Goal: Task Accomplishment & Management: Use online tool/utility

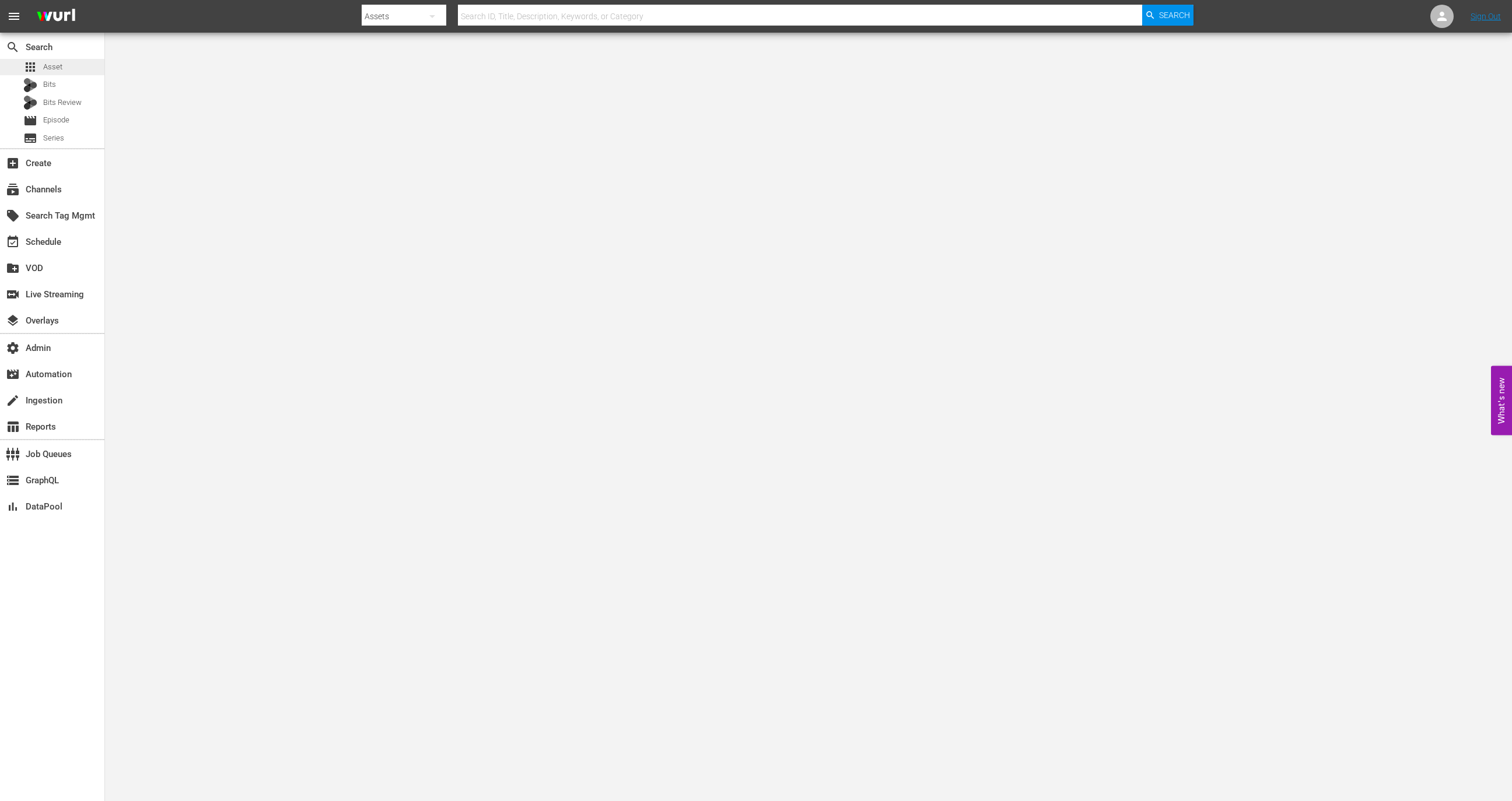
click at [69, 65] on div "apps Asset" at bounding box center [52, 67] width 104 height 16
click at [79, 236] on div "event_available Schedule" at bounding box center [52, 241] width 104 height 23
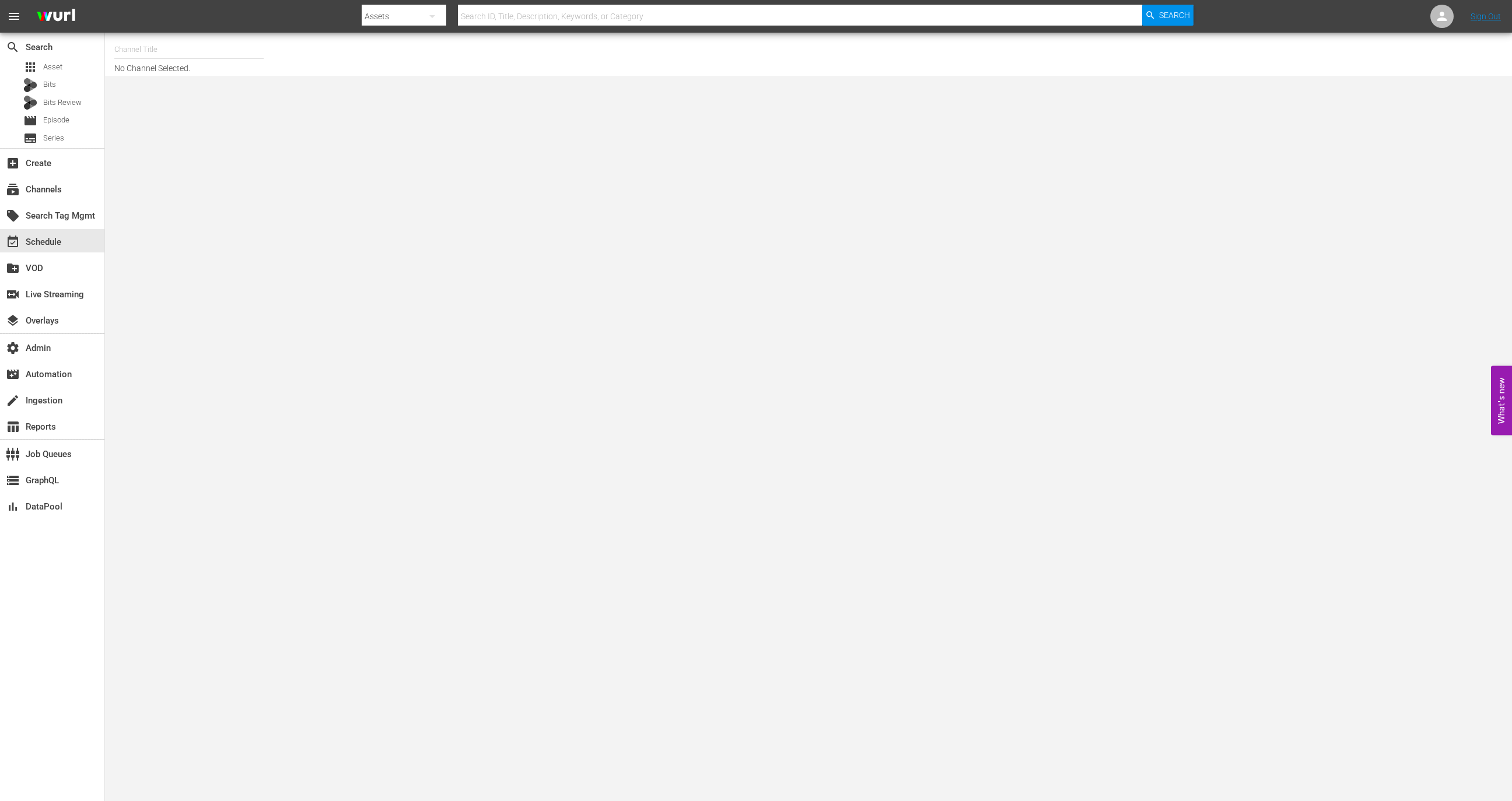
click at [193, 62] on input "text" at bounding box center [189, 49] width 149 height 28
type input "abso"
click at [213, 81] on div "Absolute Reality by WE tv (475 - amc_absolutereality_1)" at bounding box center [274, 82] width 302 height 28
type input "Absolute Reality by WE tv (475 - amc_absolutereality_1)"
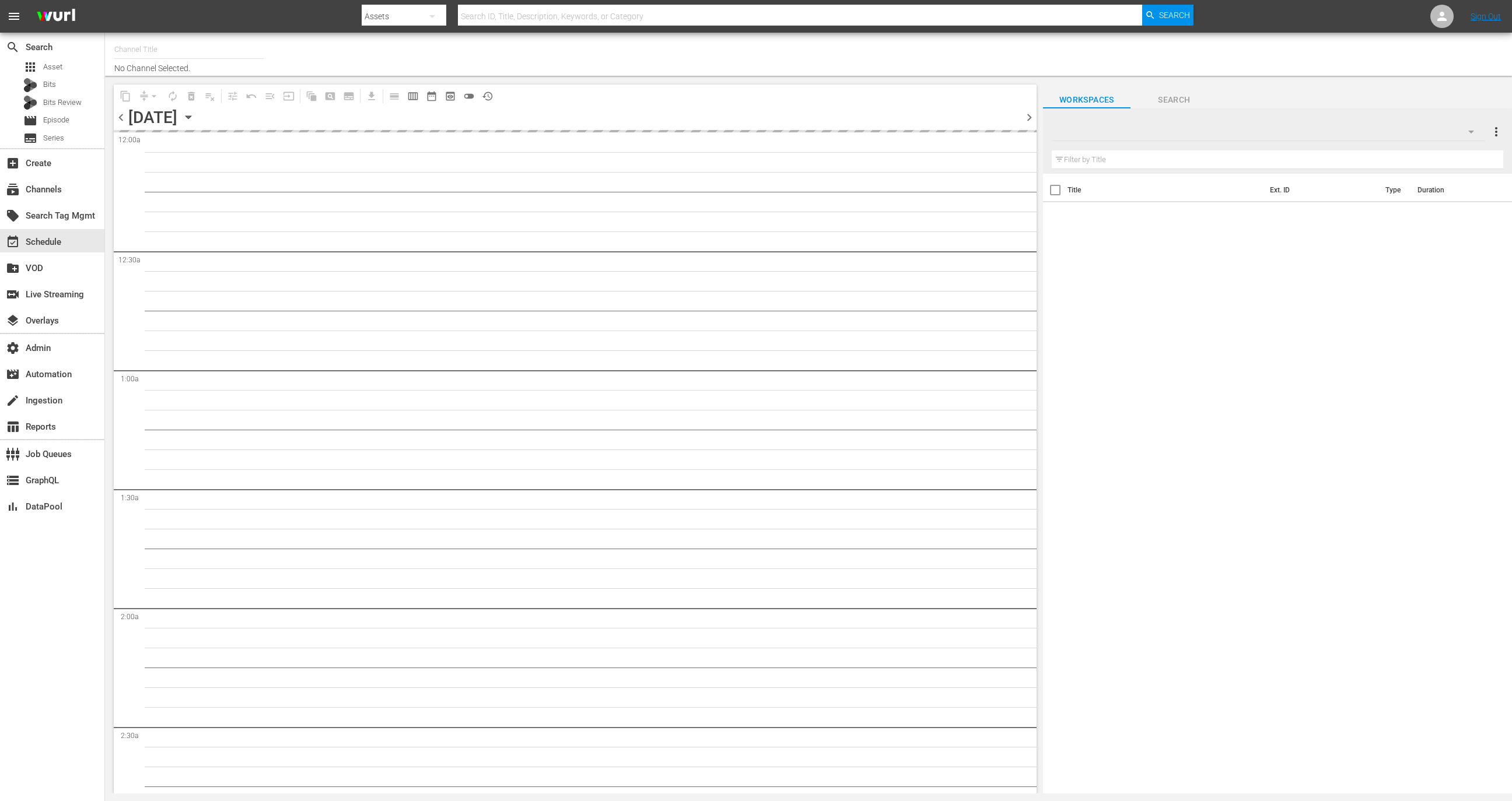
type input "TWD Universe Experience (TV-14) (844)"
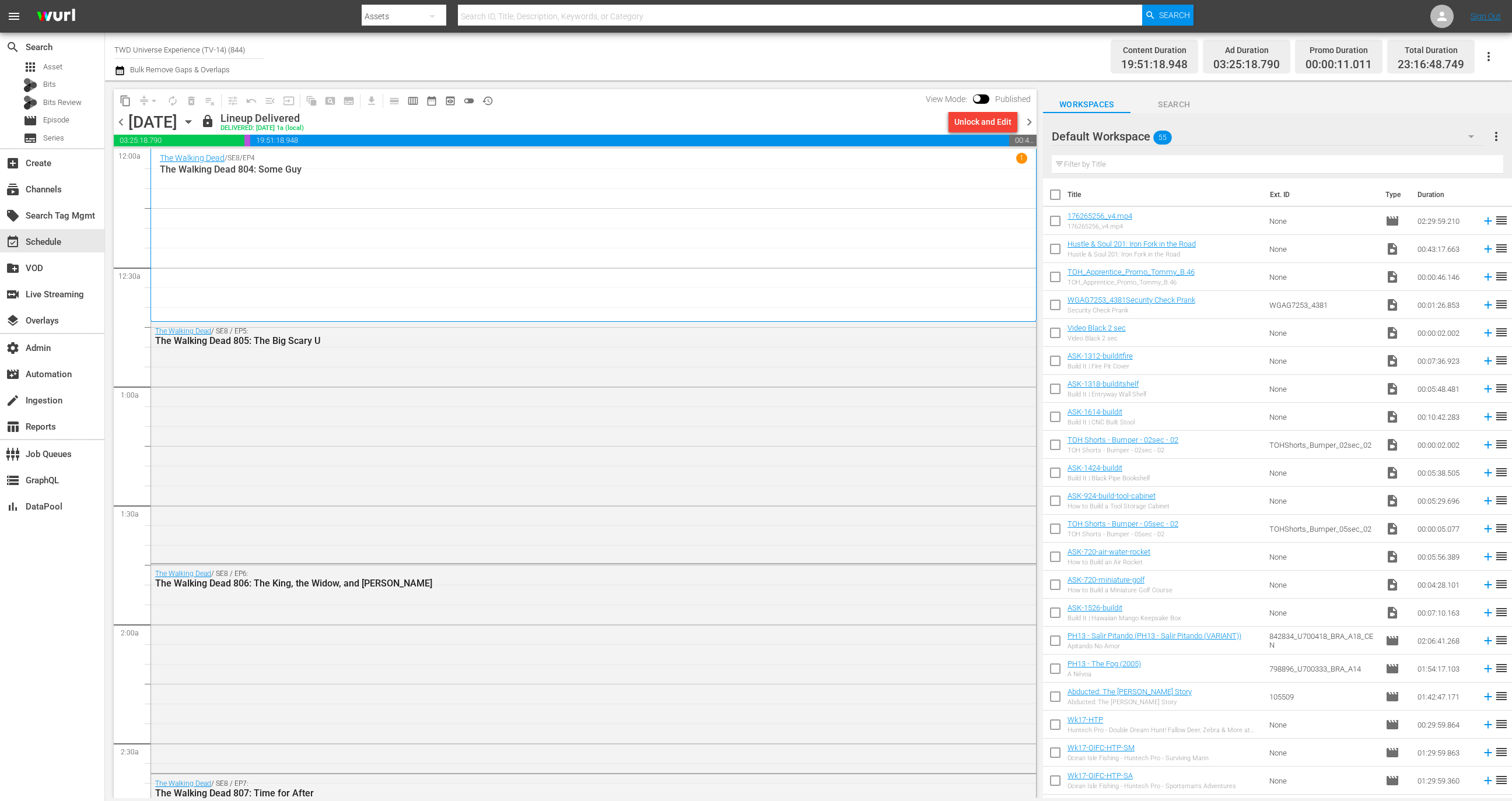
click at [191, 123] on icon "button" at bounding box center [188, 122] width 5 height 3
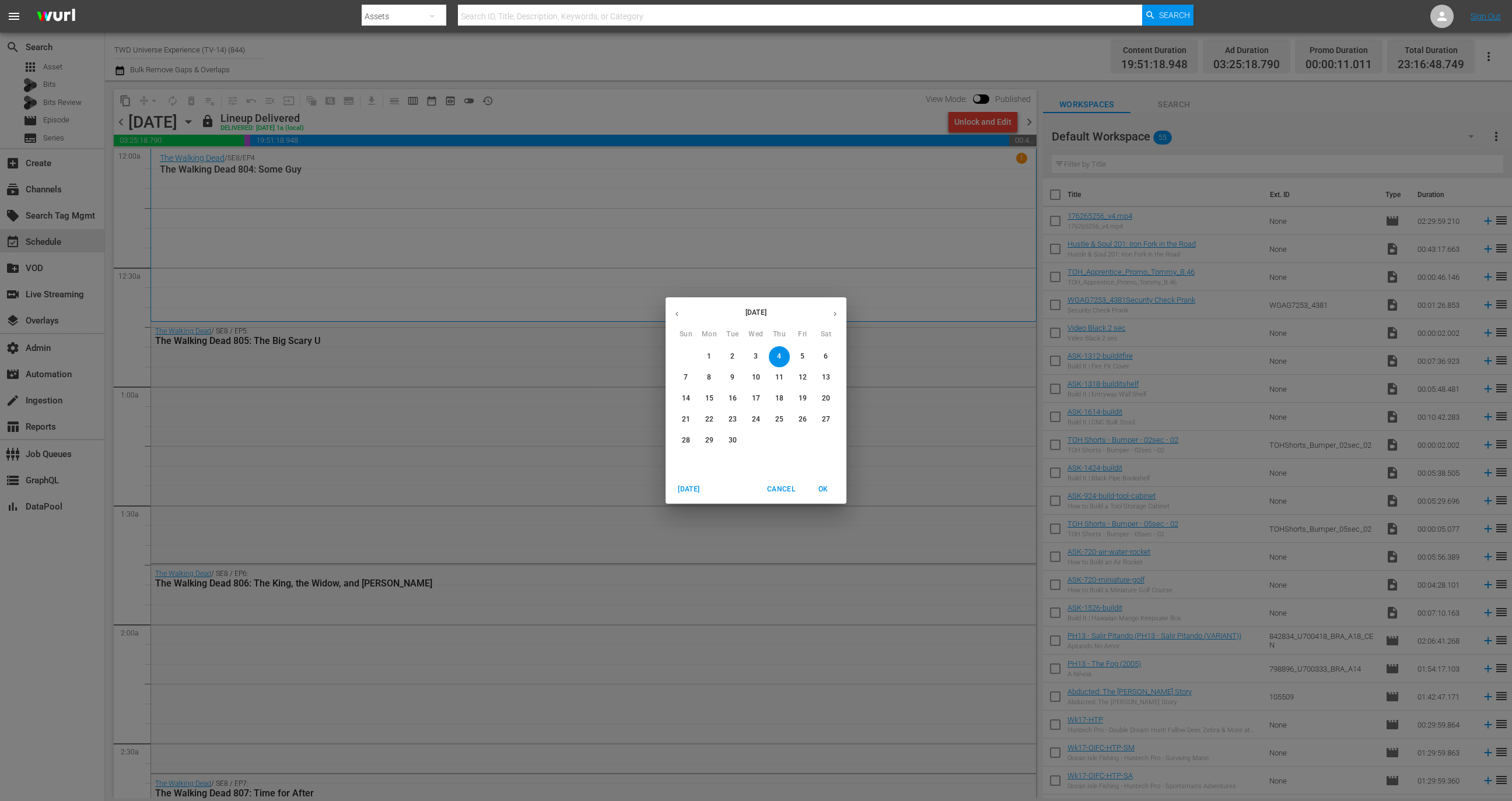
click at [733, 400] on p "16" at bounding box center [733, 398] width 8 height 10
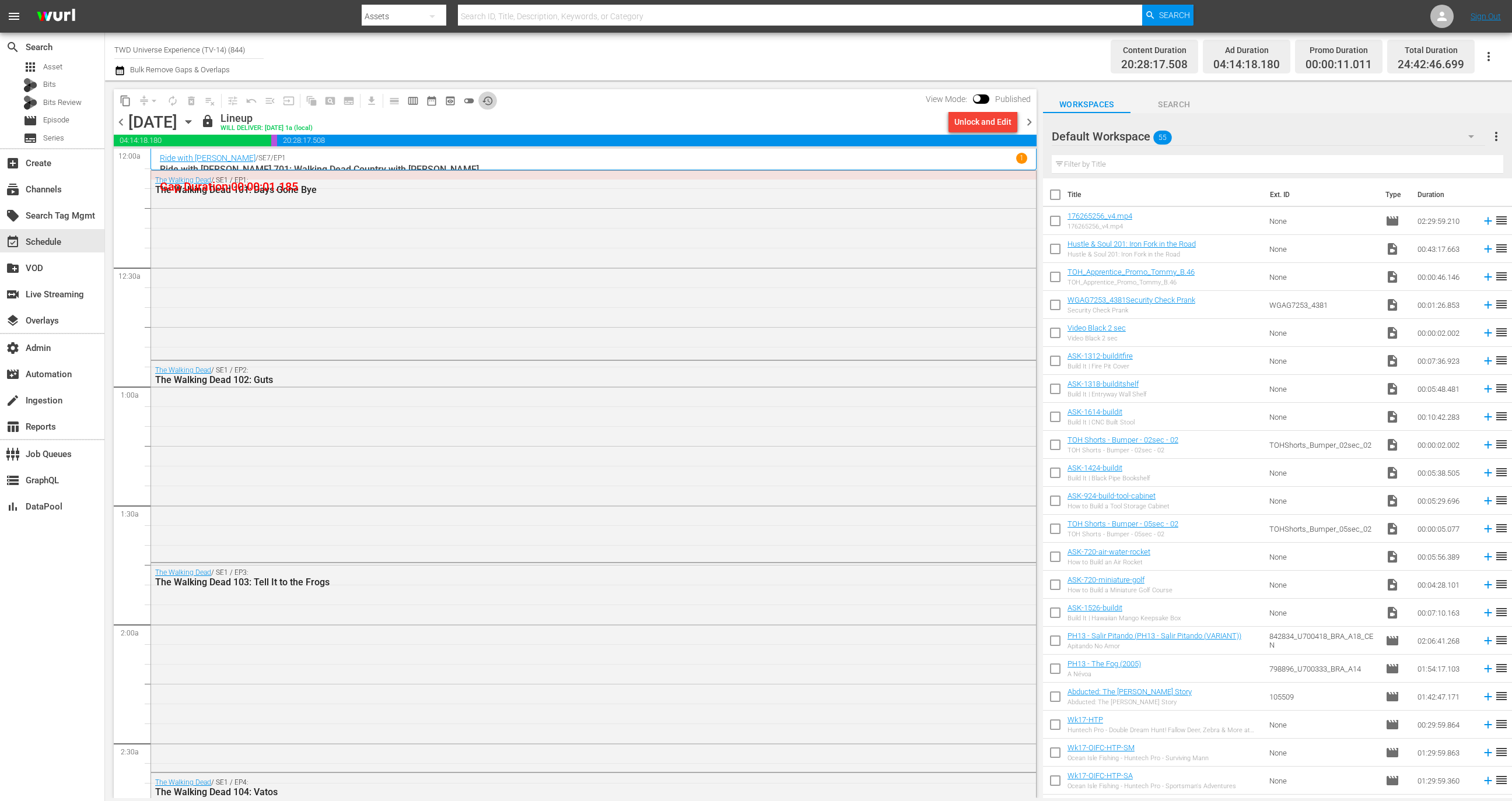
click at [489, 101] on span "history_outlined" at bounding box center [488, 101] width 12 height 12
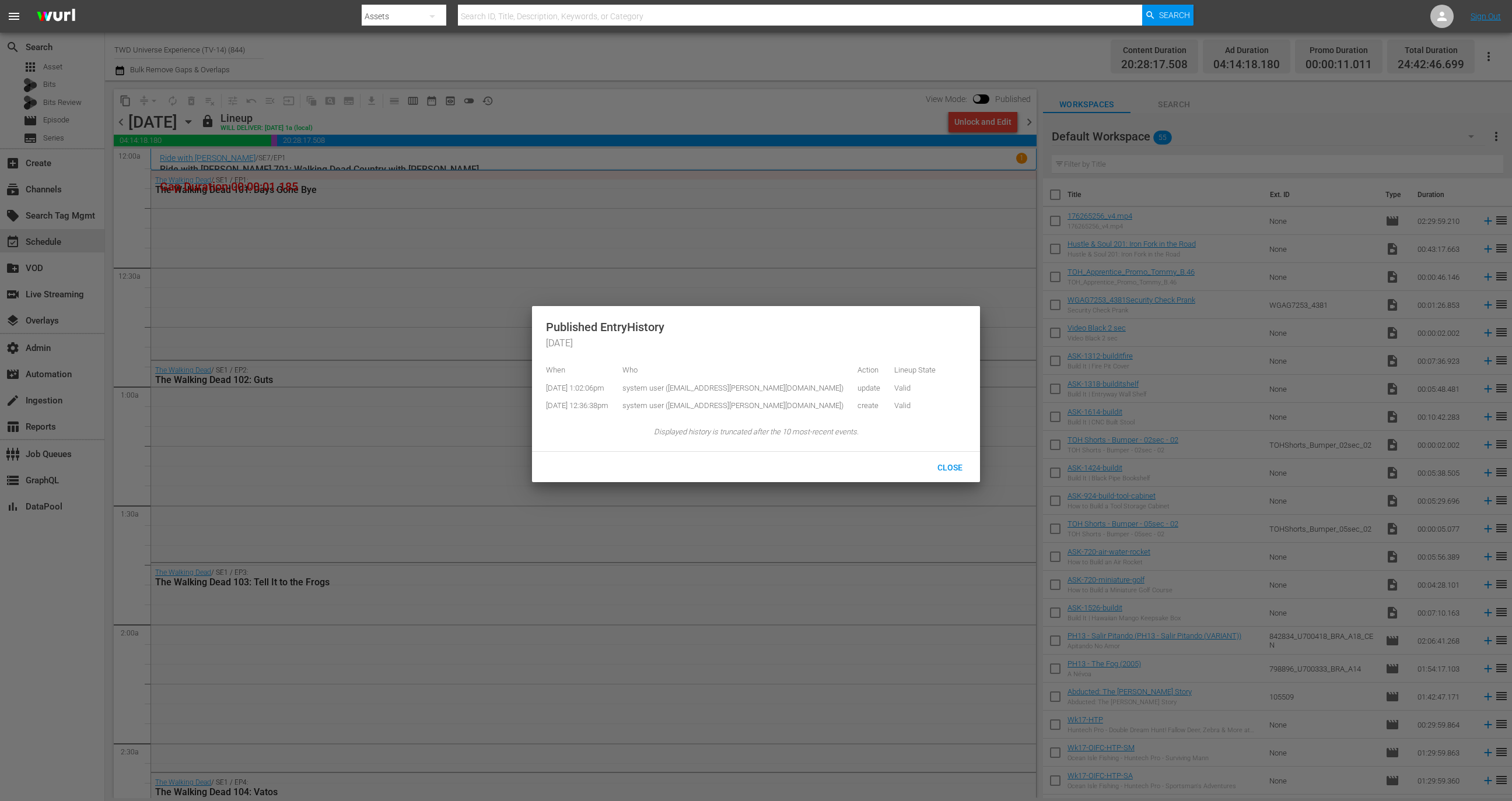
click at [382, 462] on div at bounding box center [756, 400] width 1512 height 801
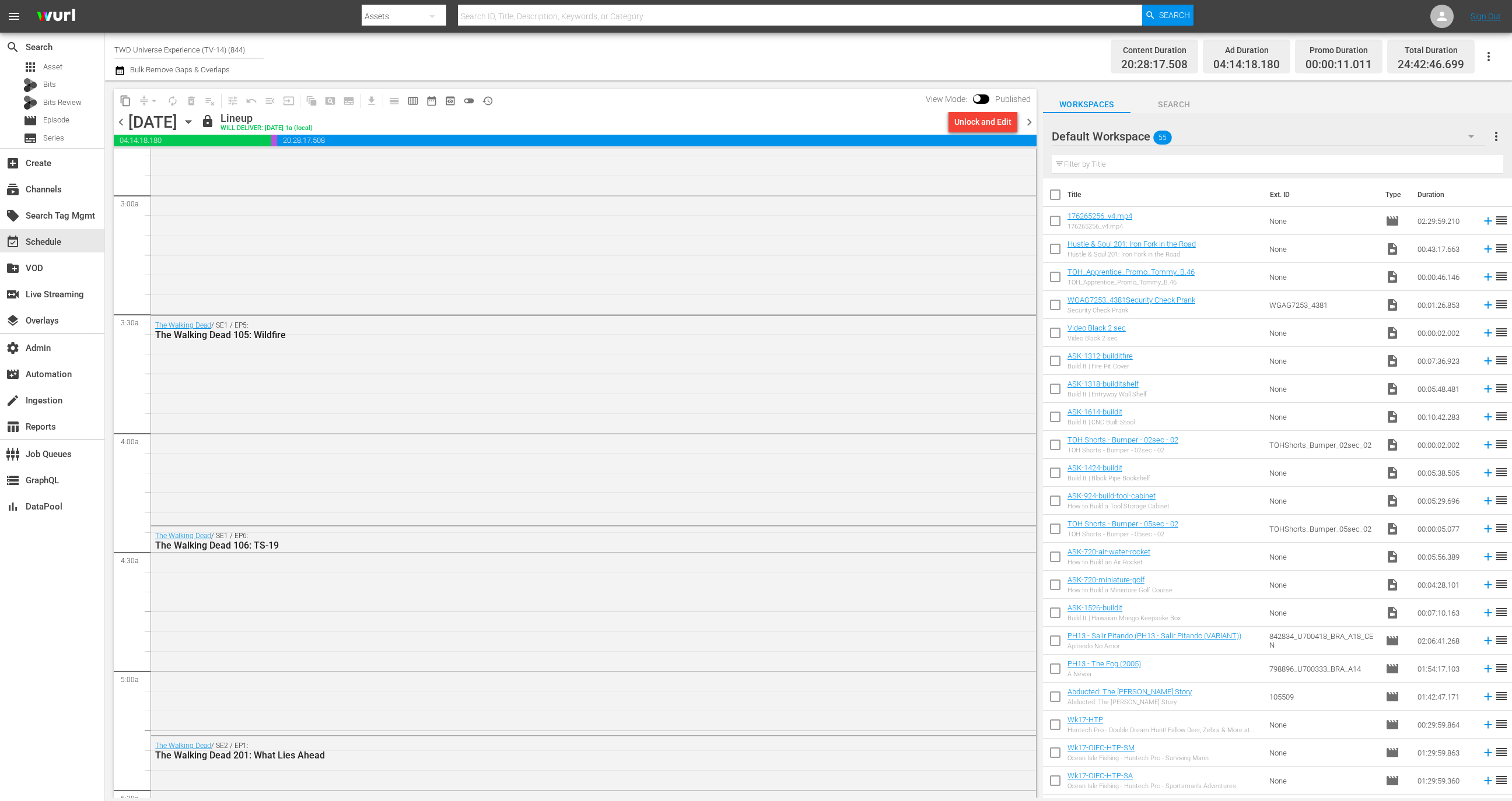
scroll to position [997, 0]
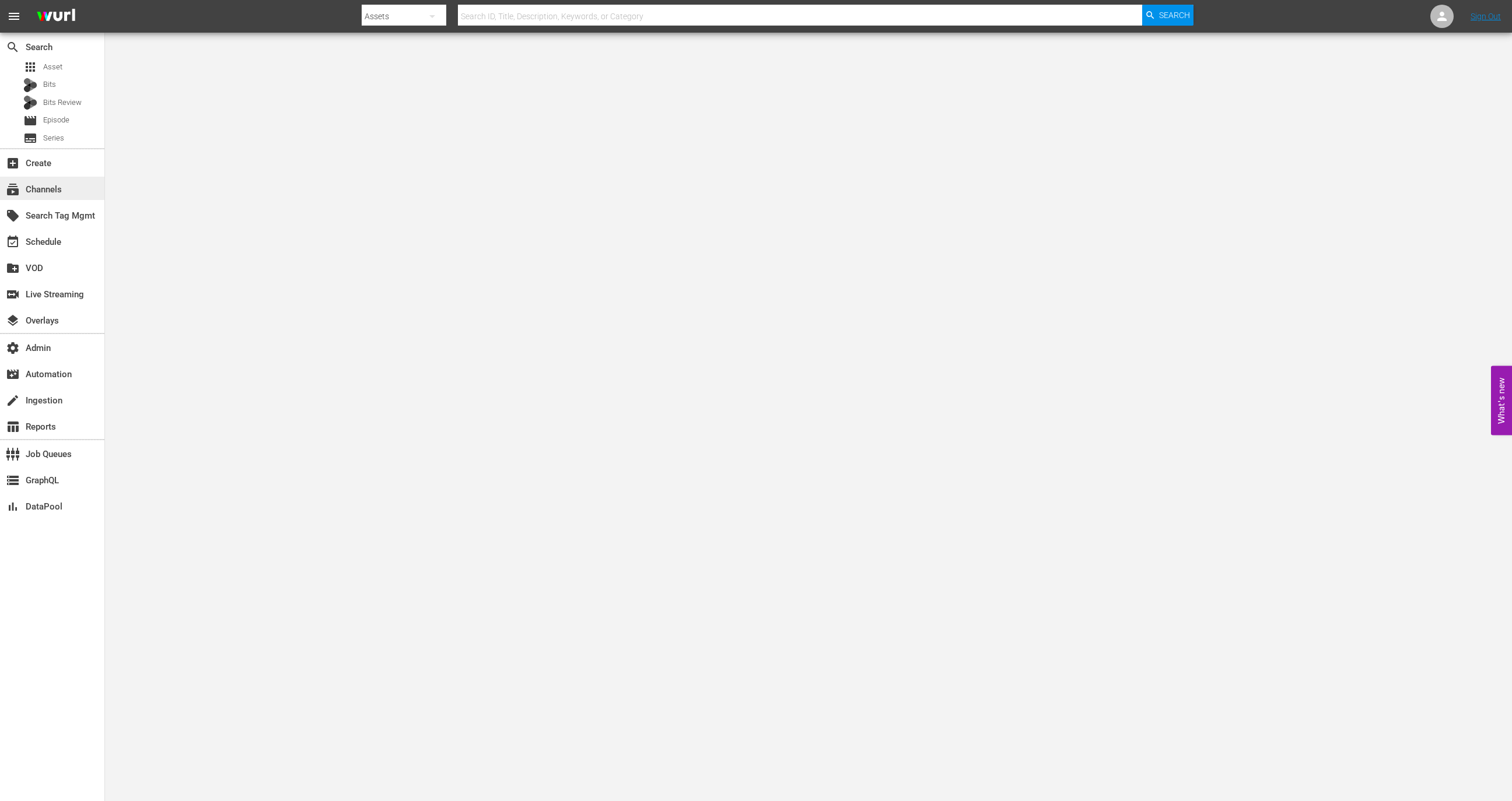
click at [51, 188] on div "subscriptions Channels" at bounding box center [33, 188] width 66 height 10
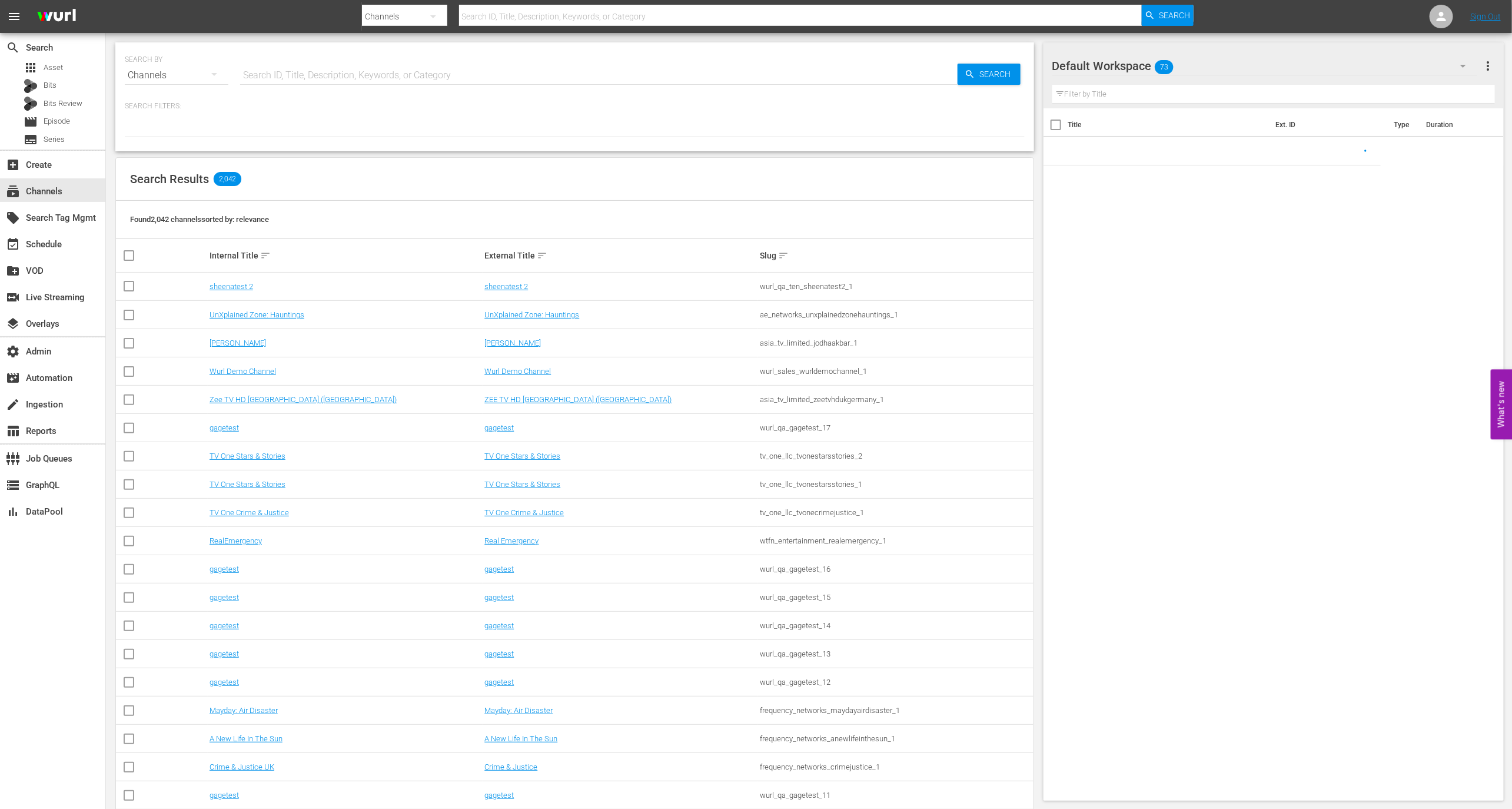
click at [276, 53] on div "SEARCH BY Search By Channels Search ID, Title, Description, Keywords, or Catego…" at bounding box center [574, 68] width 900 height 42
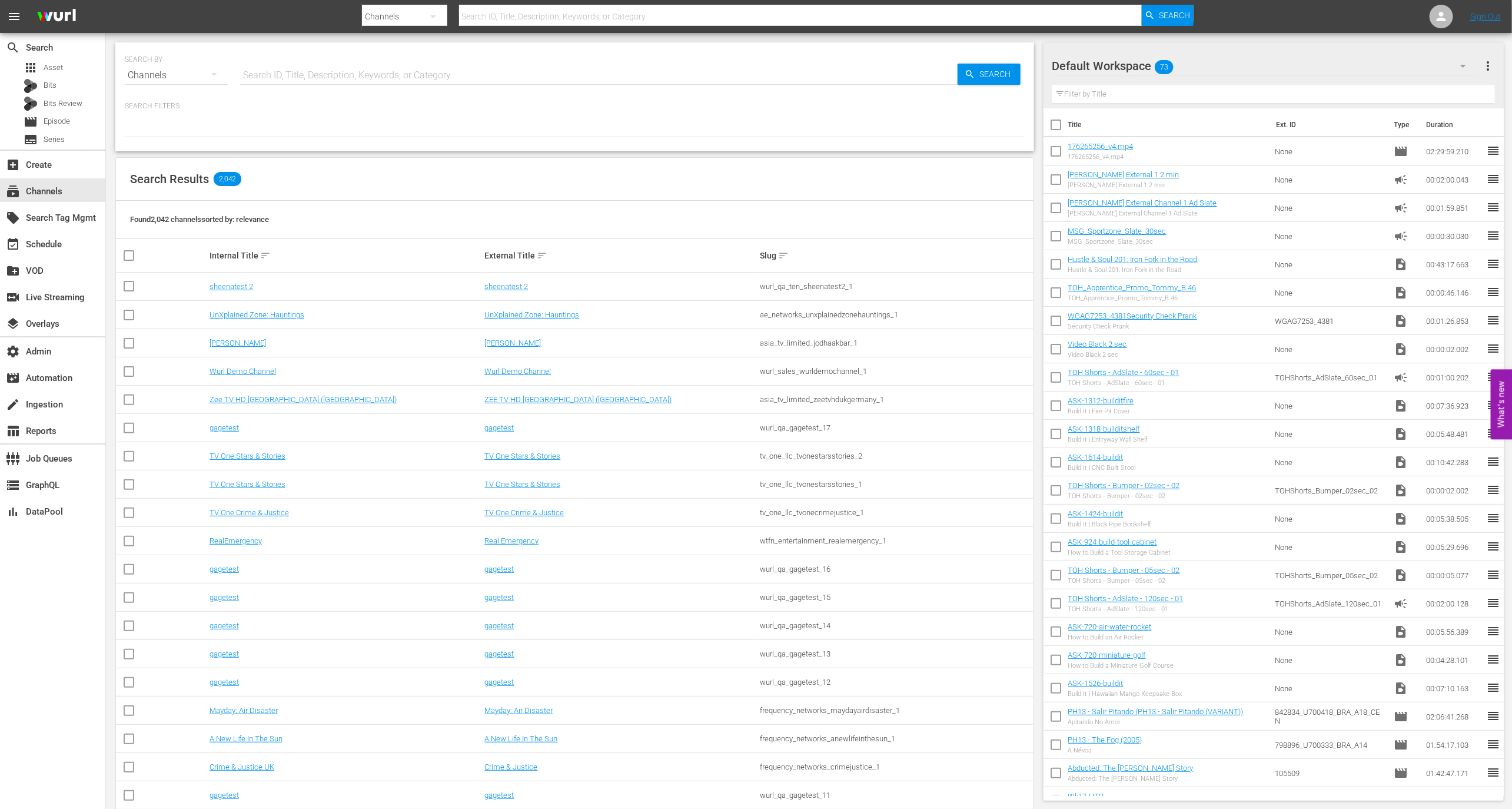
click at [278, 76] on input "text" at bounding box center [598, 75] width 718 height 29
type input "c"
type input "sharkzone"
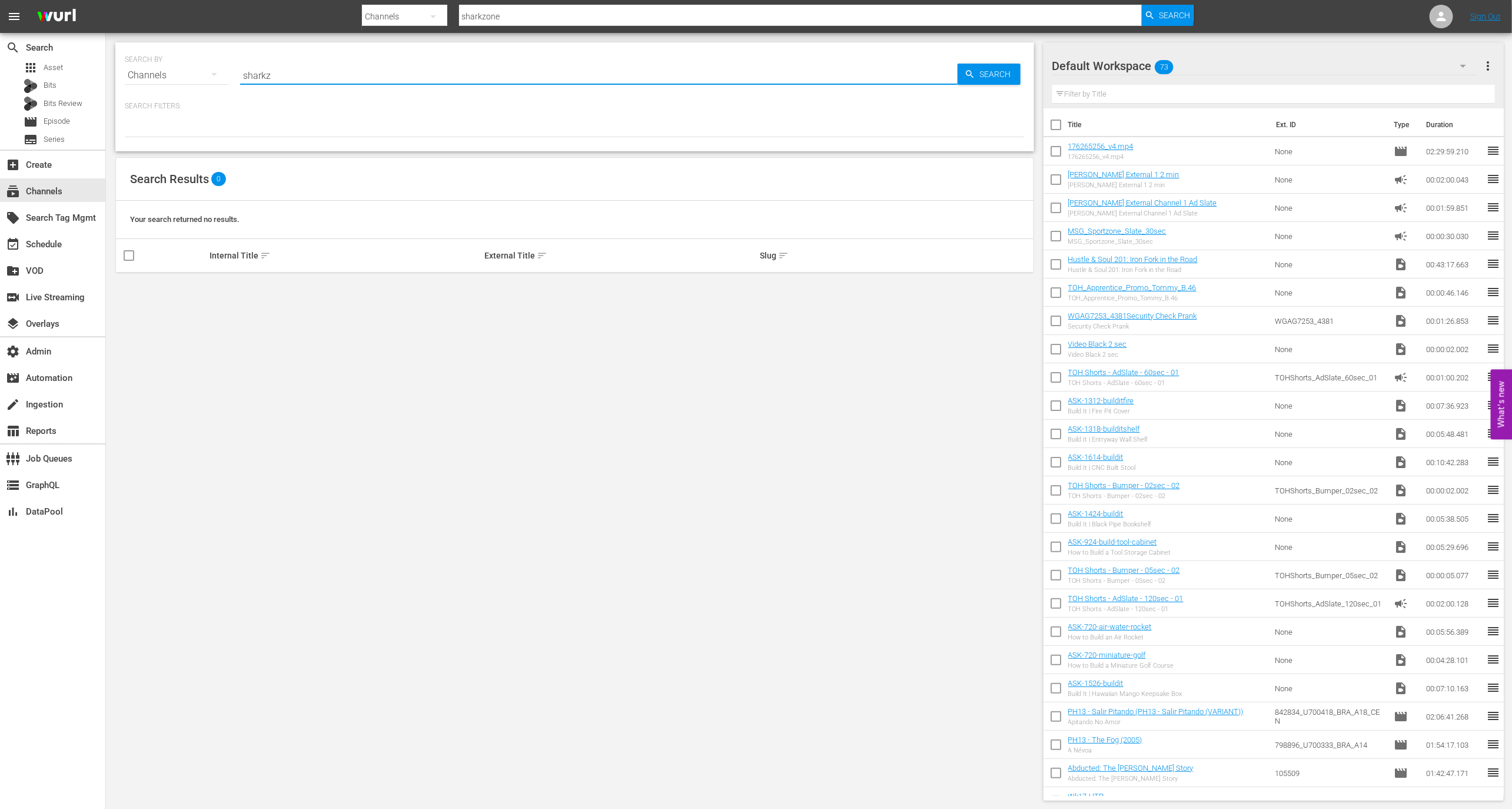
type input "shark"
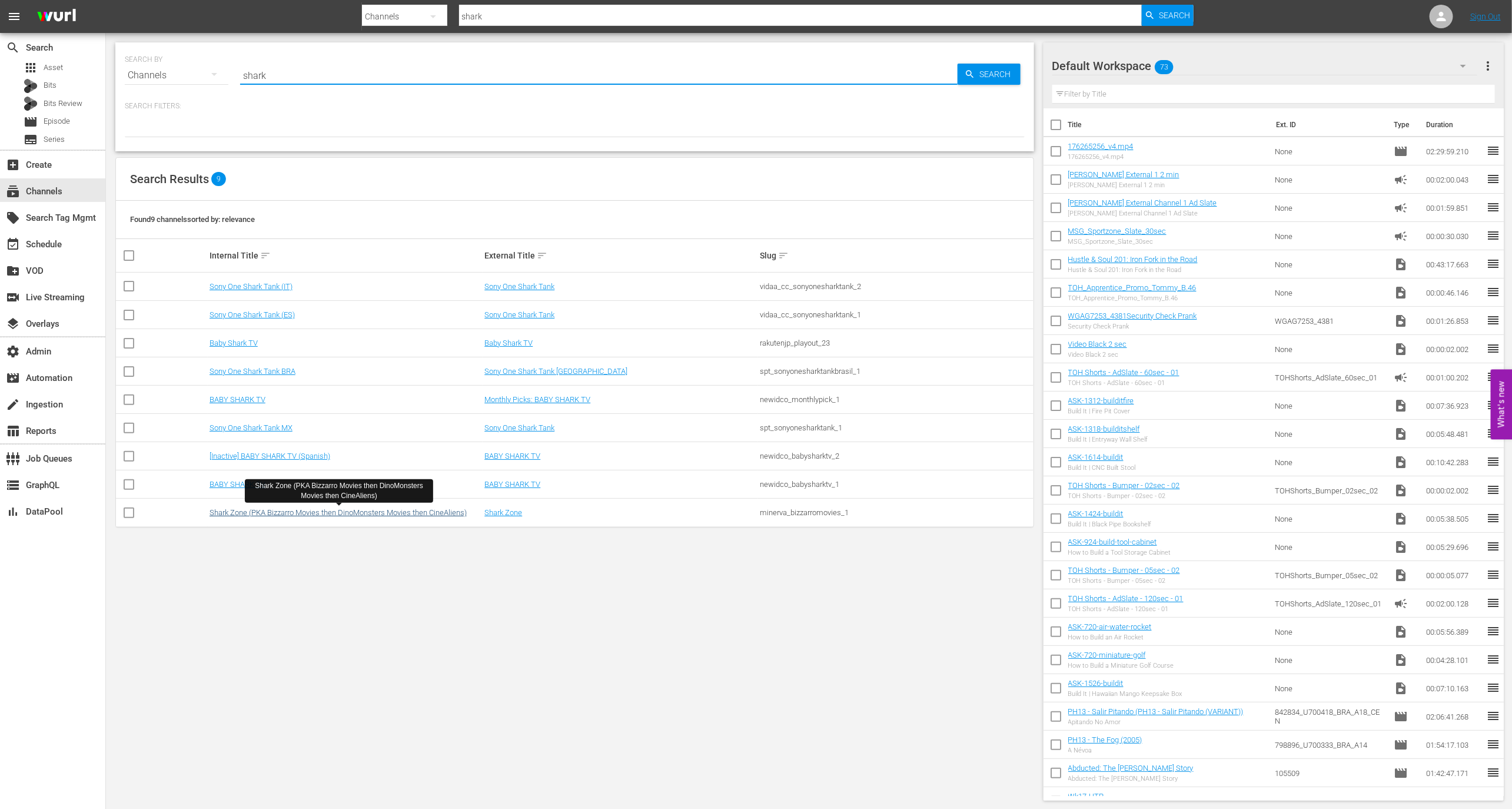
type input "shark"
click at [296, 512] on link "Shark Zone (PKA Bizzarro Movies then DinoMonsters Movies then CineAliens)" at bounding box center [338, 513] width 257 height 9
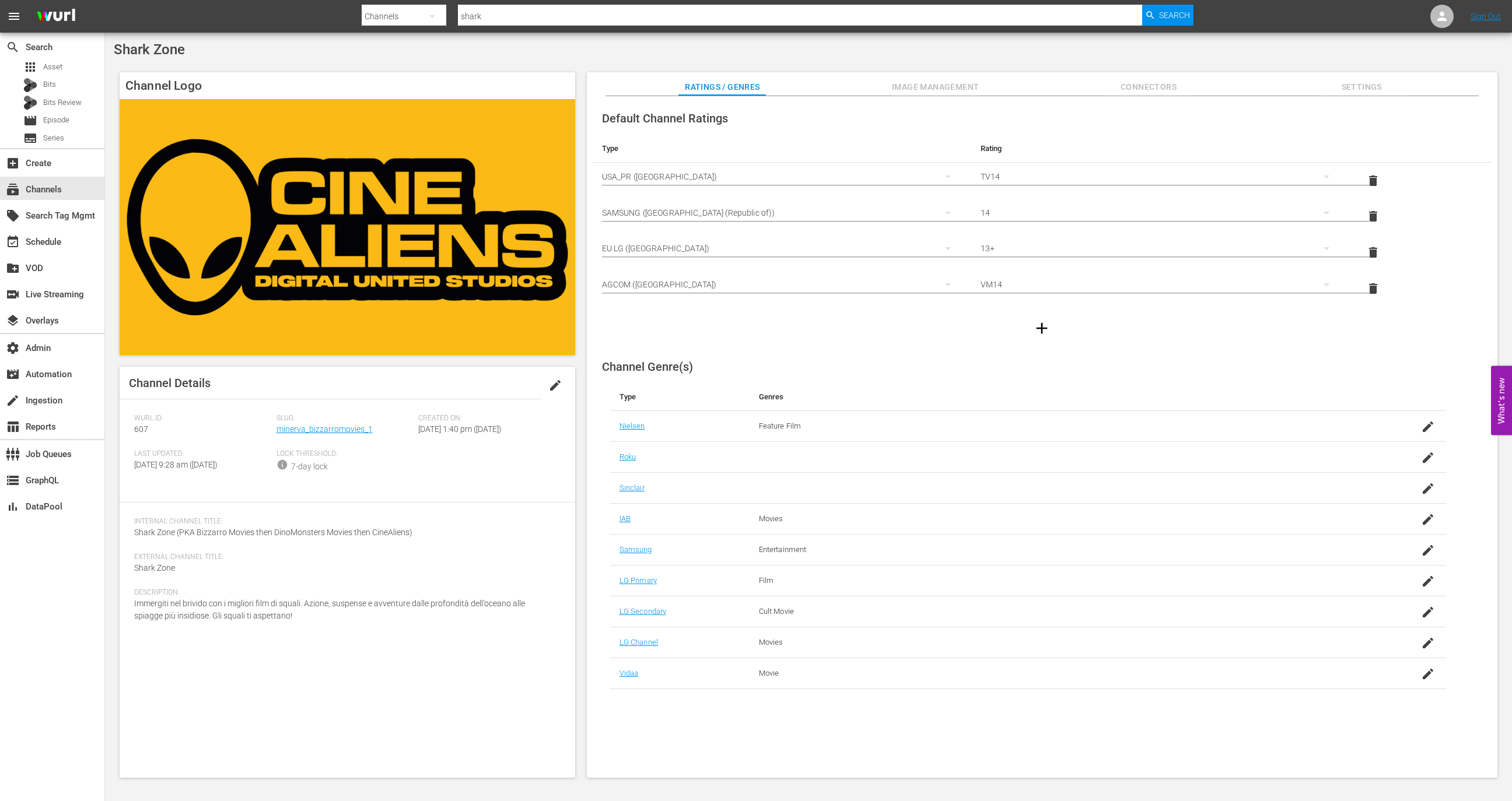
click at [997, 89] on div "Ratings / Genres Image Management Connectors Settings" at bounding box center [1042, 84] width 852 height 23
click at [963, 84] on span "Image Management" at bounding box center [936, 87] width 87 height 15
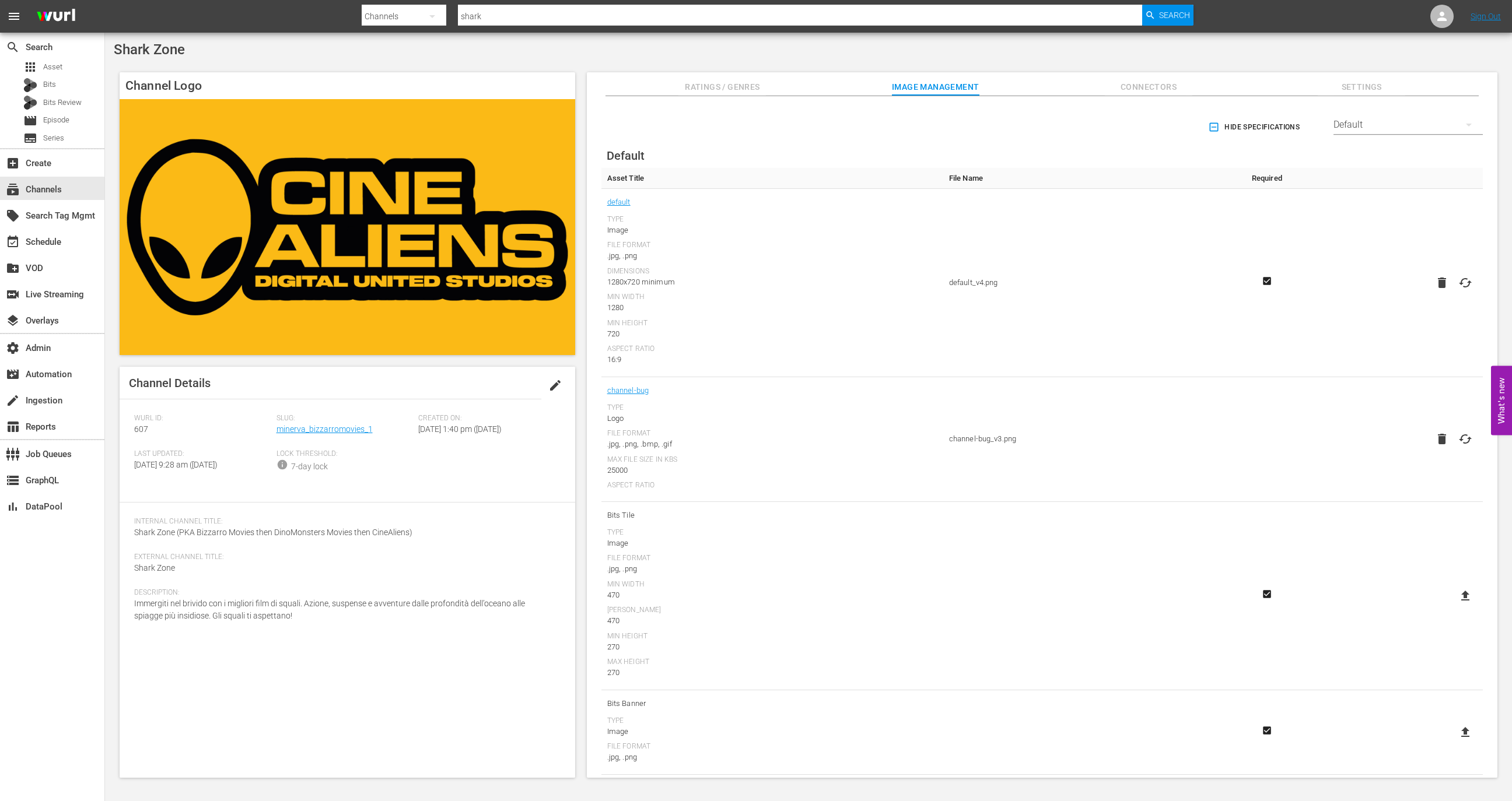
click at [1400, 124] on div "Default" at bounding box center [1408, 125] width 149 height 33
click at [1394, 210] on div "VIDAA" at bounding box center [1404, 210] width 121 height 19
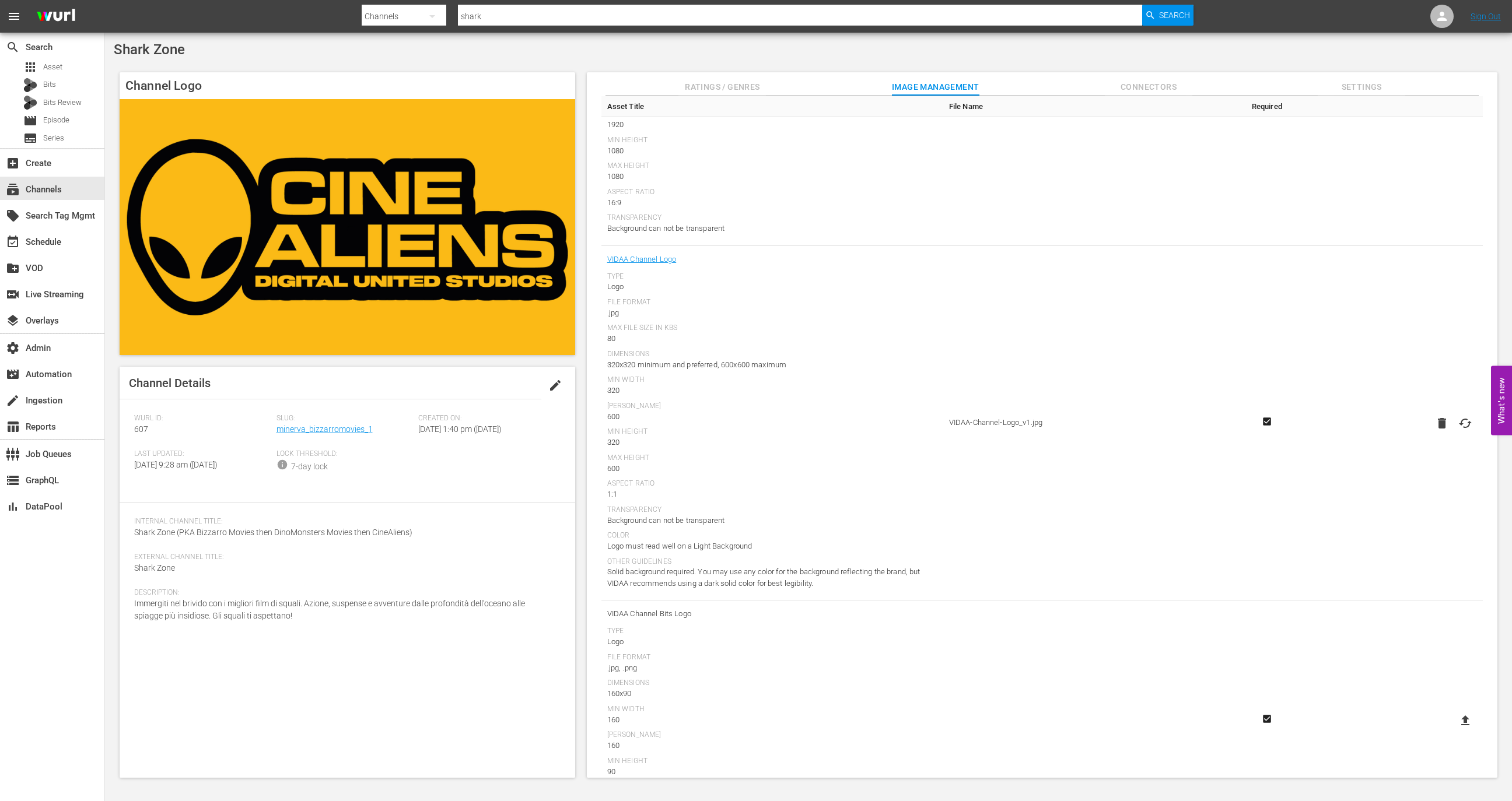
scroll to position [311, 0]
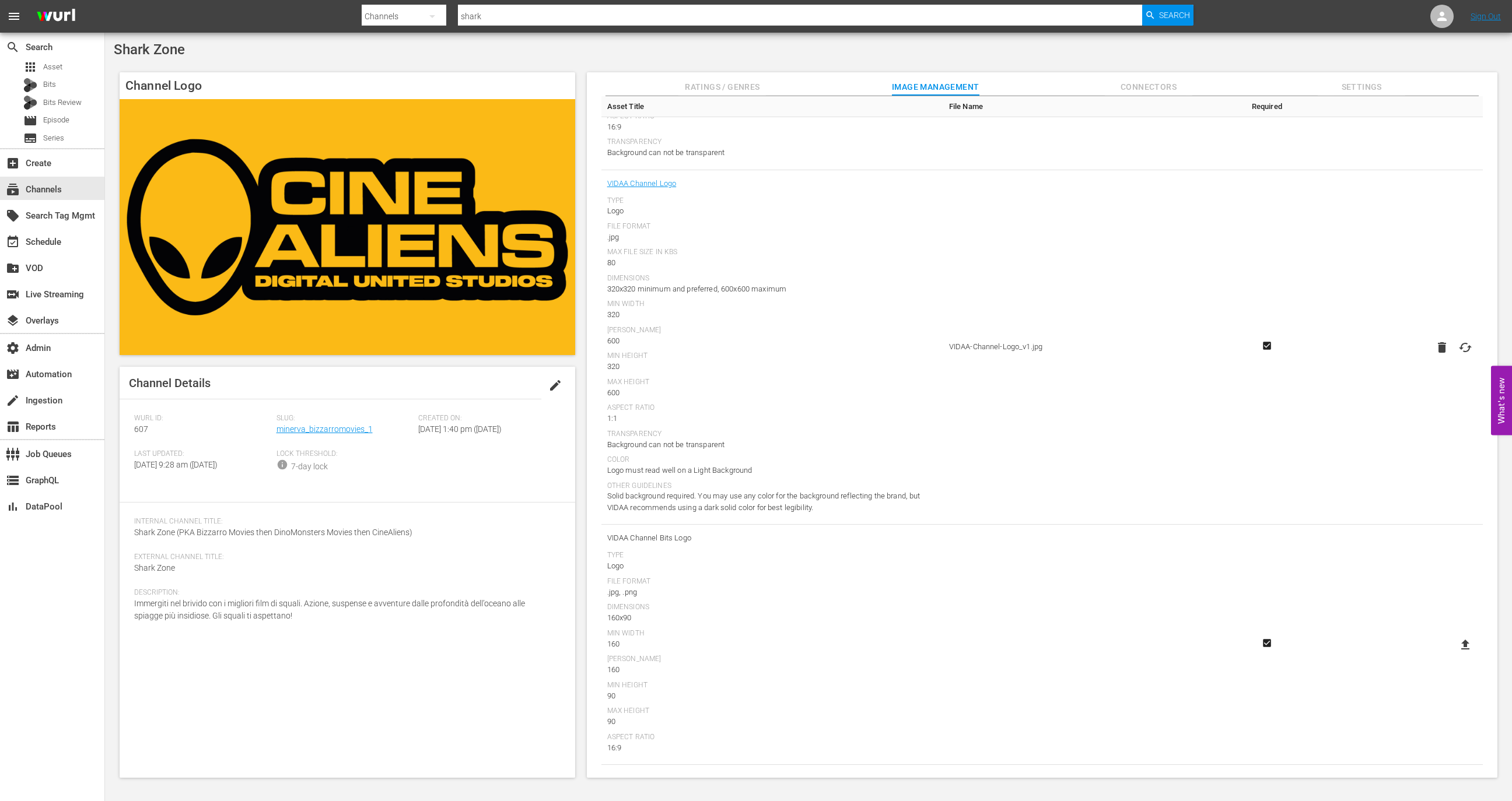
click at [1466, 349] on icon at bounding box center [1465, 348] width 14 height 14
click at [1454, 357] on input "file" at bounding box center [1454, 357] width 1 height 1
type input "C:\fakepath\sZ_VIDAA 320 × 320.jpg"
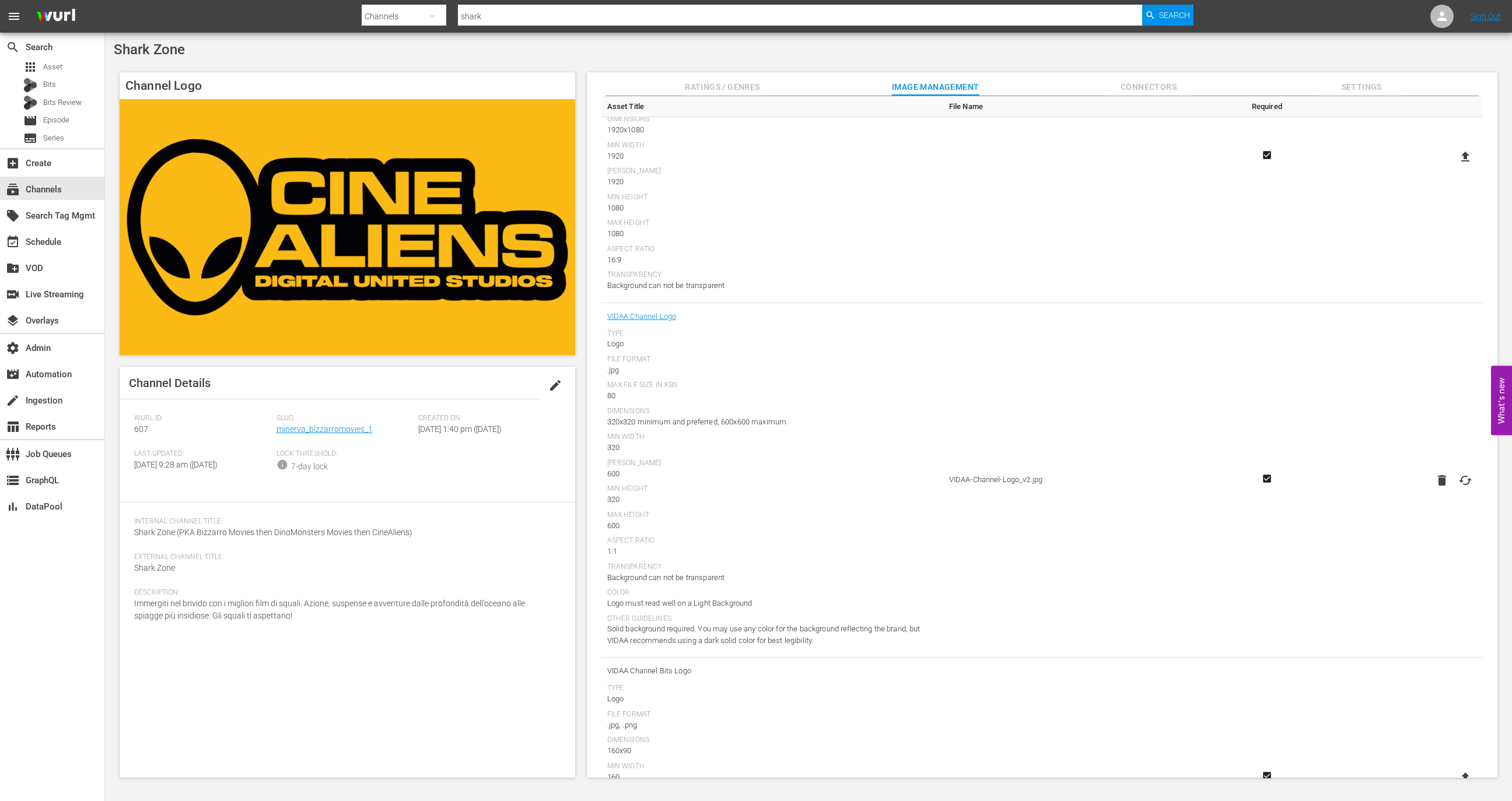
scroll to position [0, 0]
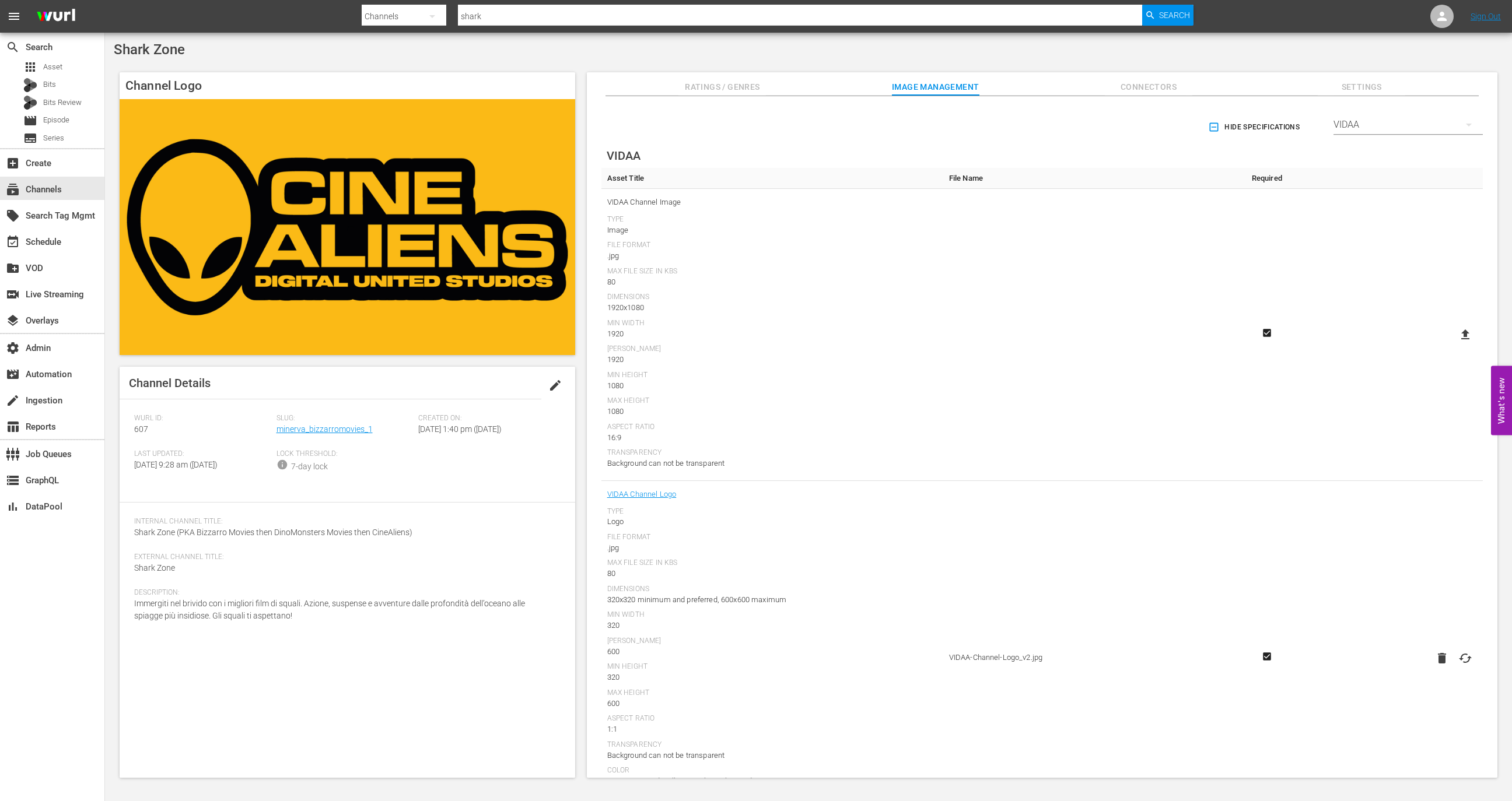
click at [760, 85] on span "Ratings / Genres" at bounding box center [722, 87] width 87 height 15
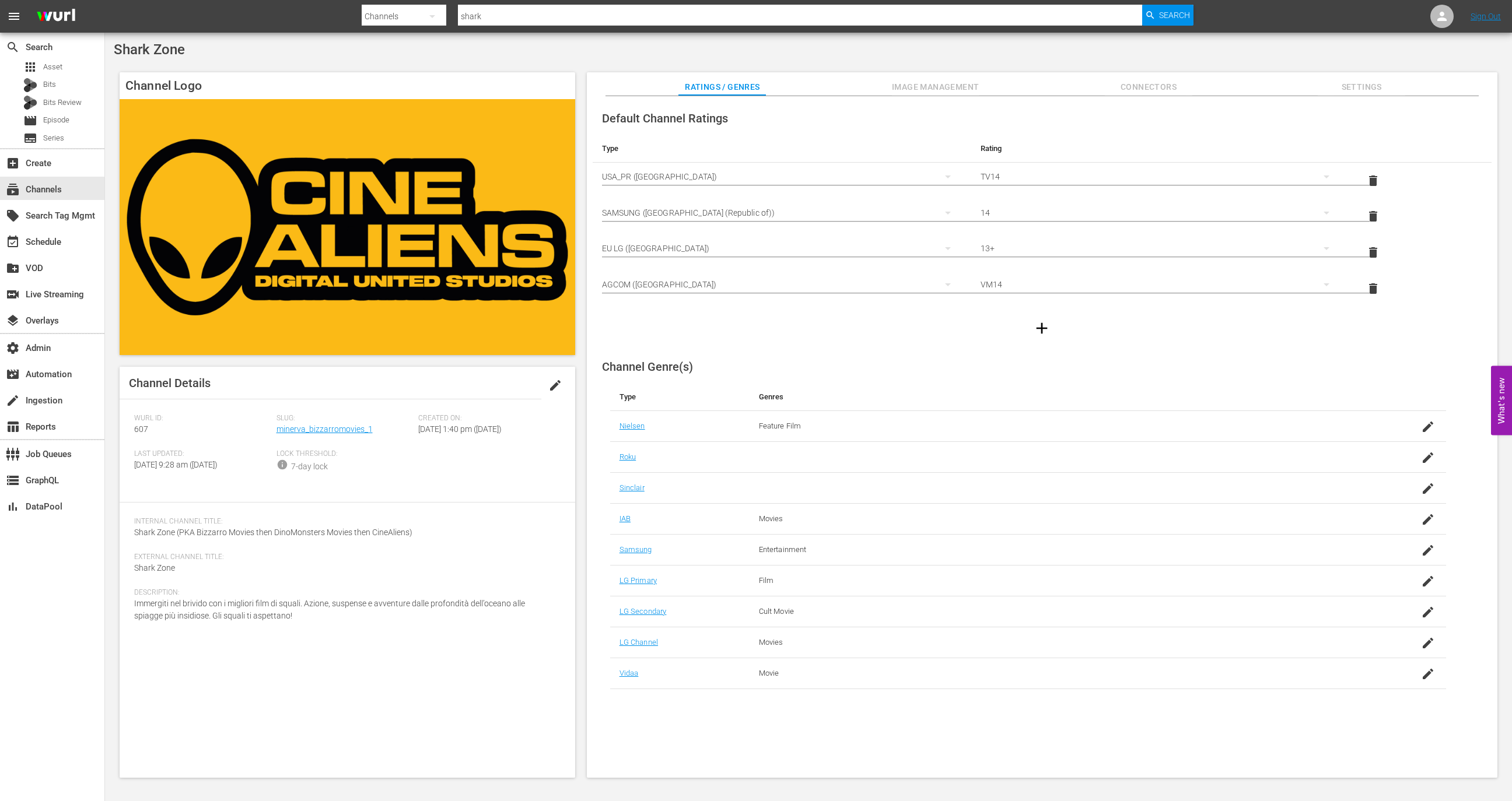
click at [912, 98] on div "Default Channel Ratings Type Rating Select Rating Type USA_PR (United States of…" at bounding box center [1042, 437] width 911 height 682
click at [927, 83] on span "Image Management" at bounding box center [936, 87] width 87 height 15
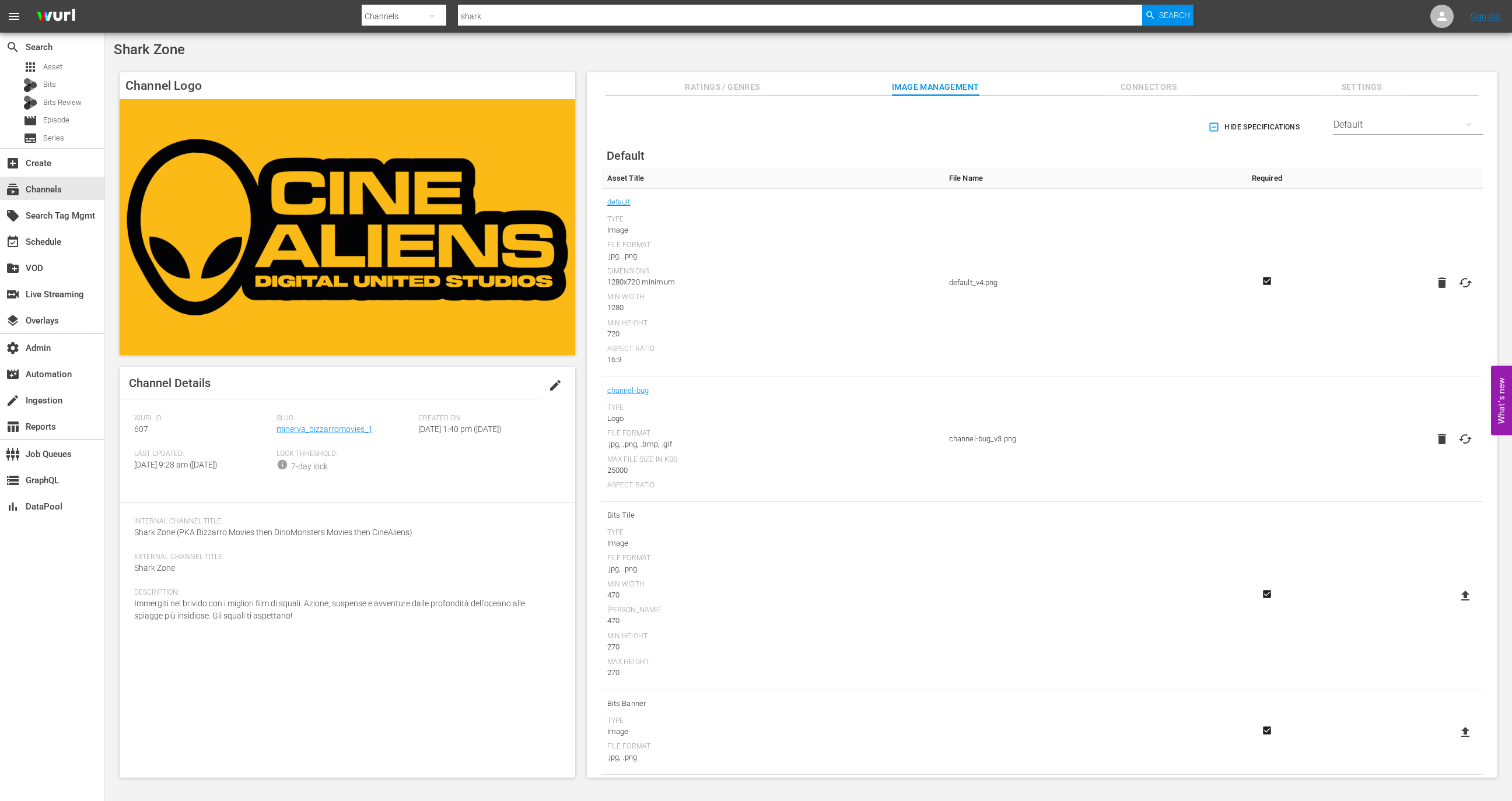
click at [1429, 116] on div "Default" at bounding box center [1408, 125] width 149 height 33
click at [1377, 190] on div "Samsung" at bounding box center [1404, 191] width 121 height 19
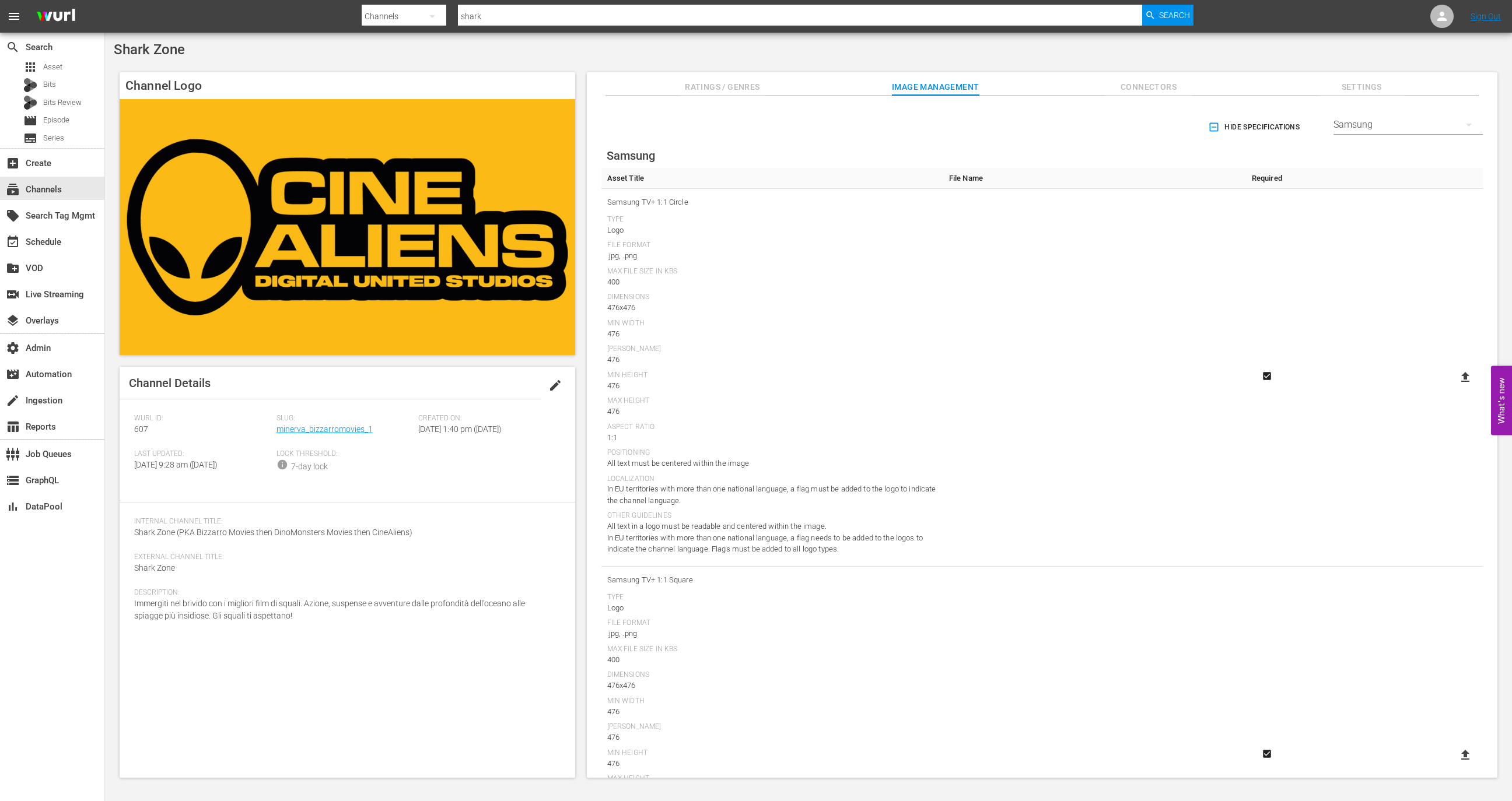
click at [1365, 129] on div "Samsung" at bounding box center [1408, 125] width 149 height 33
click at [1375, 159] on div "Default" at bounding box center [1404, 154] width 121 height 19
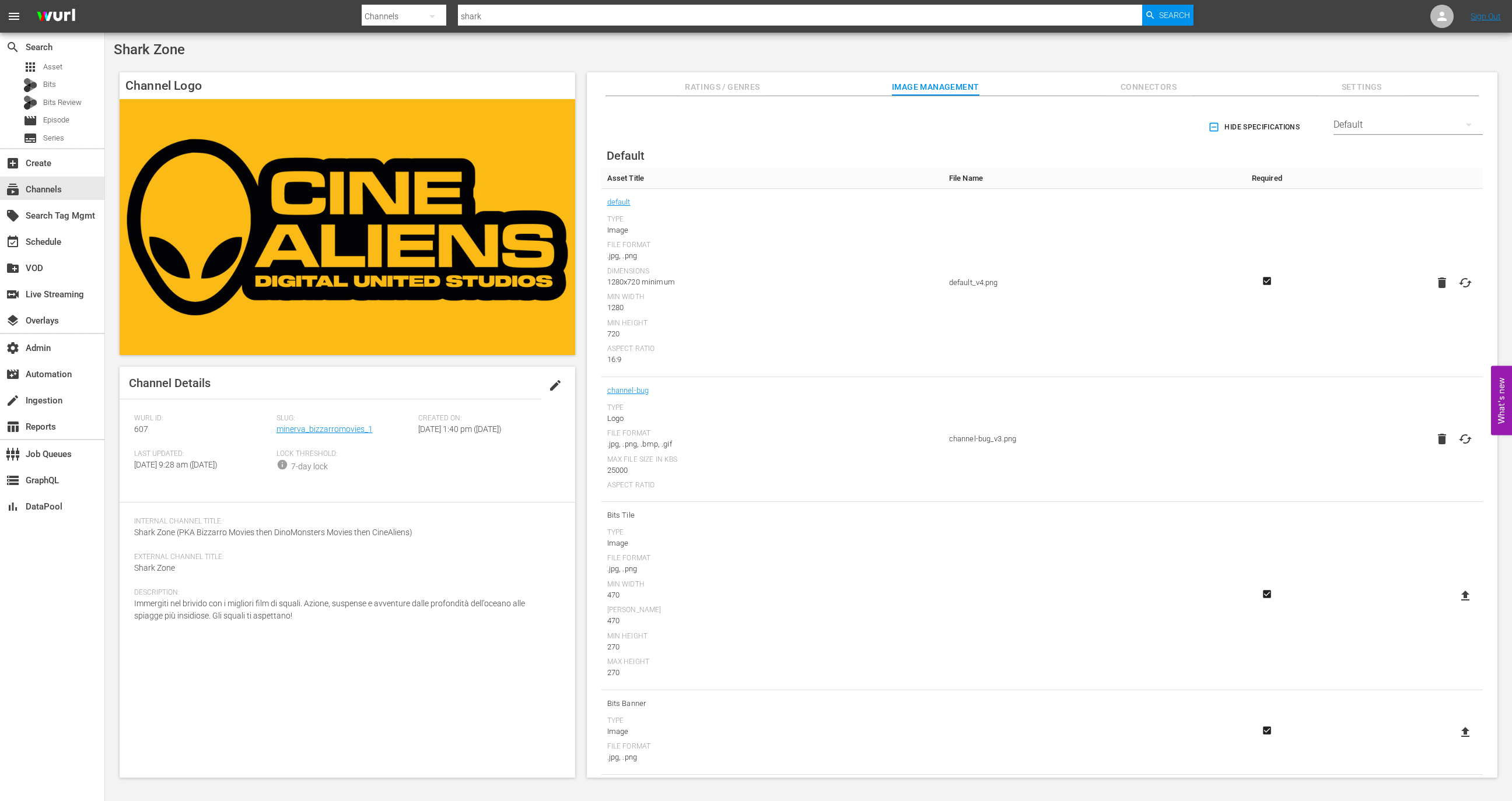
scroll to position [10, 0]
click at [1469, 270] on label at bounding box center [1465, 272] width 23 height 21
click at [1454, 283] on input "file" at bounding box center [1454, 283] width 1 height 1
type input "C:\fakepath\Sharkzone_Samsung_3.png"
click at [1398, 117] on div "Default" at bounding box center [1408, 114] width 149 height 33
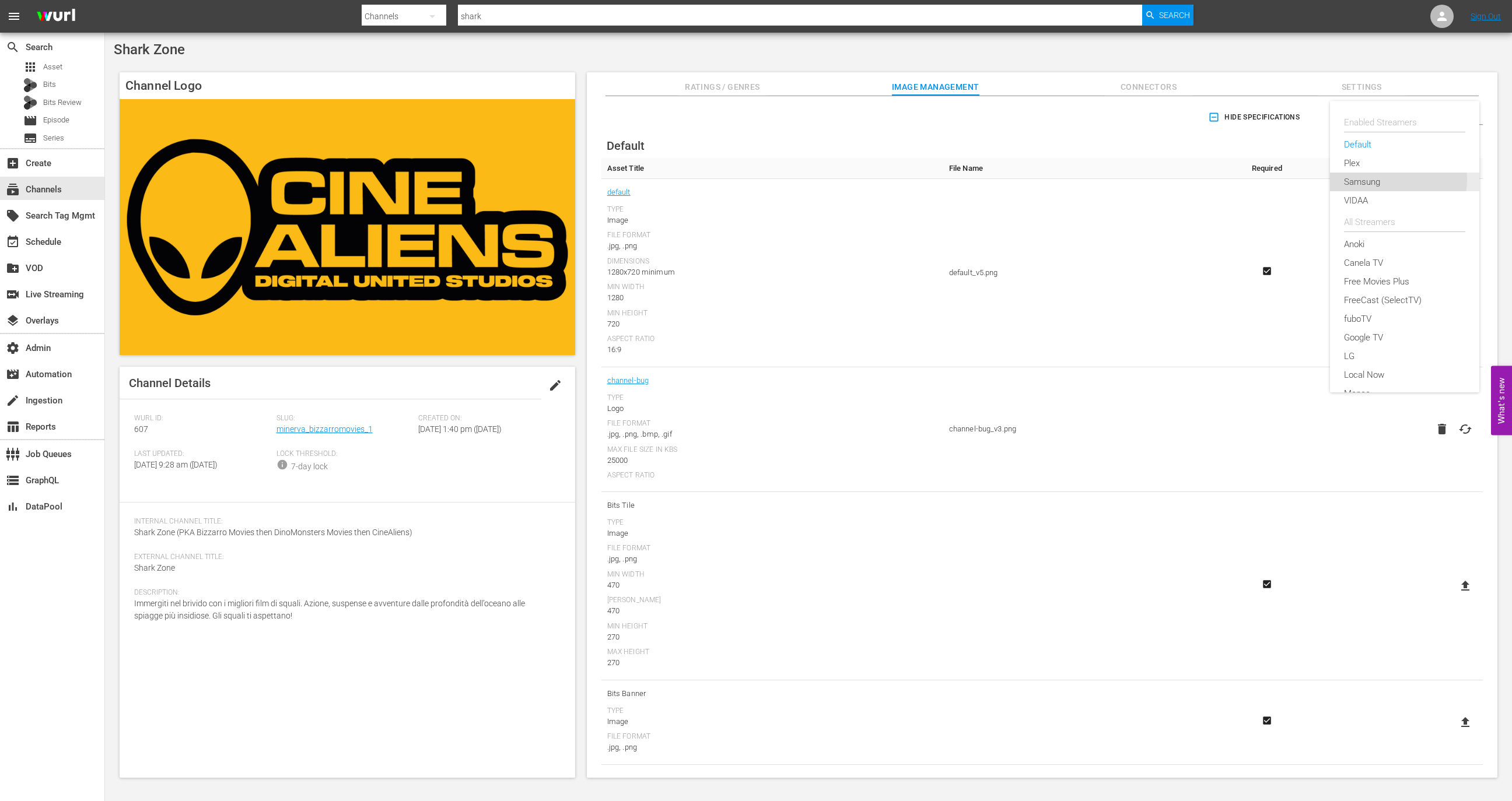
click at [1394, 180] on div "Samsung" at bounding box center [1404, 182] width 121 height 19
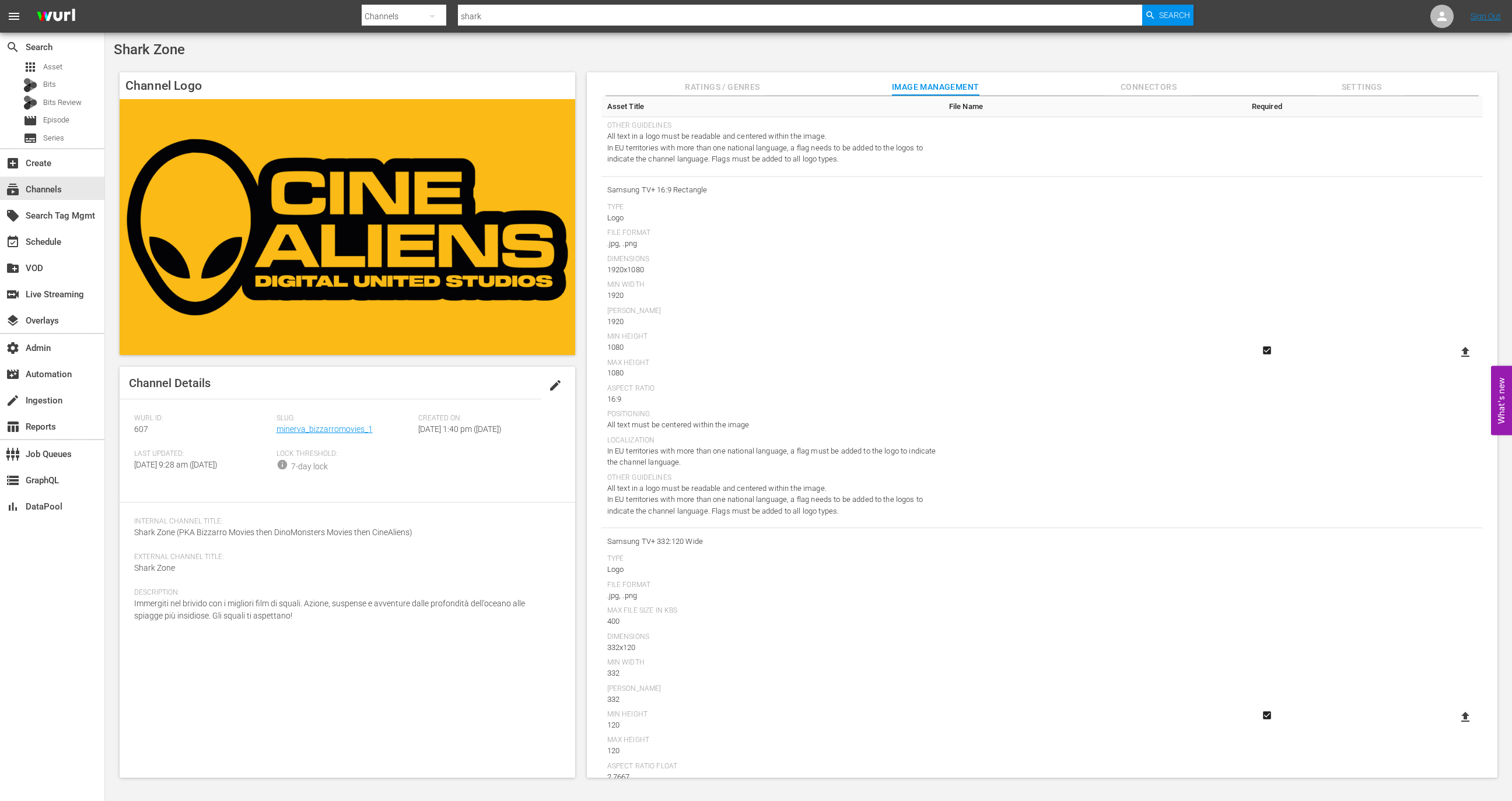
scroll to position [1142, 0]
click at [1464, 360] on icon at bounding box center [1465, 356] width 14 height 14
click at [1454, 365] on input "file" at bounding box center [1454, 365] width 1 height 1
type input "C:\fakepath\Sharkzone_Samsung_3.png"
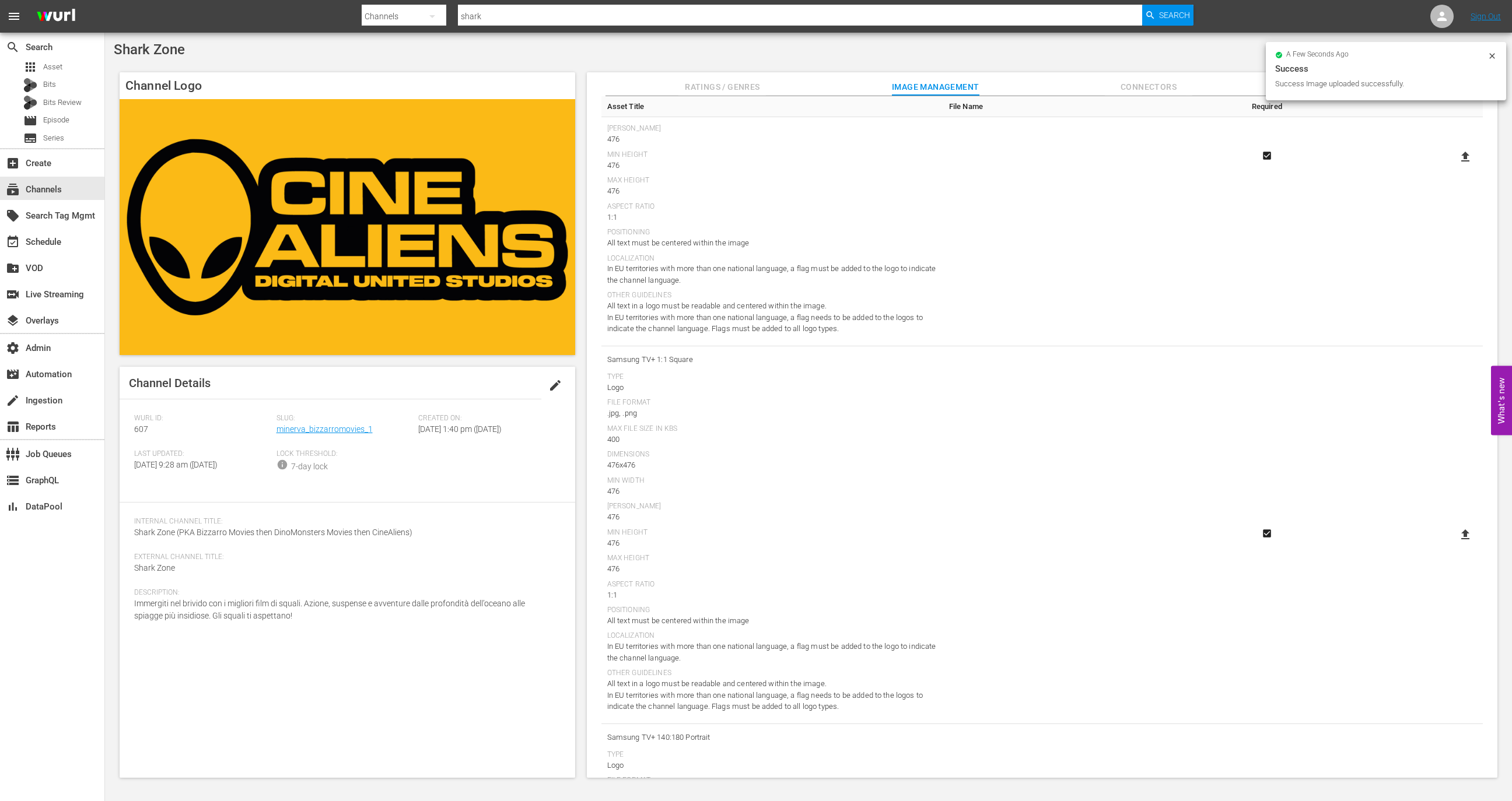
scroll to position [0, 0]
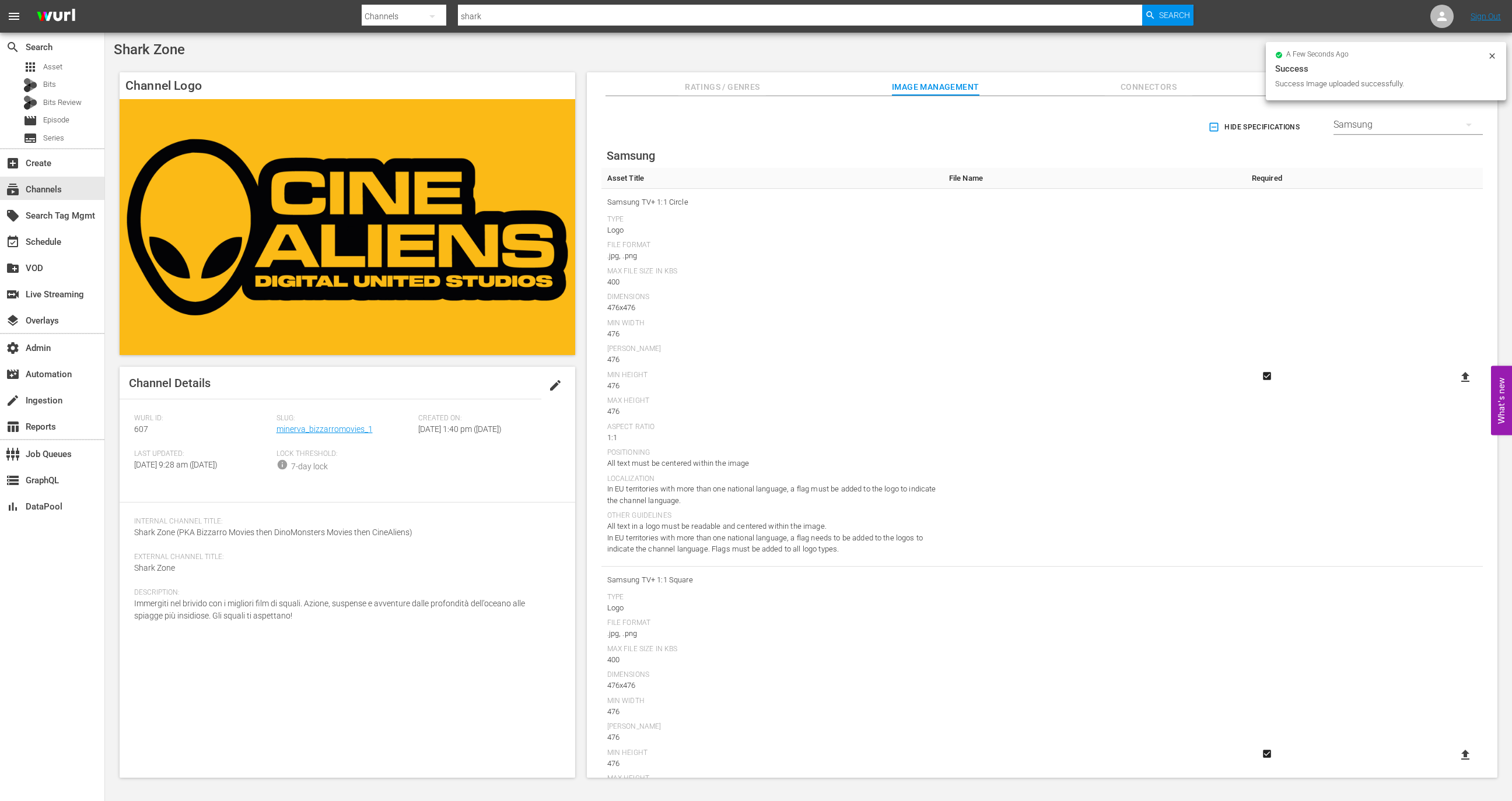
click at [1458, 375] on icon at bounding box center [1465, 377] width 14 height 14
click at [1454, 387] on input "file" at bounding box center [1454, 387] width 1 height 1
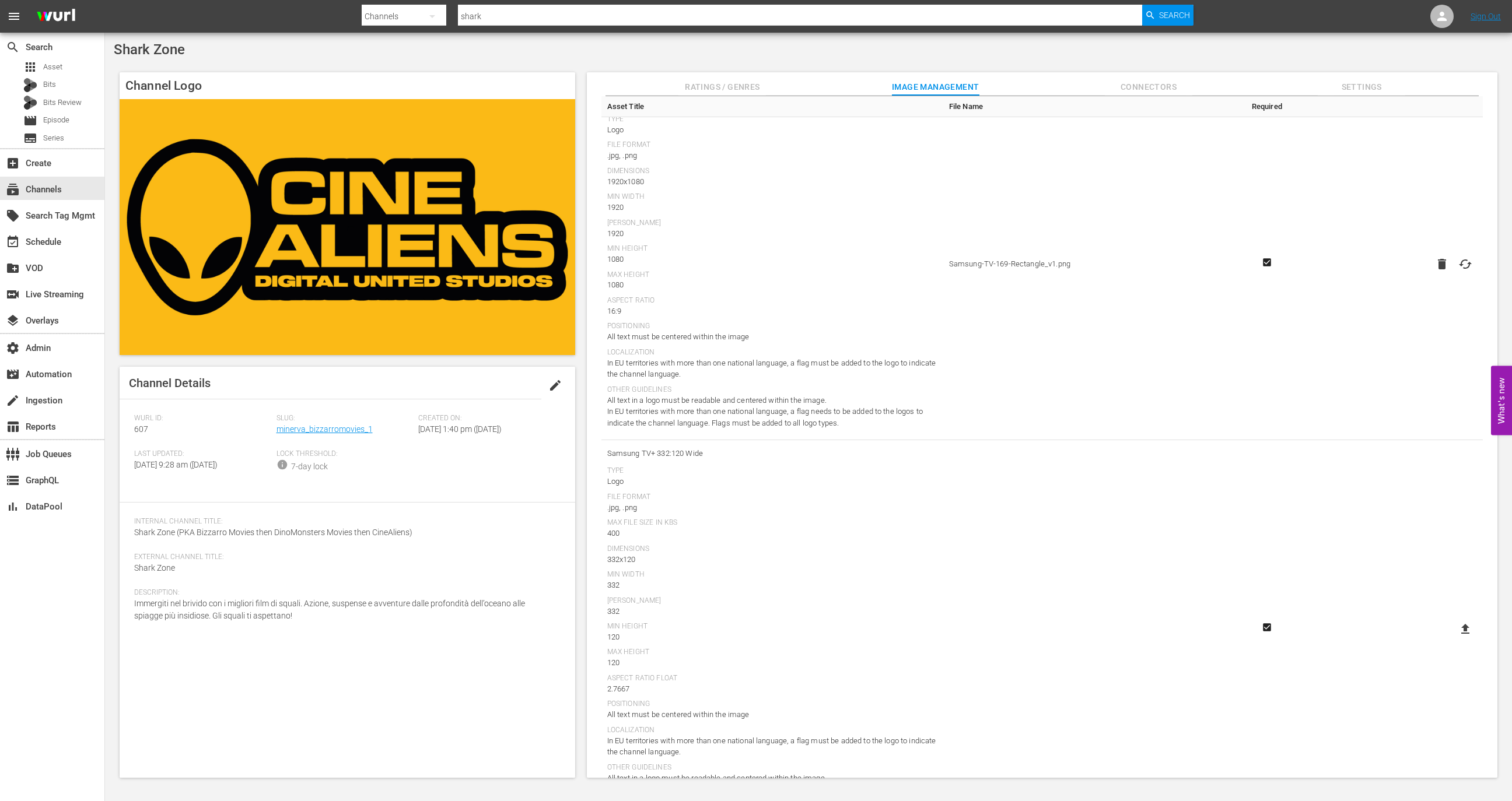
scroll to position [1287, 0]
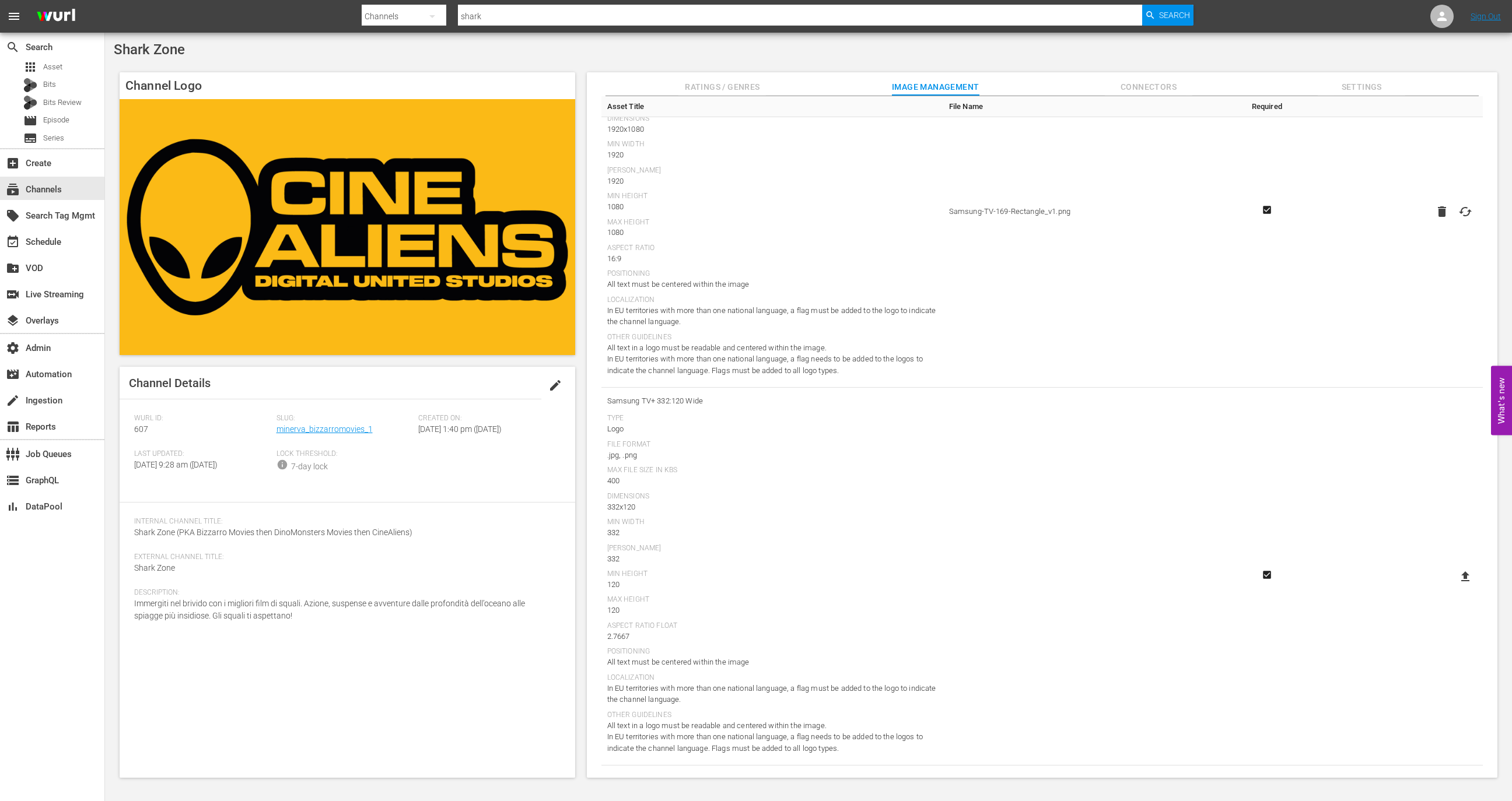
click at [1458, 575] on icon at bounding box center [1465, 577] width 14 height 14
click at [1454, 586] on input "file" at bounding box center [1454, 586] width 1 height 1
type input "C:\fakepath\Sharzone_Samsung_4.png"
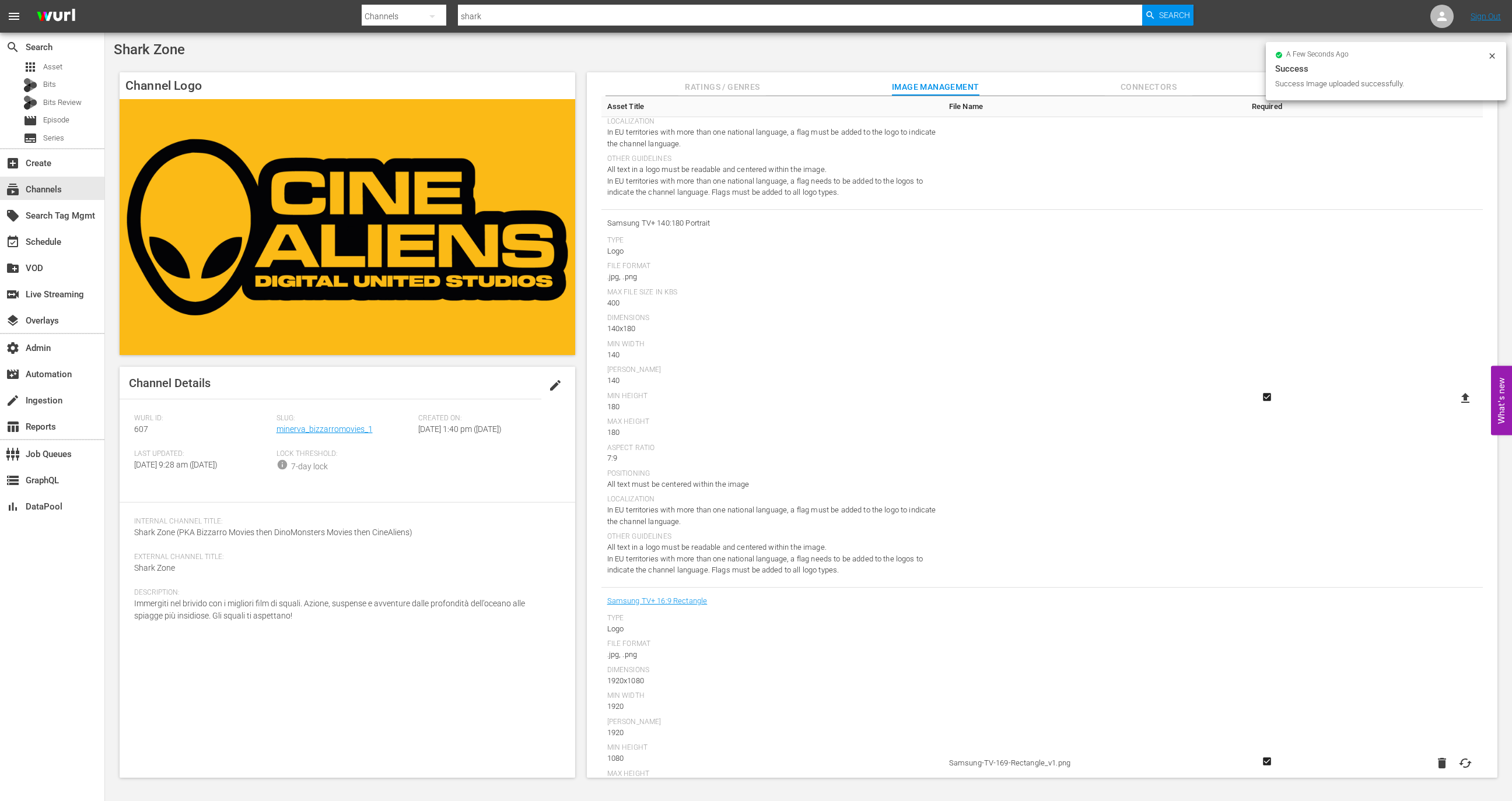
scroll to position [730, 0]
click at [1462, 399] on icon at bounding box center [1465, 403] width 8 height 10
click at [1454, 414] on input "file" at bounding box center [1454, 414] width 1 height 1
type input "C:\fakepath\Sharkzone_Samsung_5.png"
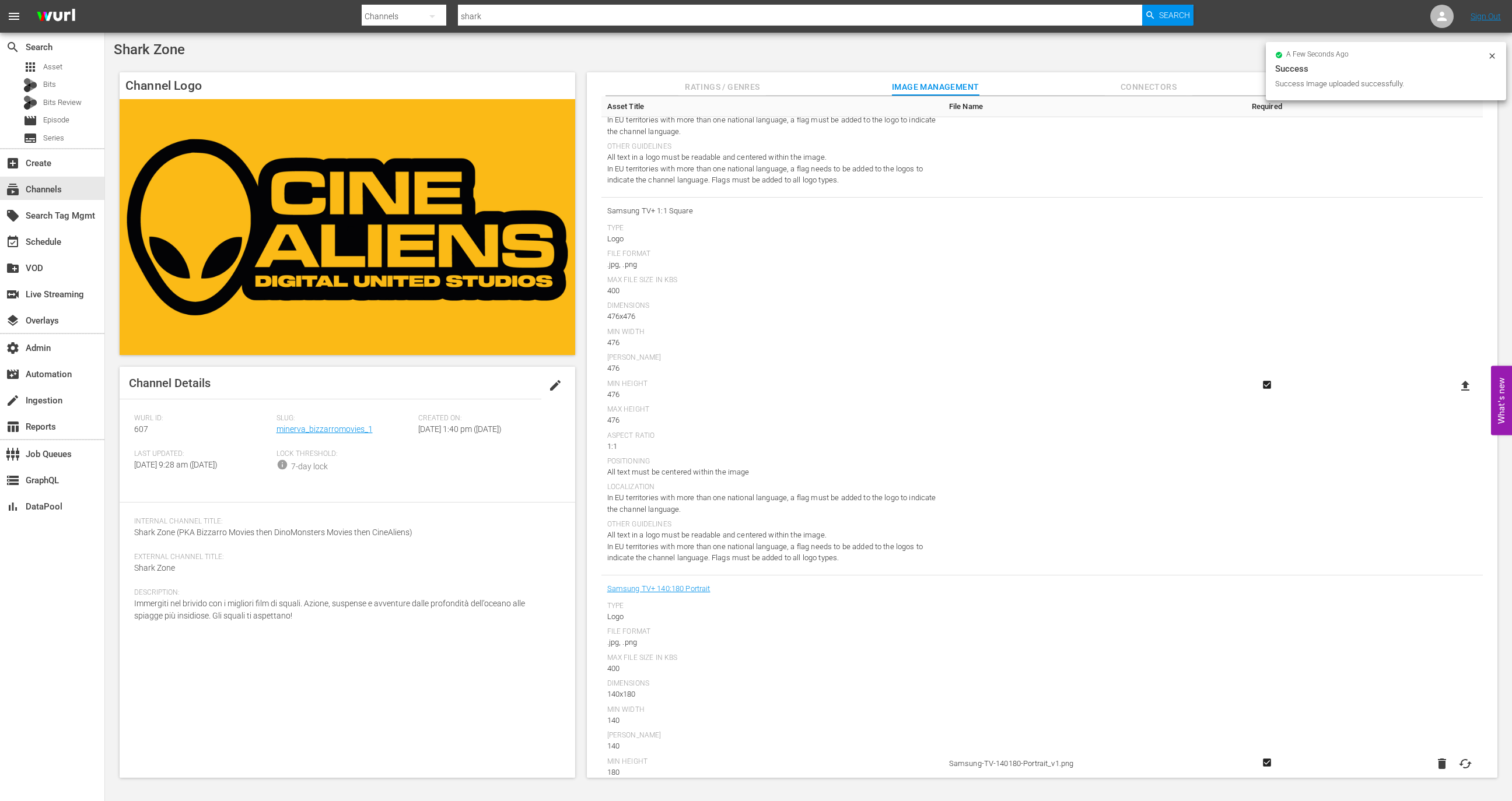
scroll to position [349, 0]
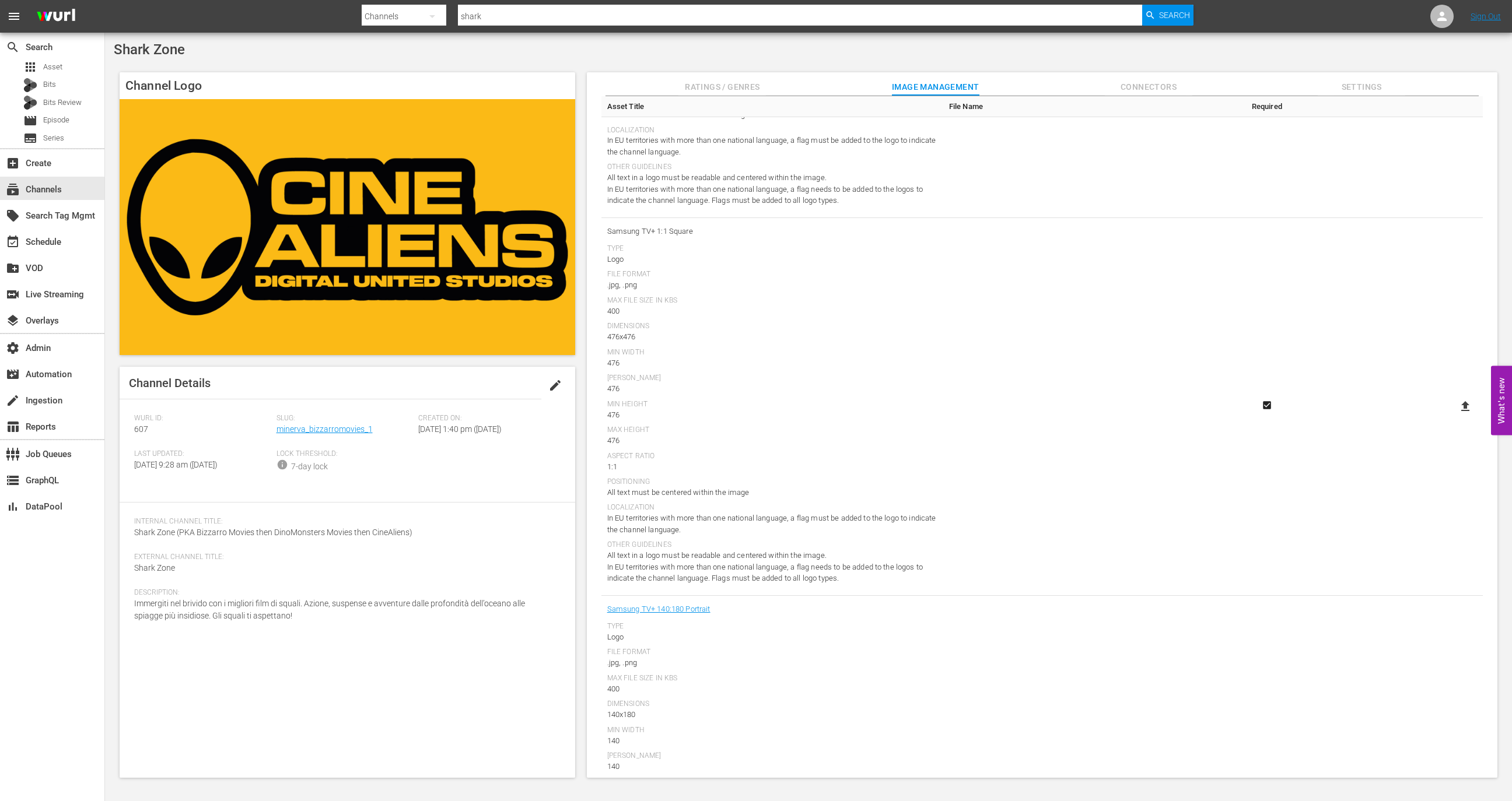
click at [1461, 408] on icon at bounding box center [1465, 406] width 8 height 10
click at [1454, 416] on input "file" at bounding box center [1454, 416] width 1 height 1
type input "C:\fakepath\Sharkzone_samsung_2.png"
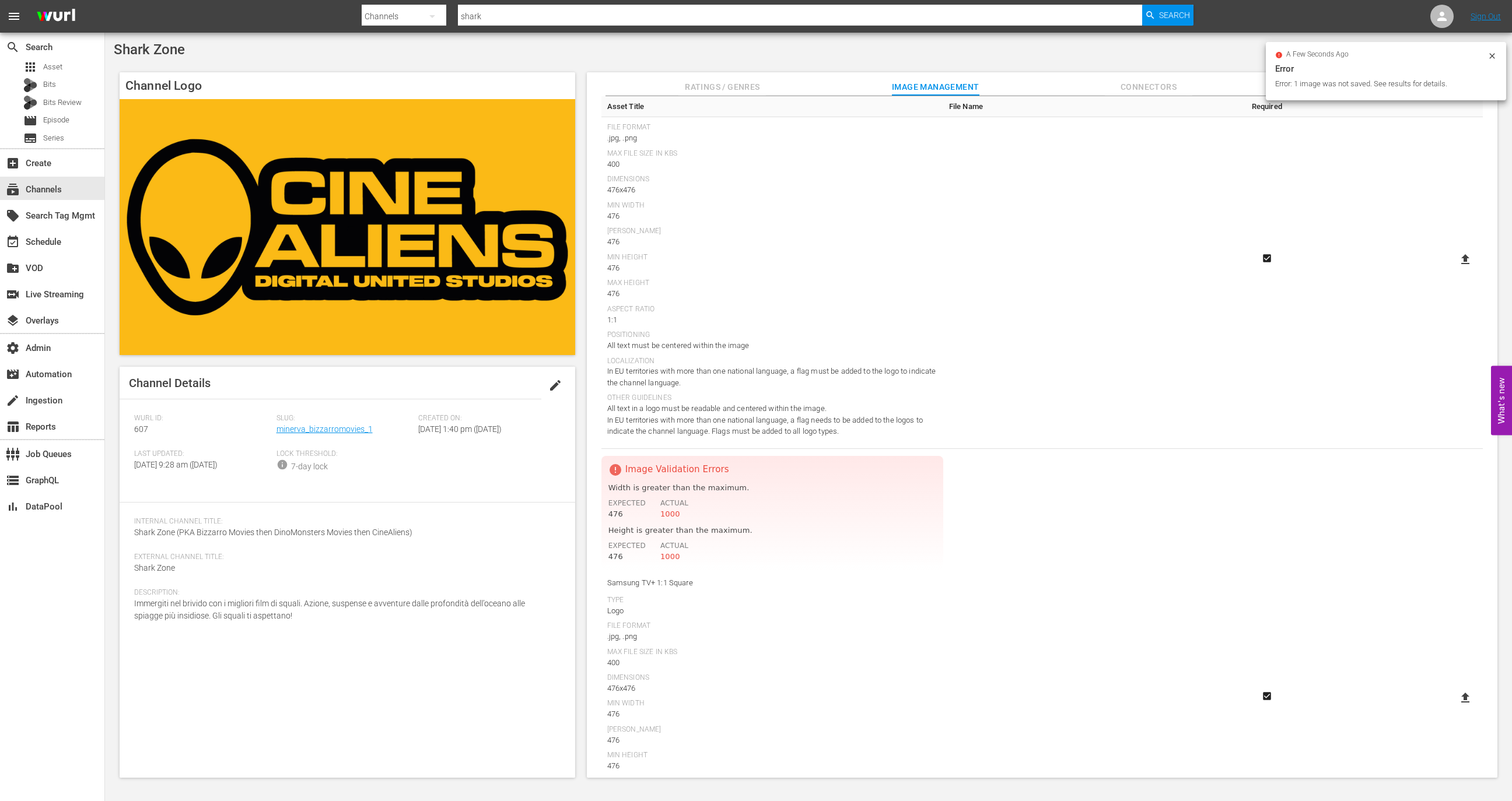
scroll to position [0, 0]
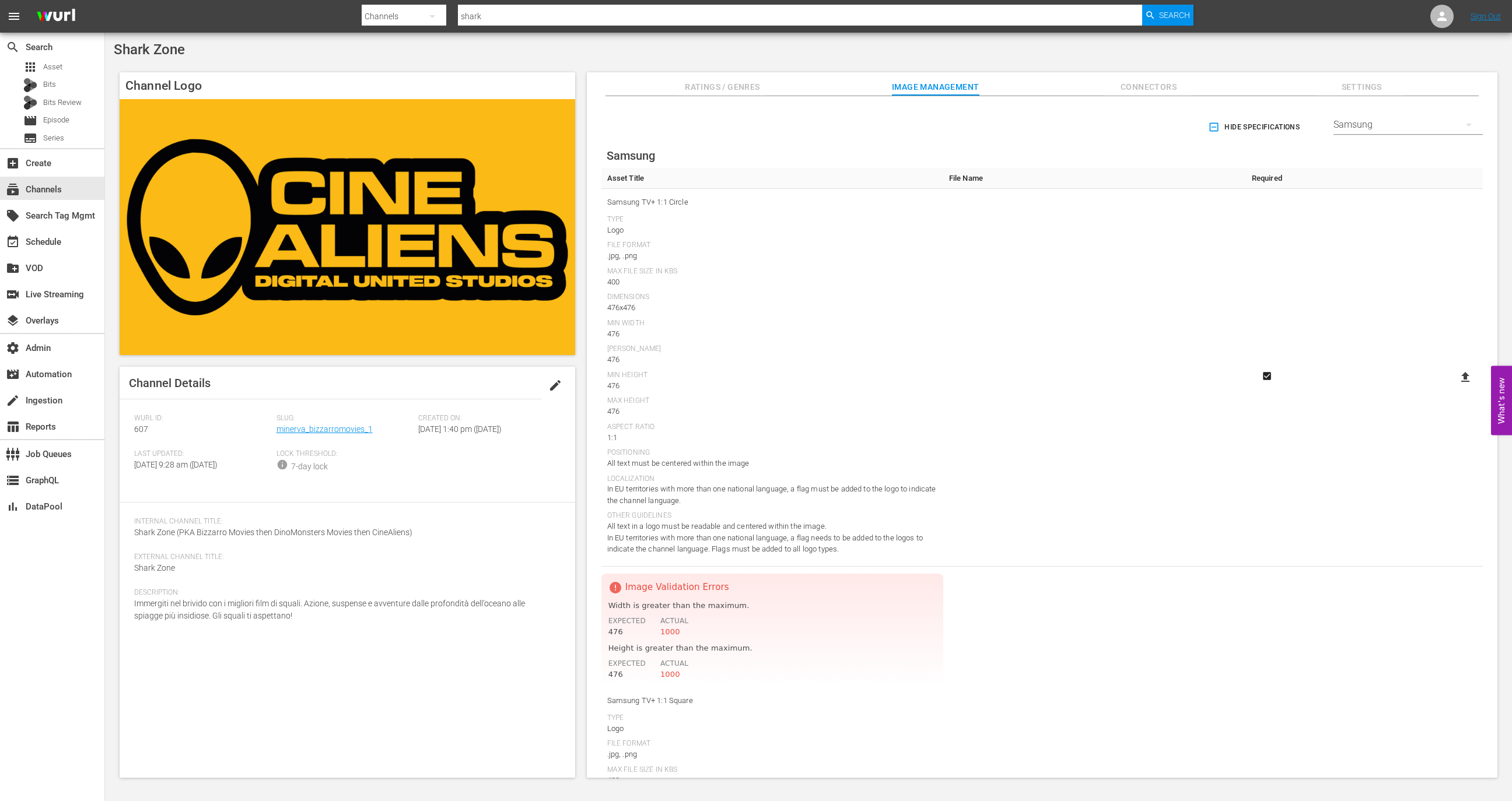
click at [1461, 376] on icon at bounding box center [1465, 376] width 8 height 10
click at [1454, 387] on input "file" at bounding box center [1454, 387] width 1 height 1
type input "C:\fakepath\Sharkzone_Samsung_4.png"
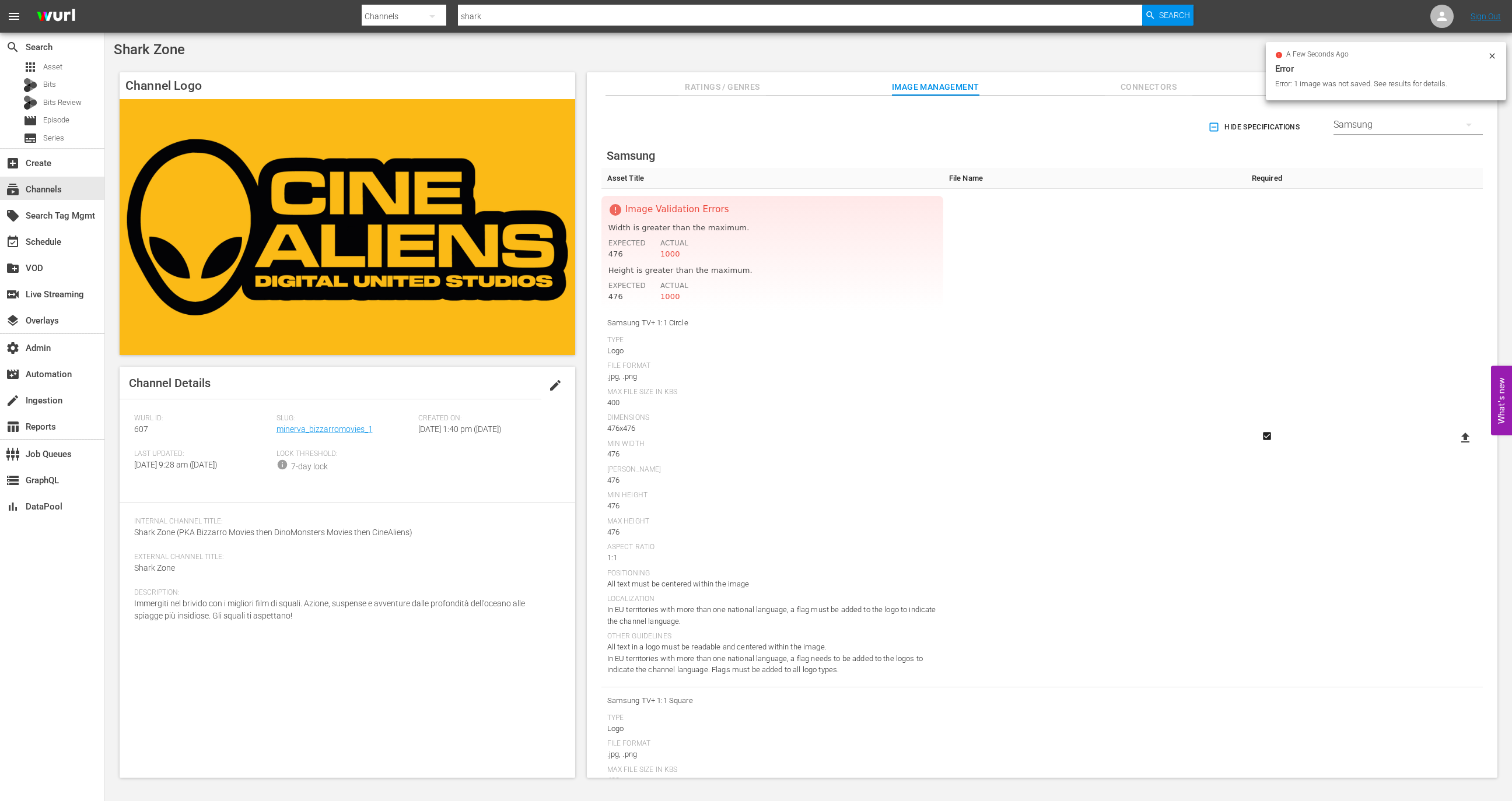
click at [1386, 130] on div "Samsung" at bounding box center [1408, 125] width 149 height 33
drag, startPoint x: 1381, startPoint y: 160, endPoint x: 1381, endPoint y: 172, distance: 12.0
click at [1381, 172] on div "Enabled Streamers Default Plex Samsung VIDAA All Streamers Anoki Canela TV Free…" at bounding box center [1405, 480] width 149 height 741
click at [1381, 172] on div "Plex" at bounding box center [1404, 173] width 121 height 19
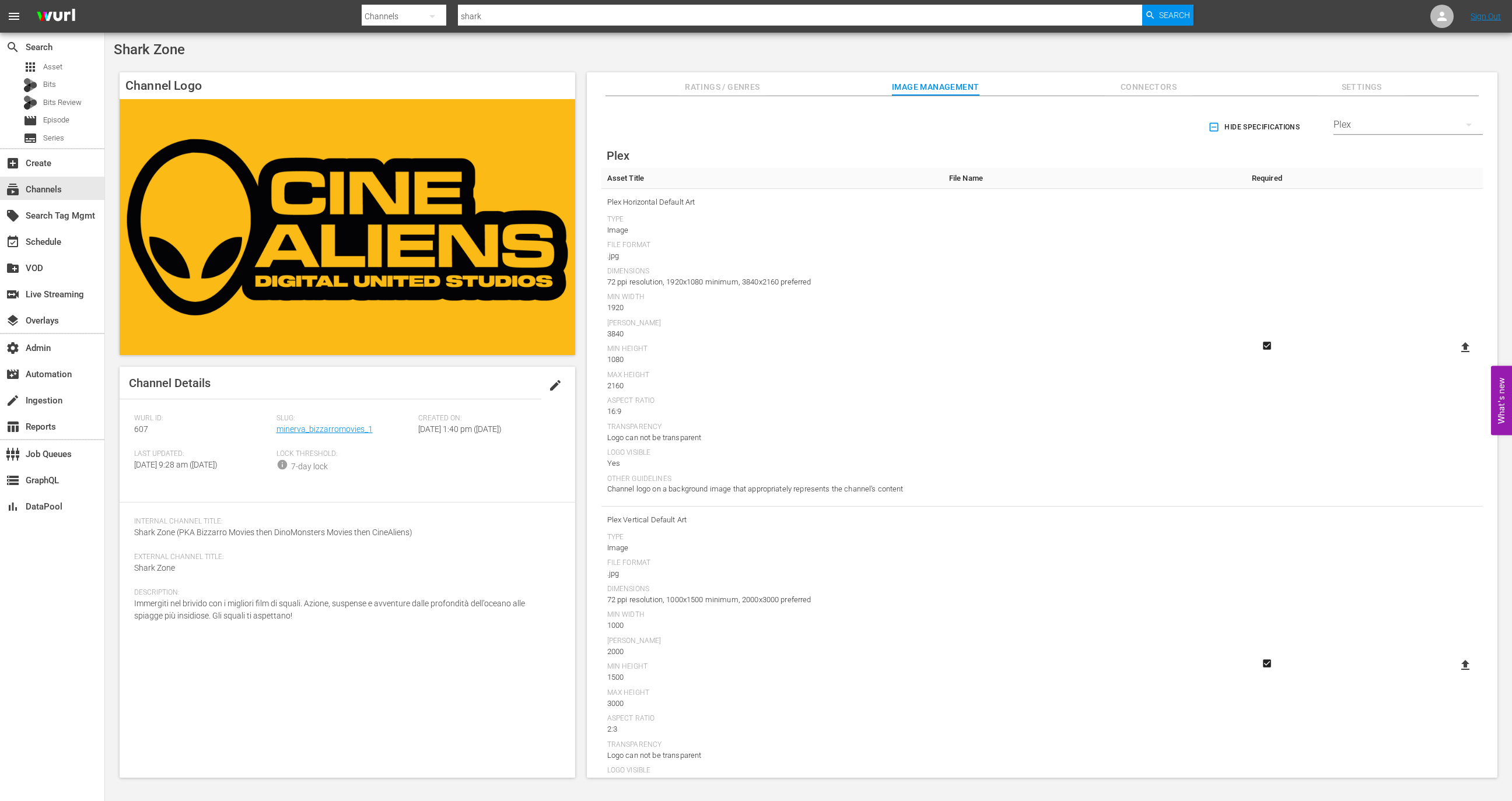
click at [1458, 341] on icon at bounding box center [1465, 348] width 14 height 14
click at [1454, 357] on input "file" at bounding box center [1454, 357] width 1 height 1
click at [1358, 123] on div "Plex" at bounding box center [1408, 125] width 149 height 33
click at [1363, 123] on div "Default" at bounding box center [1404, 119] width 121 height 19
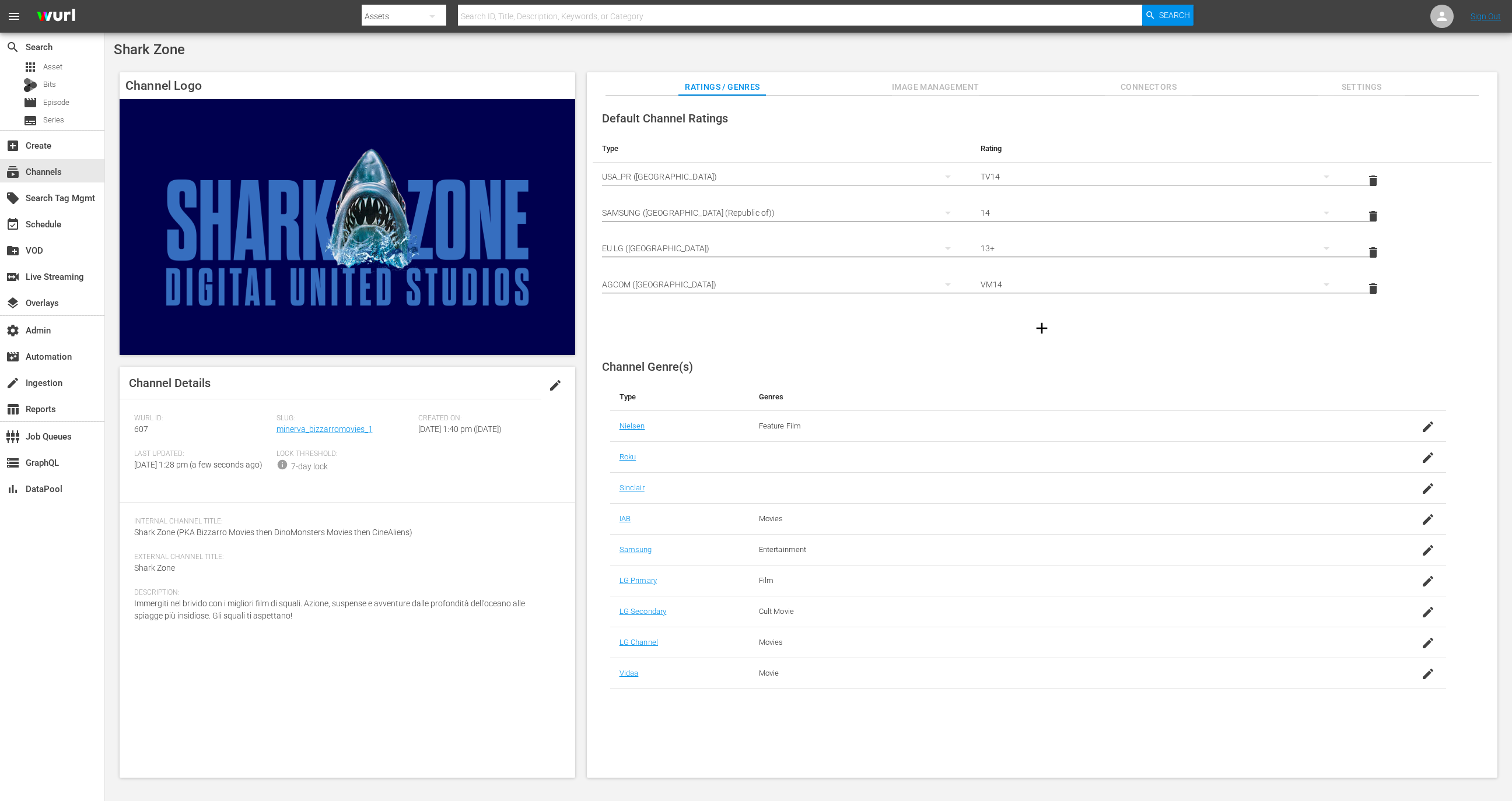
click at [907, 84] on span "Image Management" at bounding box center [936, 87] width 87 height 15
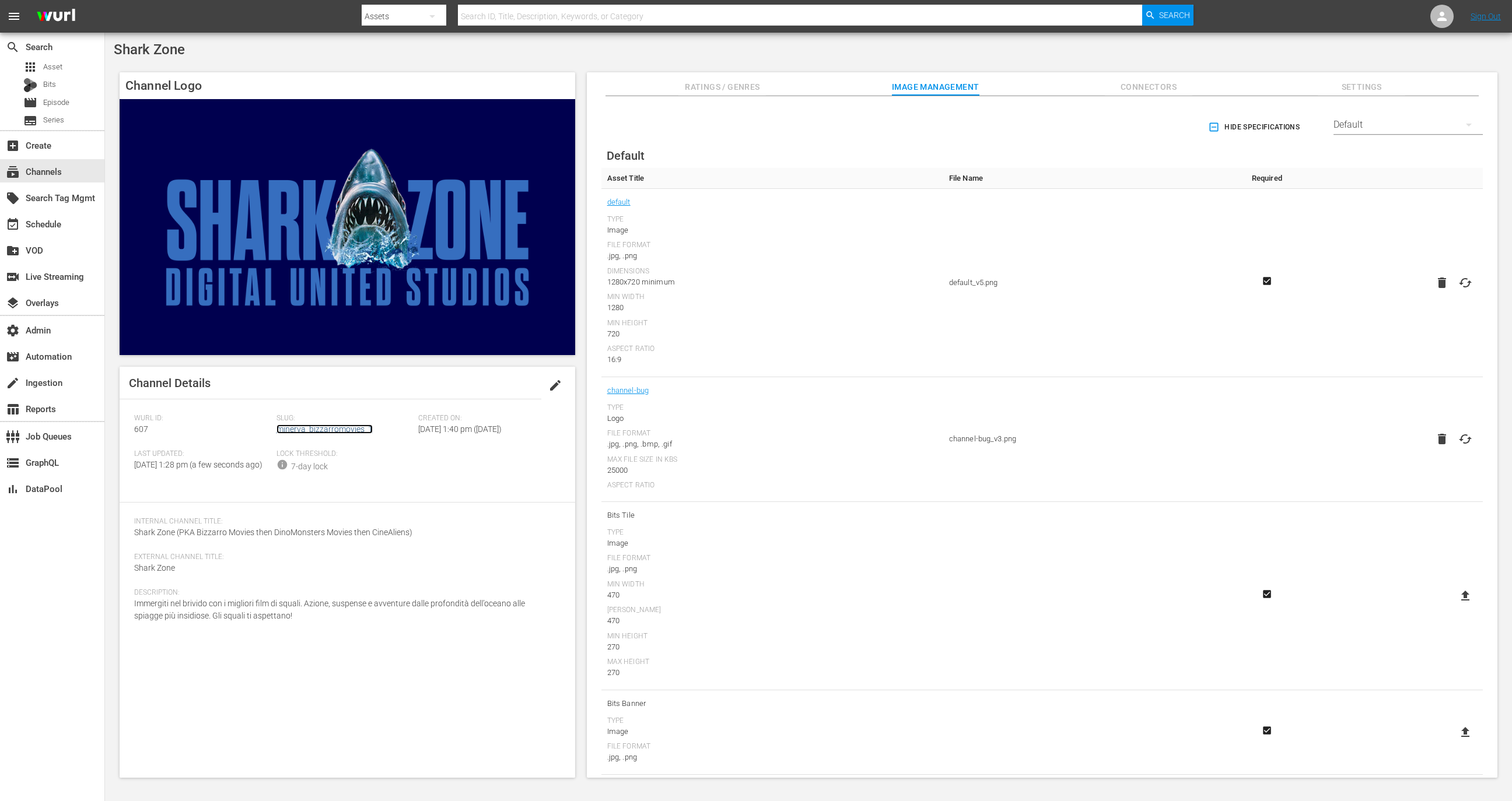
click at [310, 427] on link "minerva_bizzarromovies_1" at bounding box center [325, 429] width 96 height 10
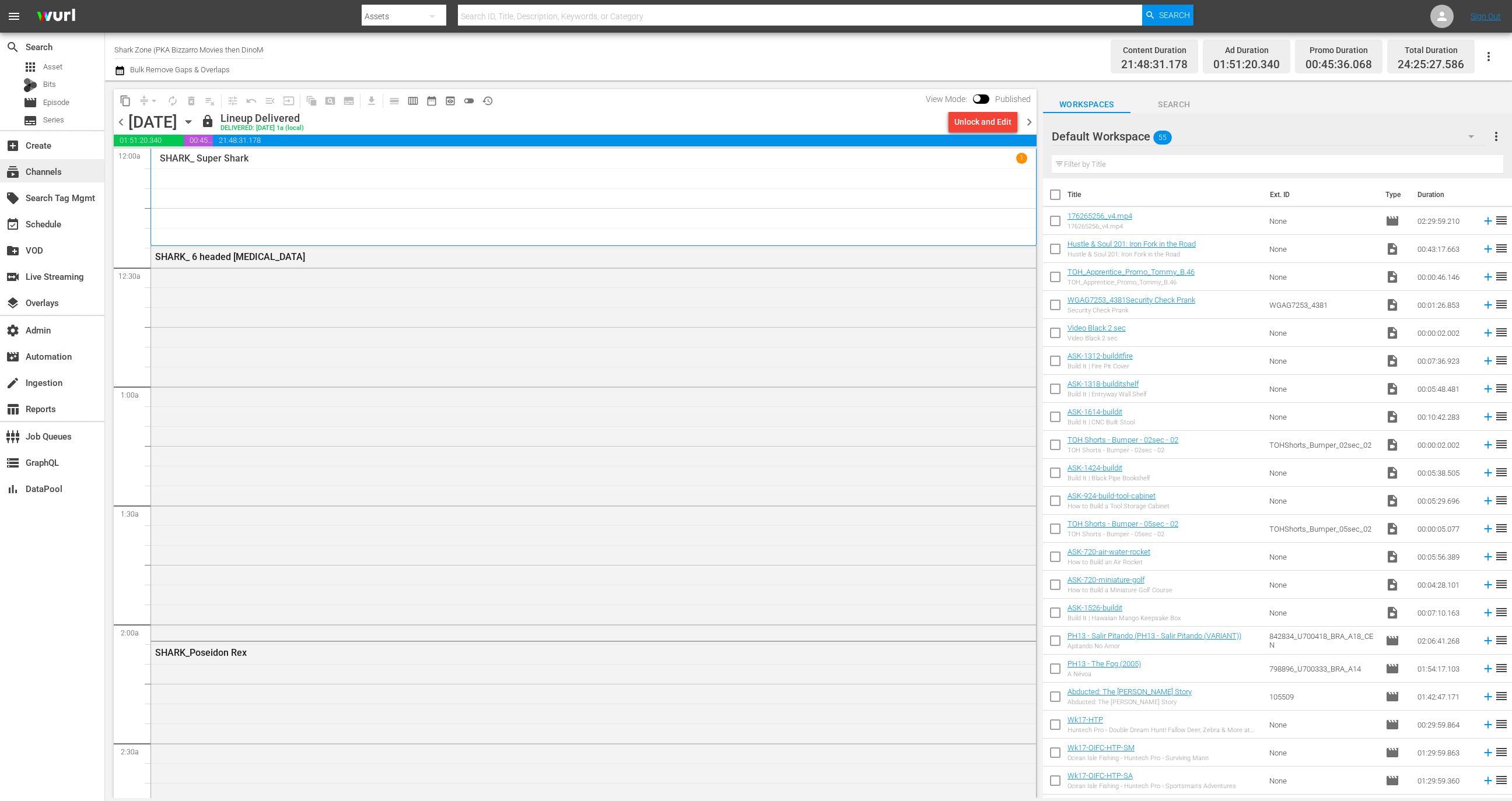
click at [64, 170] on div "subscriptions Channels" at bounding box center [33, 170] width 66 height 10
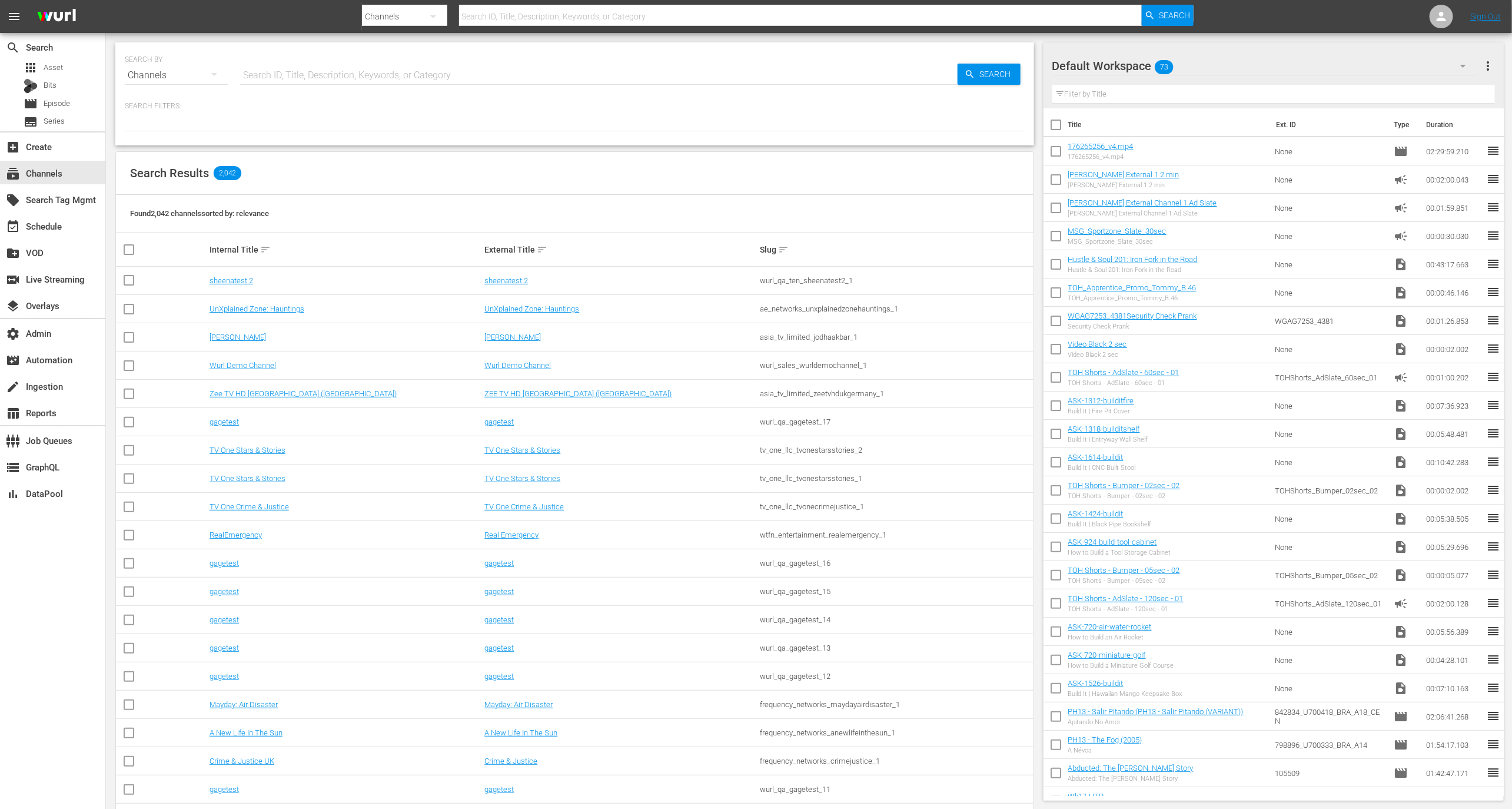
click at [366, 73] on input "text" at bounding box center [598, 75] width 718 height 29
type input "sharkzone"
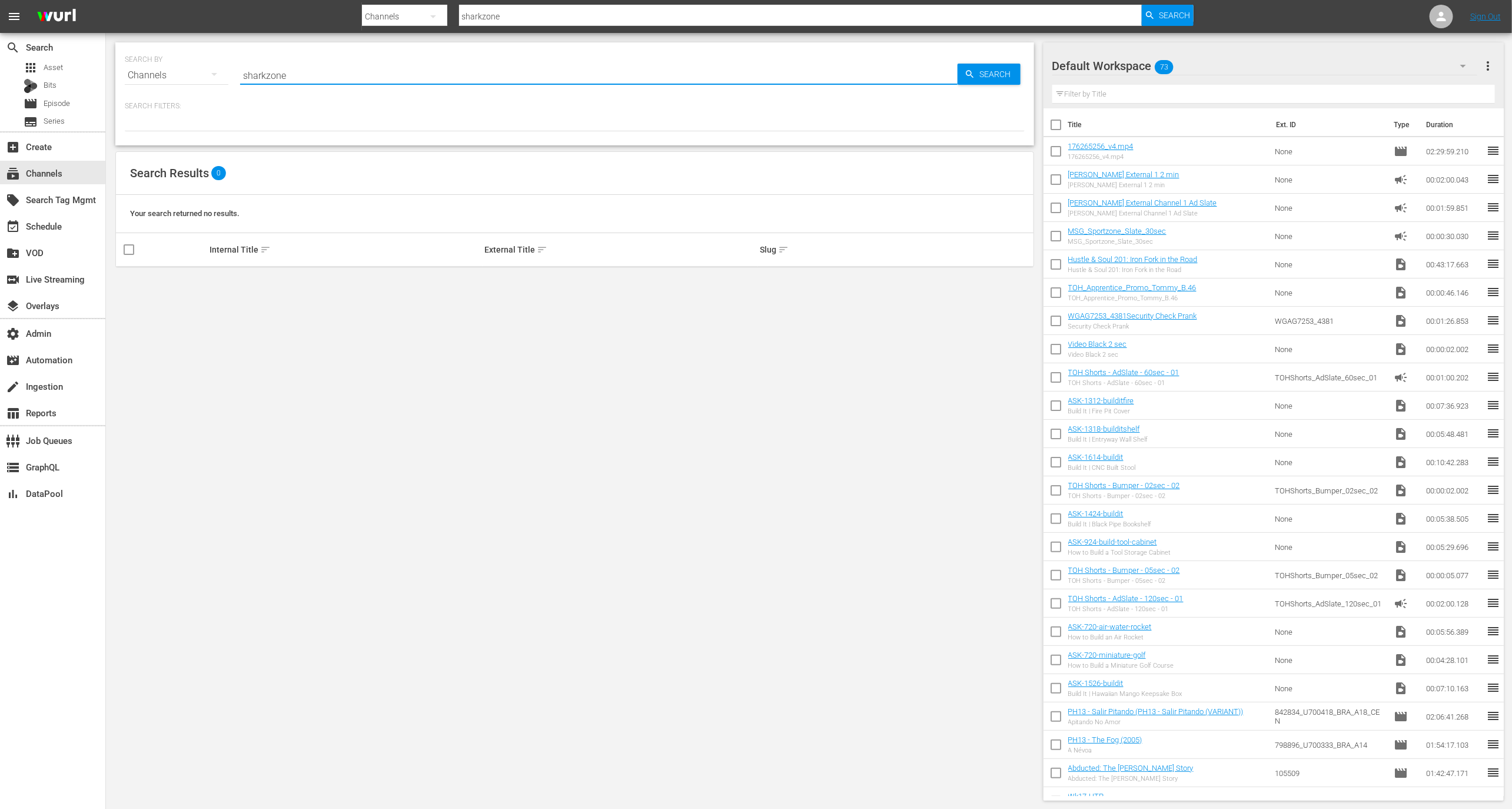
type input "shark zone"
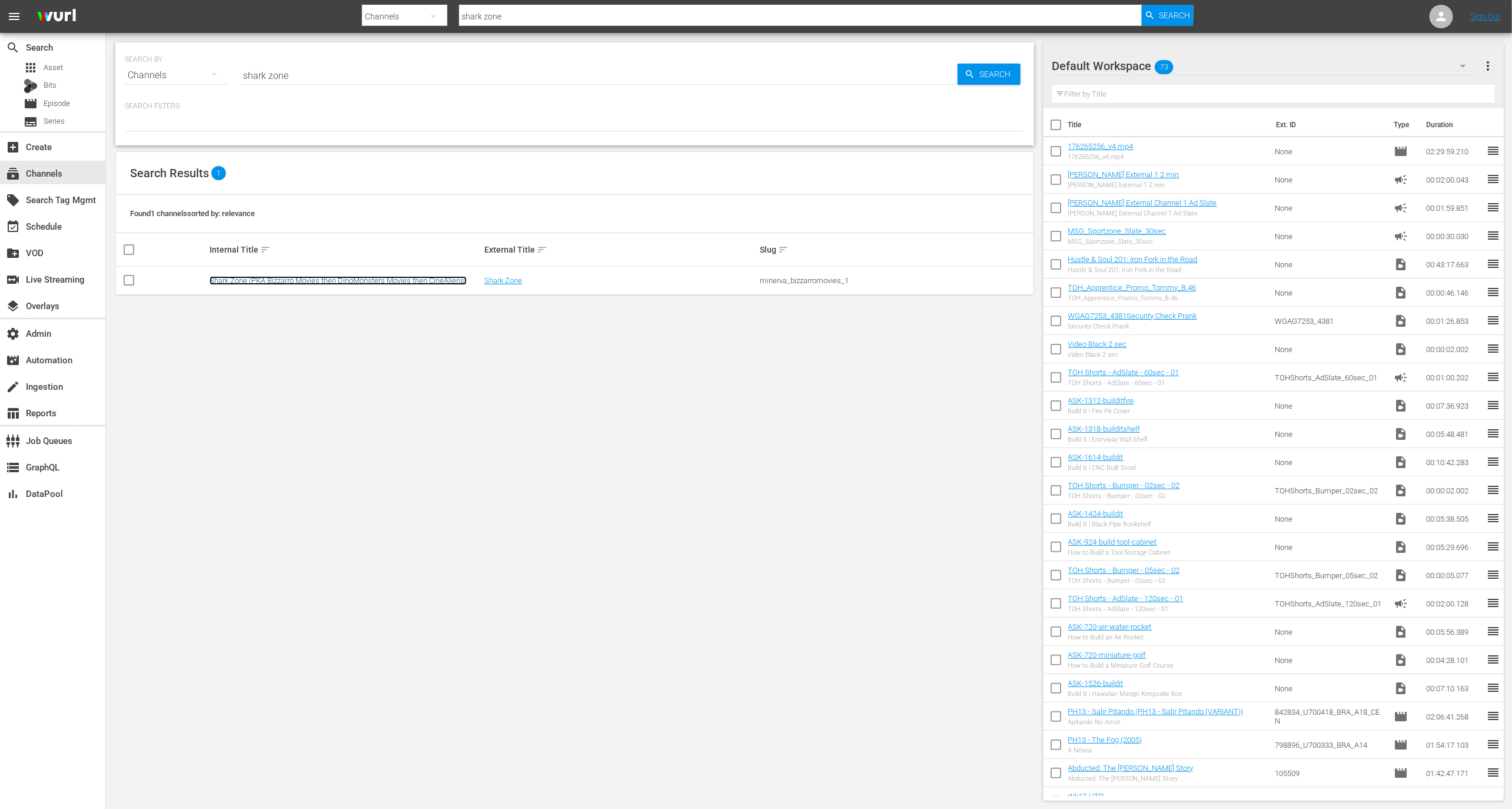
click at [252, 278] on link "Shark Zone (PKA Bizzarro Movies then DinoMonsters Movies then CineAliens)" at bounding box center [338, 281] width 257 height 9
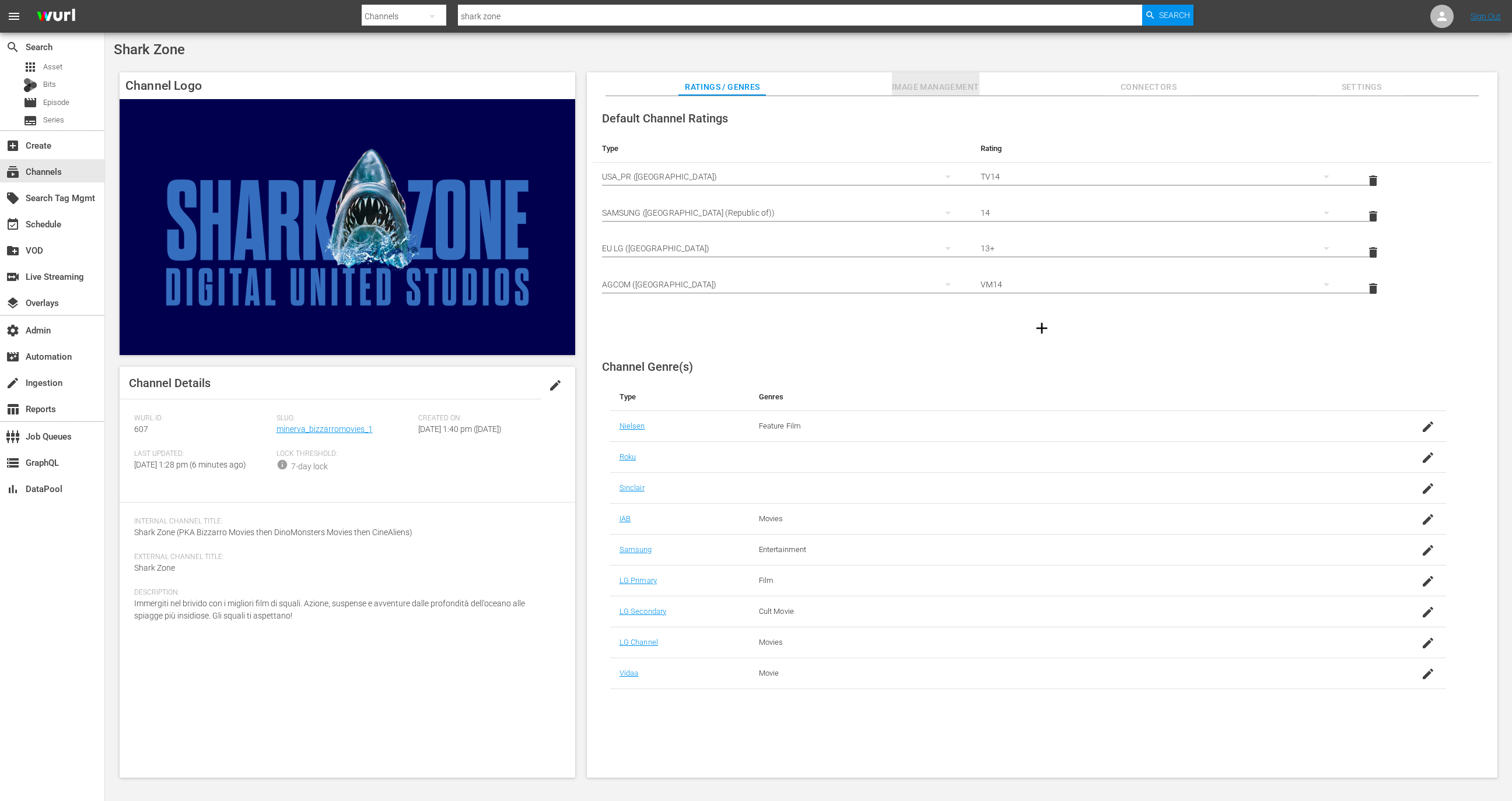
click at [947, 85] on span "Image Management" at bounding box center [936, 87] width 87 height 15
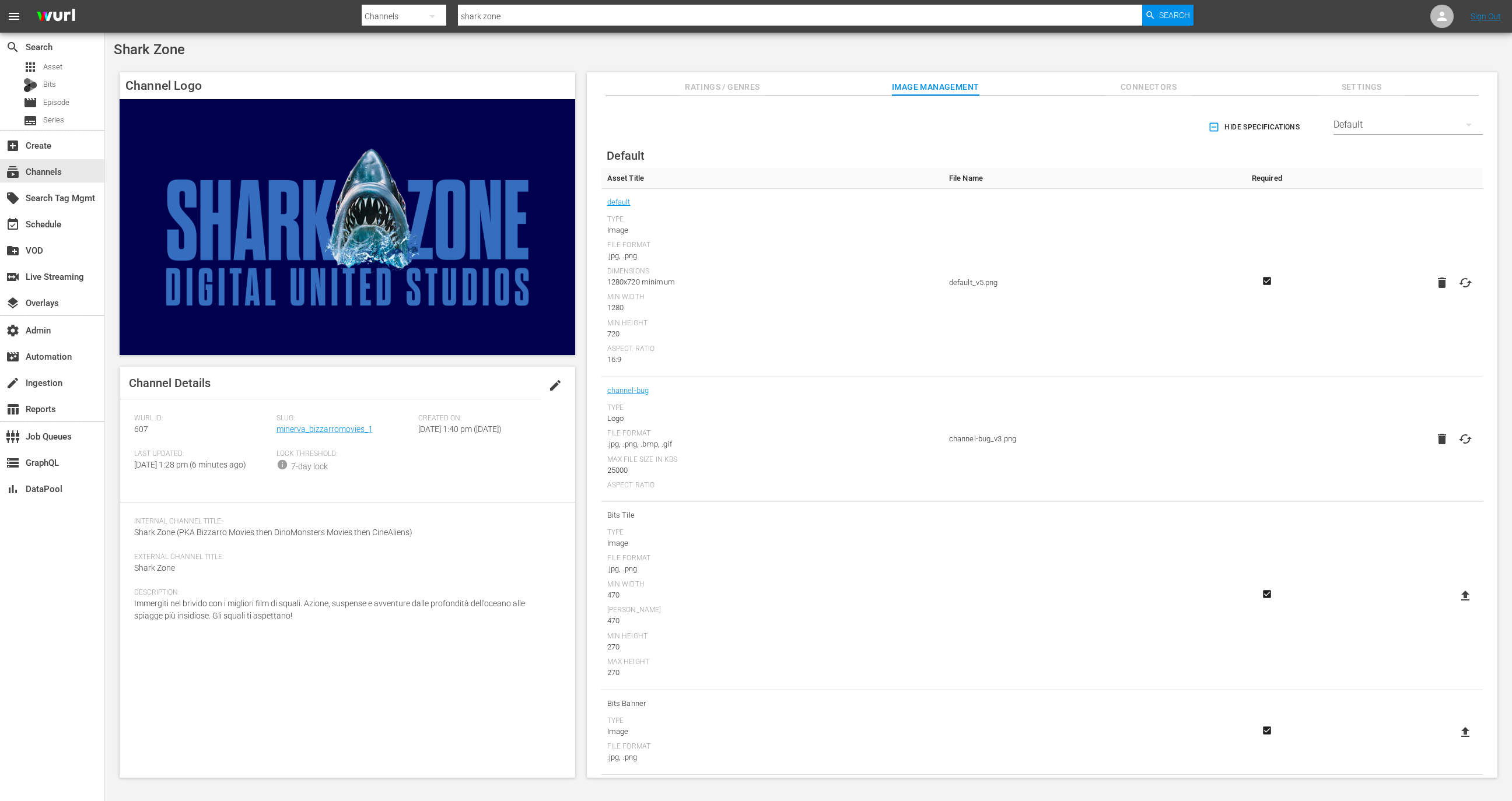
click at [1463, 437] on icon at bounding box center [1465, 439] width 14 height 14
click at [1454, 449] on input "file" at bounding box center [1454, 449] width 1 height 1
type input "C:\fakepath\607-channel-bug_v18.png"
click at [65, 220] on div "event_available Schedule" at bounding box center [33, 222] width 66 height 10
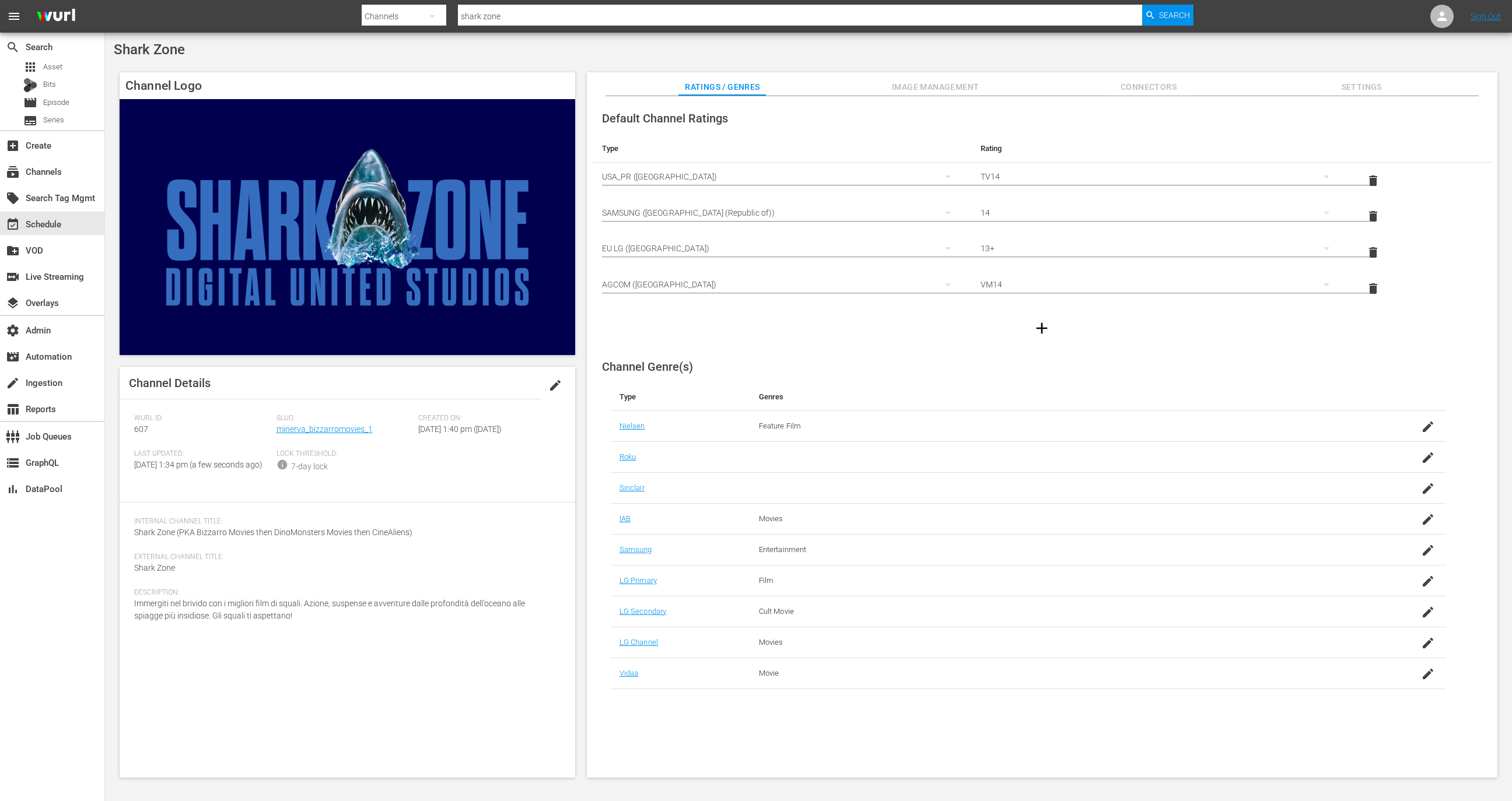
click at [549, 385] on span "edit" at bounding box center [555, 385] width 14 height 14
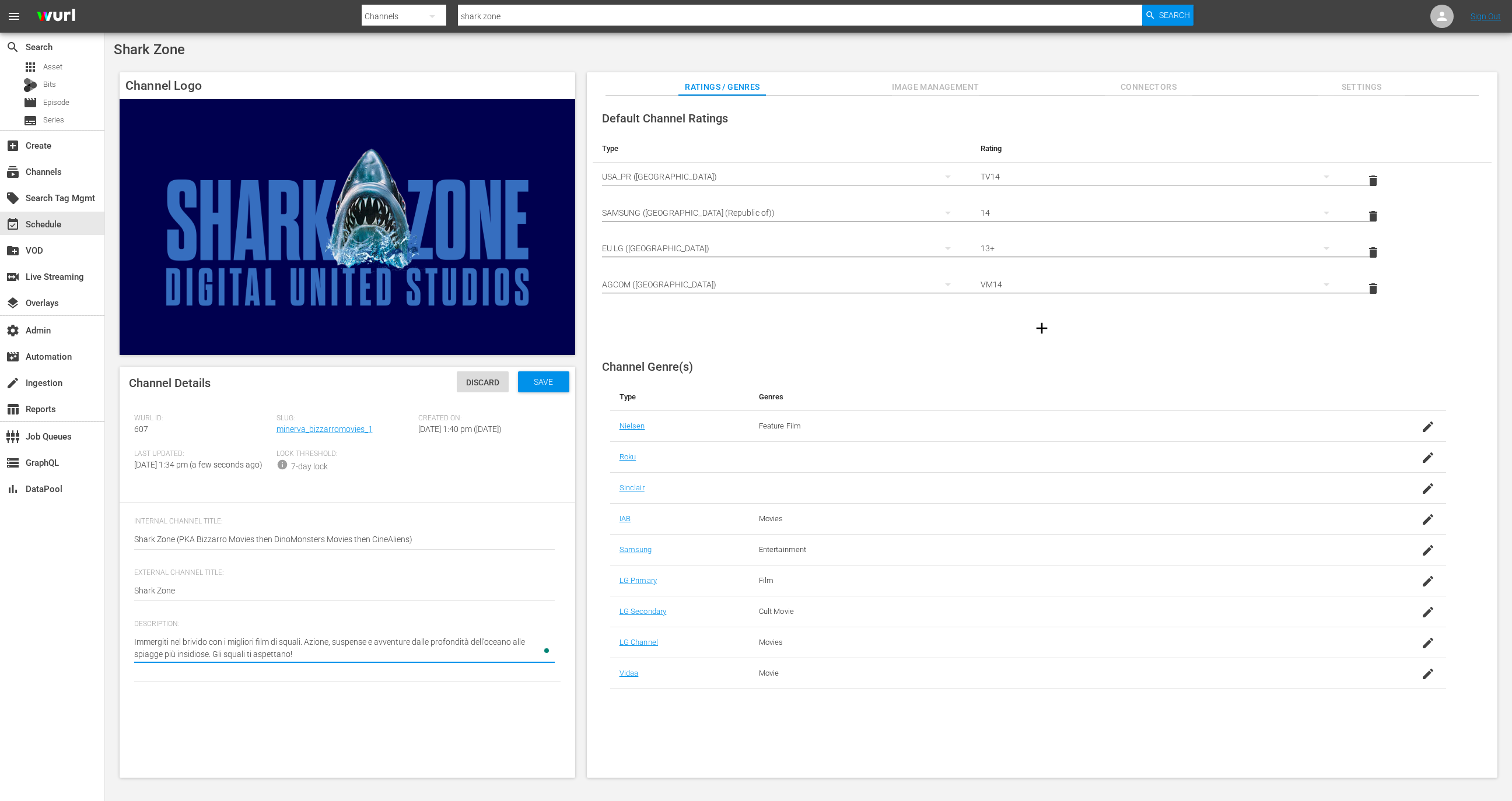
type textarea "Immergiti nel brivido con i migliori film di squali. Azione, suspense e avventu…"
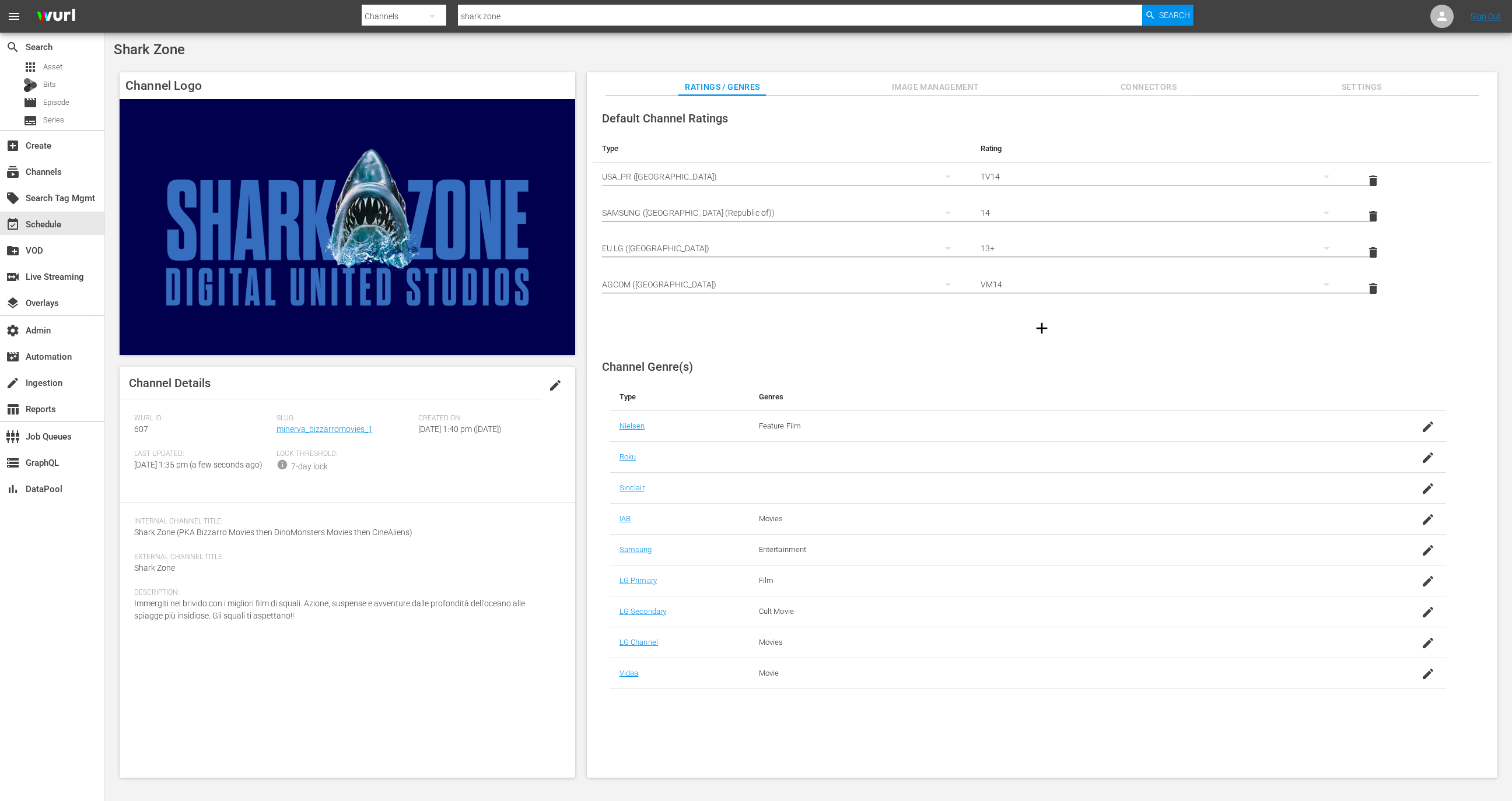
click at [1369, 94] on span "Settings" at bounding box center [1362, 87] width 87 height 15
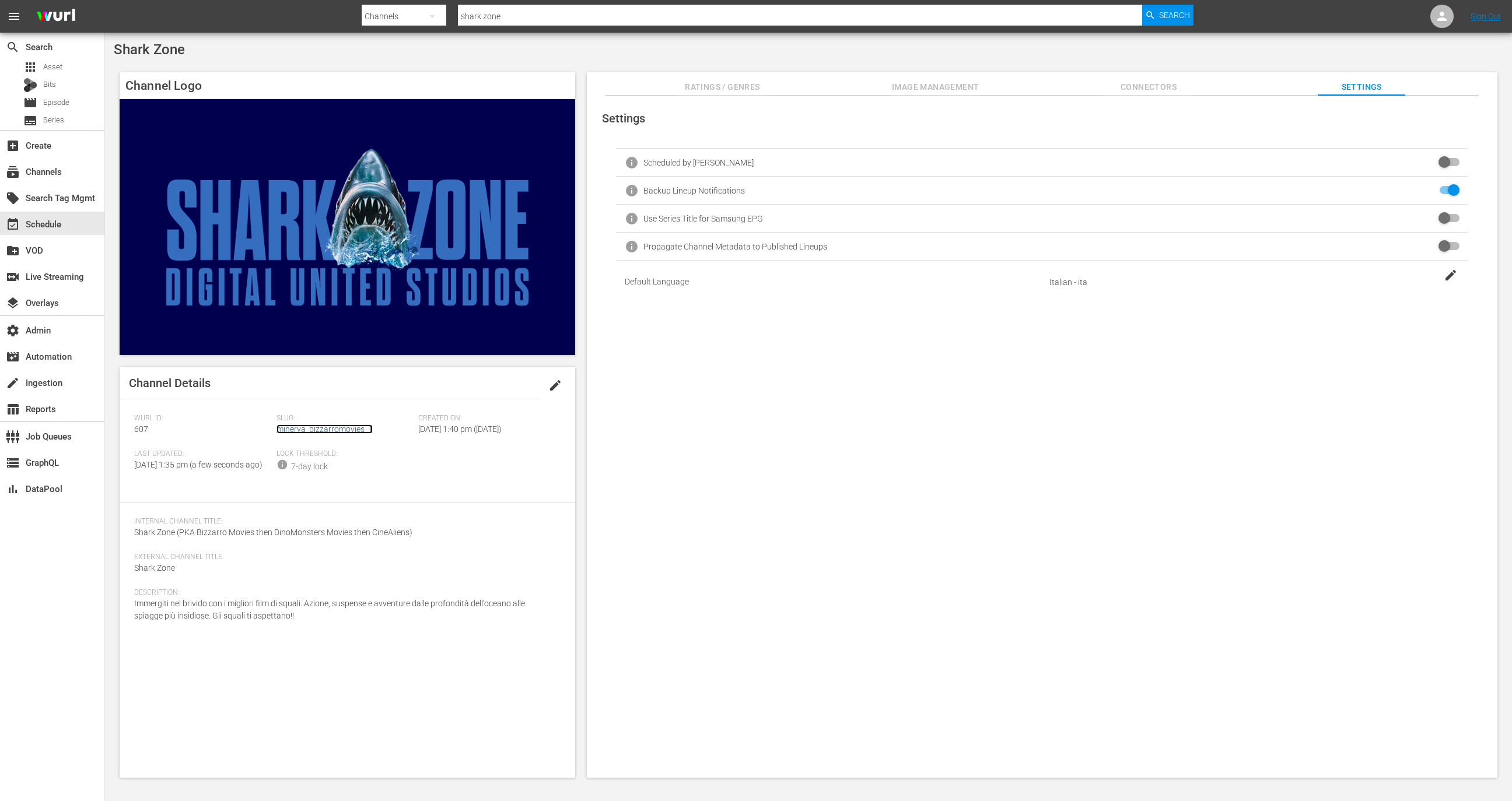
click at [319, 430] on link "minerva_bizzarromovies_1" at bounding box center [325, 429] width 96 height 10
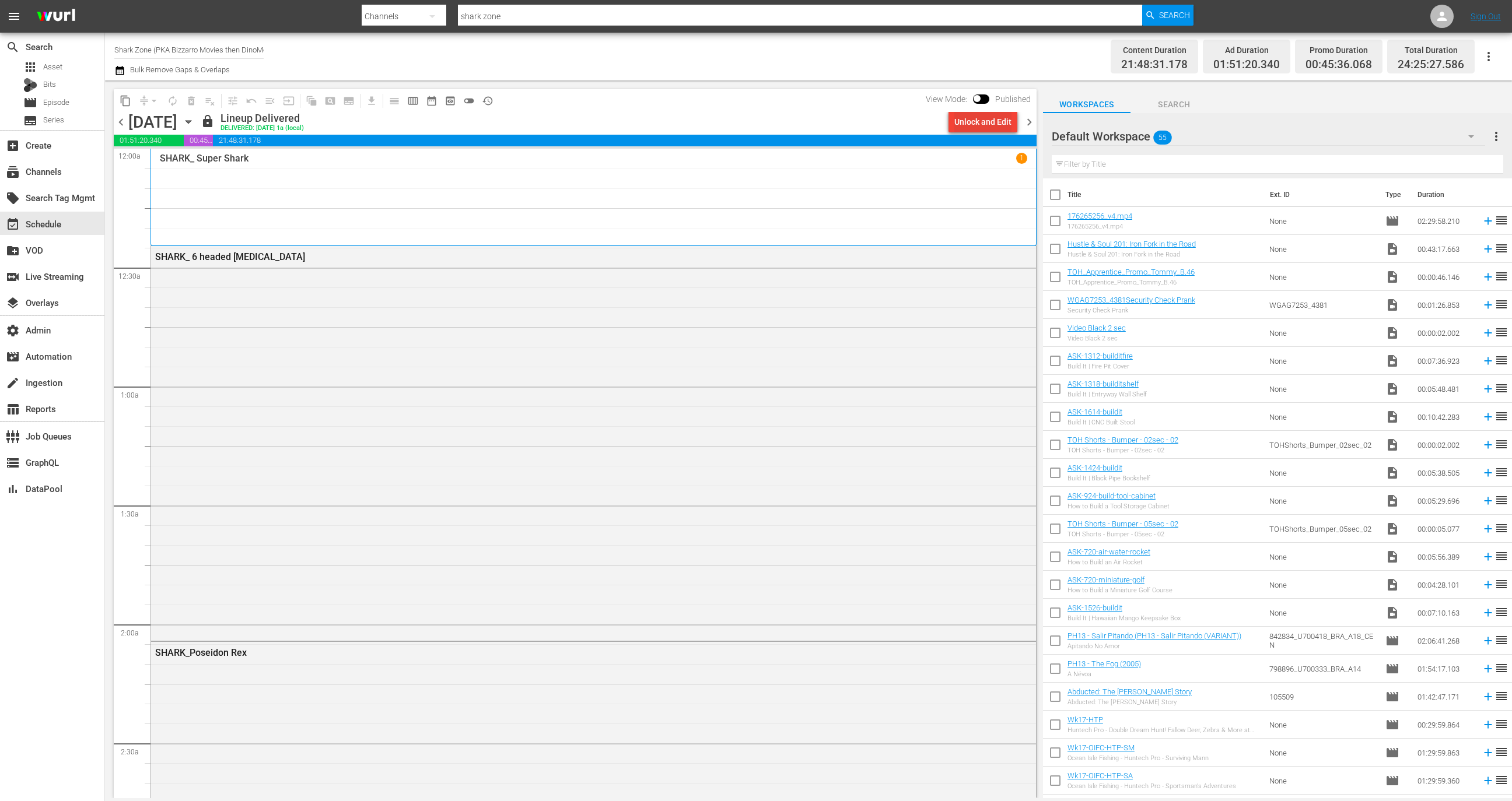
click at [965, 123] on div "Unlock and Edit" at bounding box center [983, 121] width 57 height 21
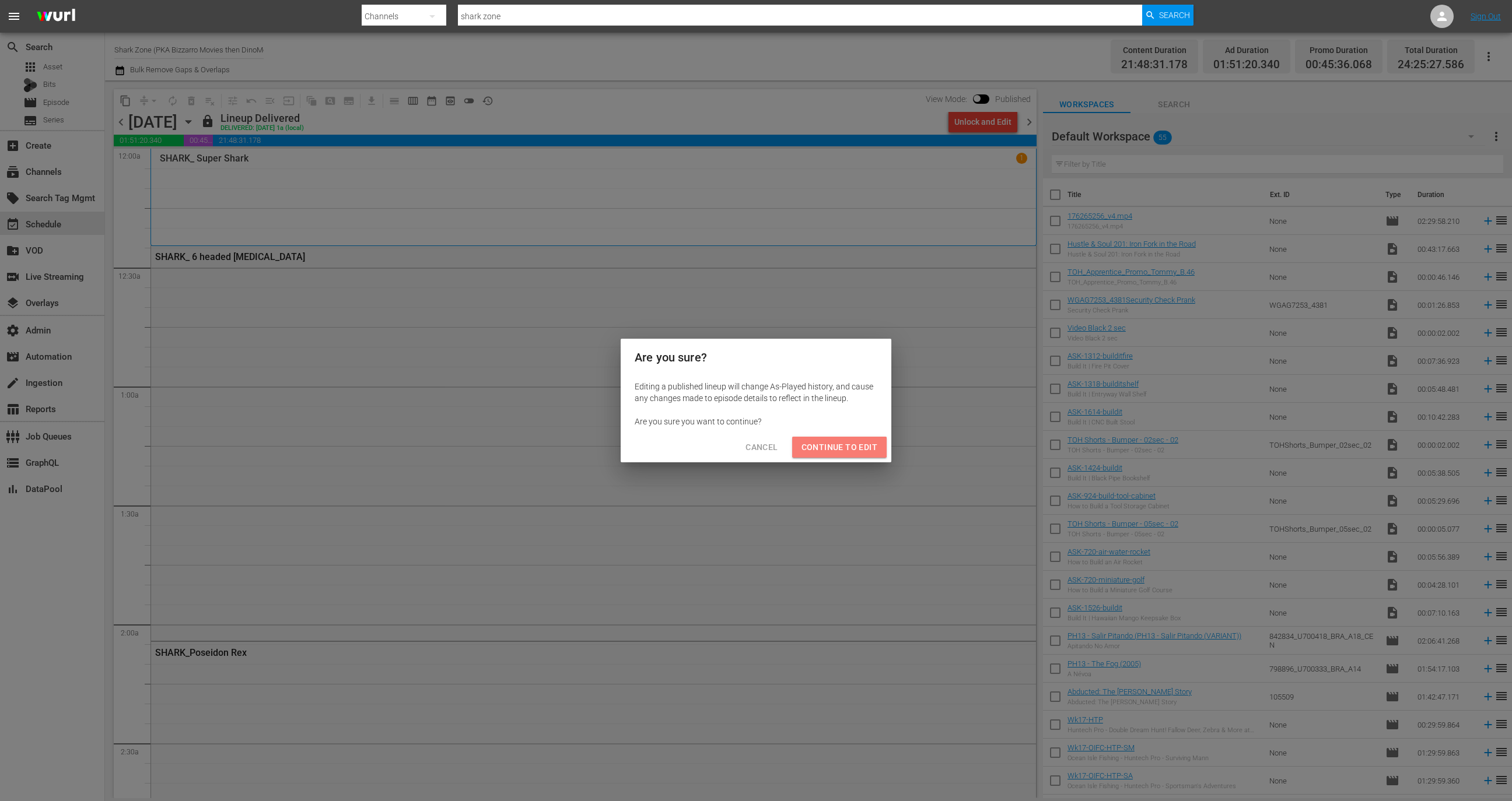
click at [835, 437] on button "Continue to Edit" at bounding box center [839, 448] width 94 height 22
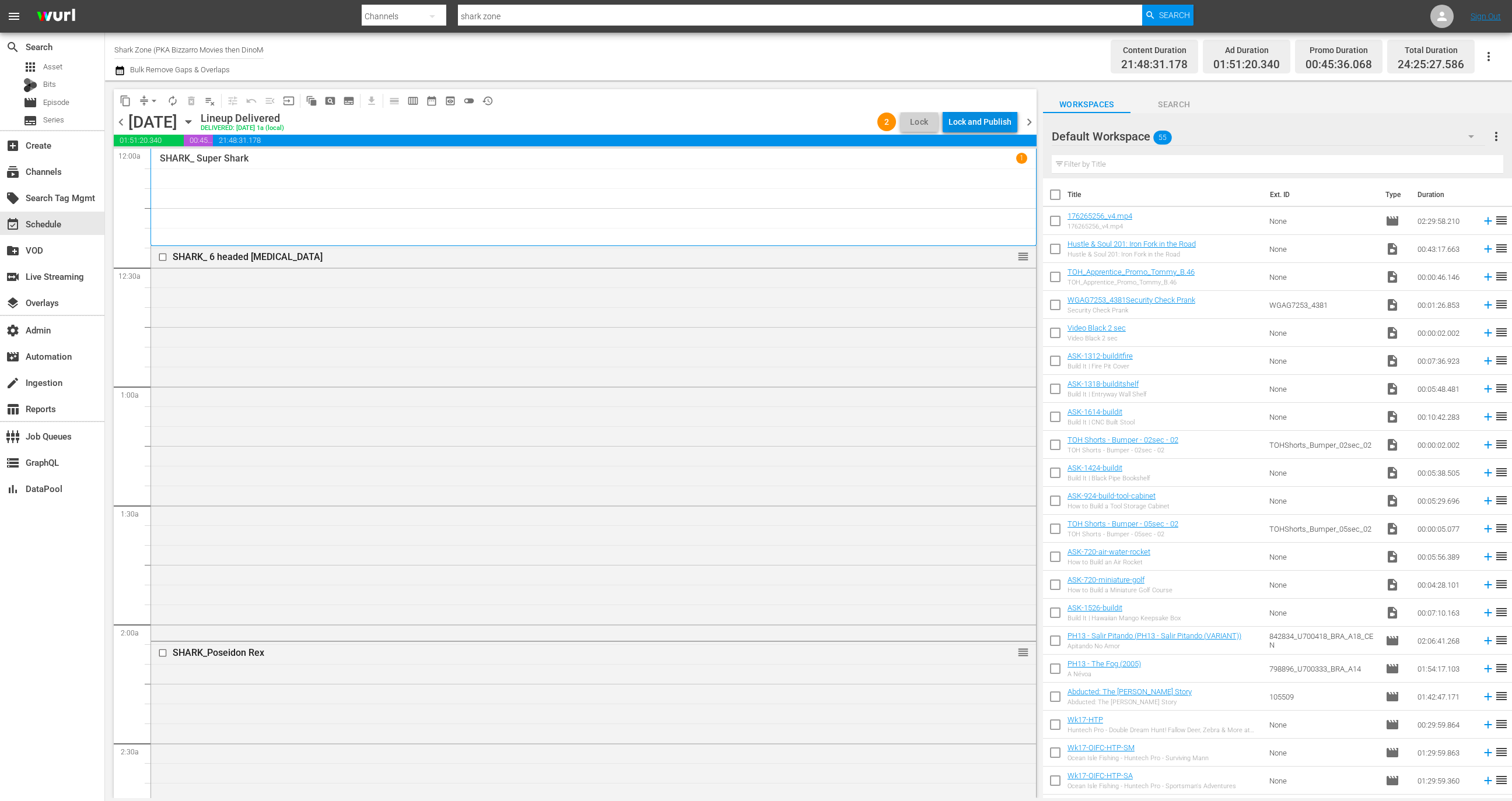
click at [988, 114] on div "Lock and Publish" at bounding box center [980, 121] width 63 height 21
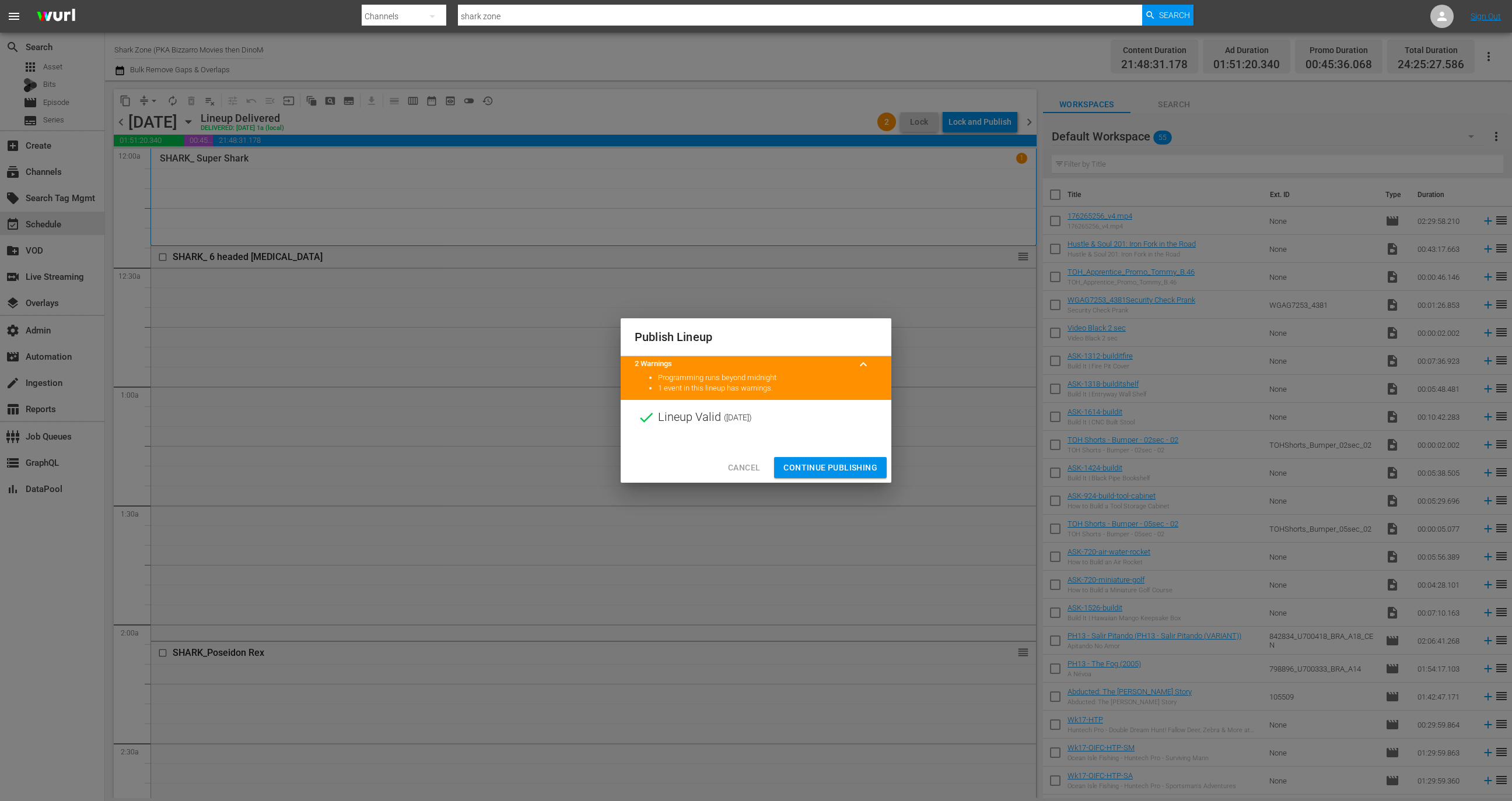
click at [833, 471] on span "Continue Publishing" at bounding box center [830, 468] width 94 height 15
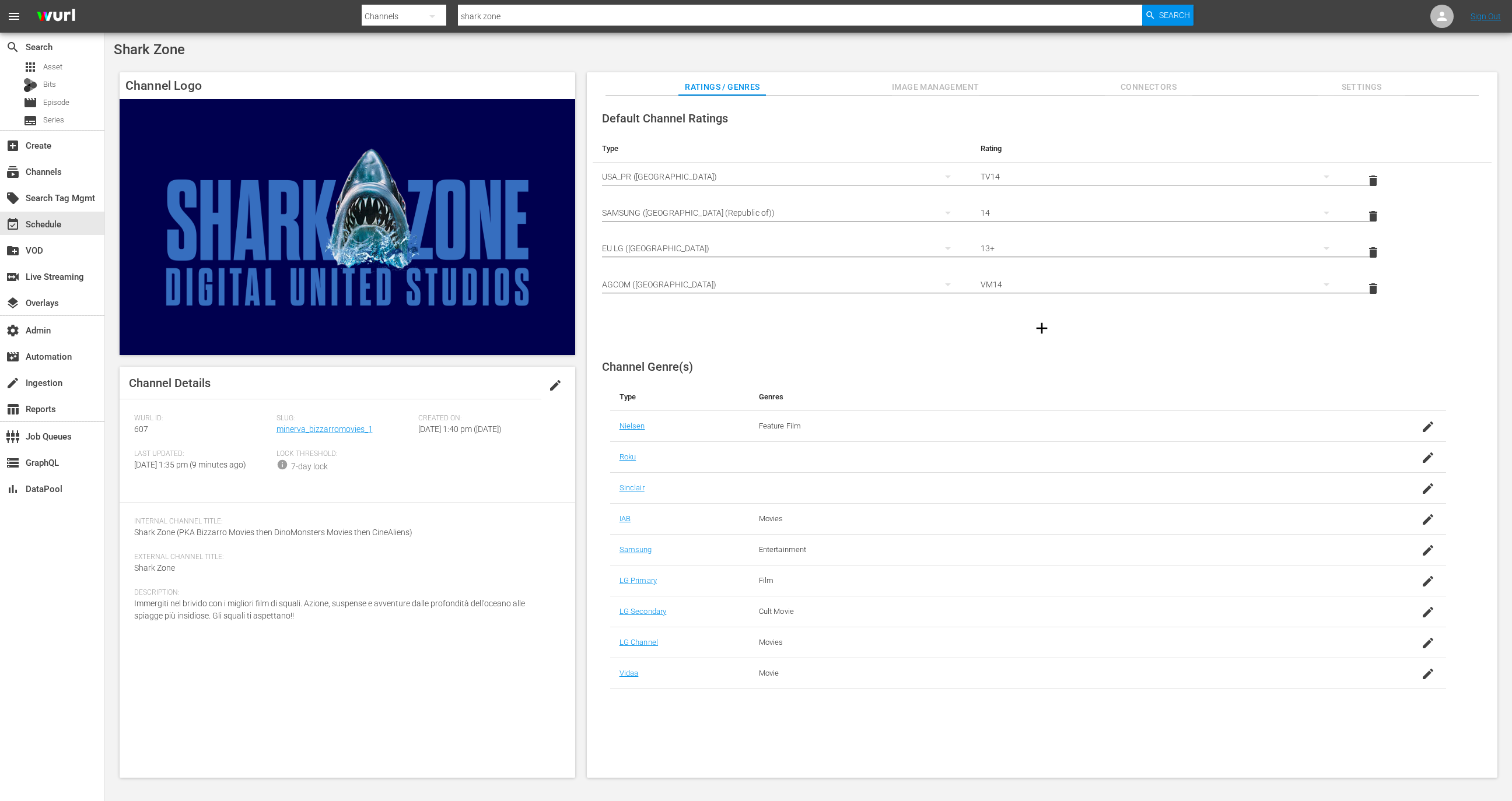
click at [1397, 87] on span "Settings" at bounding box center [1362, 87] width 87 height 15
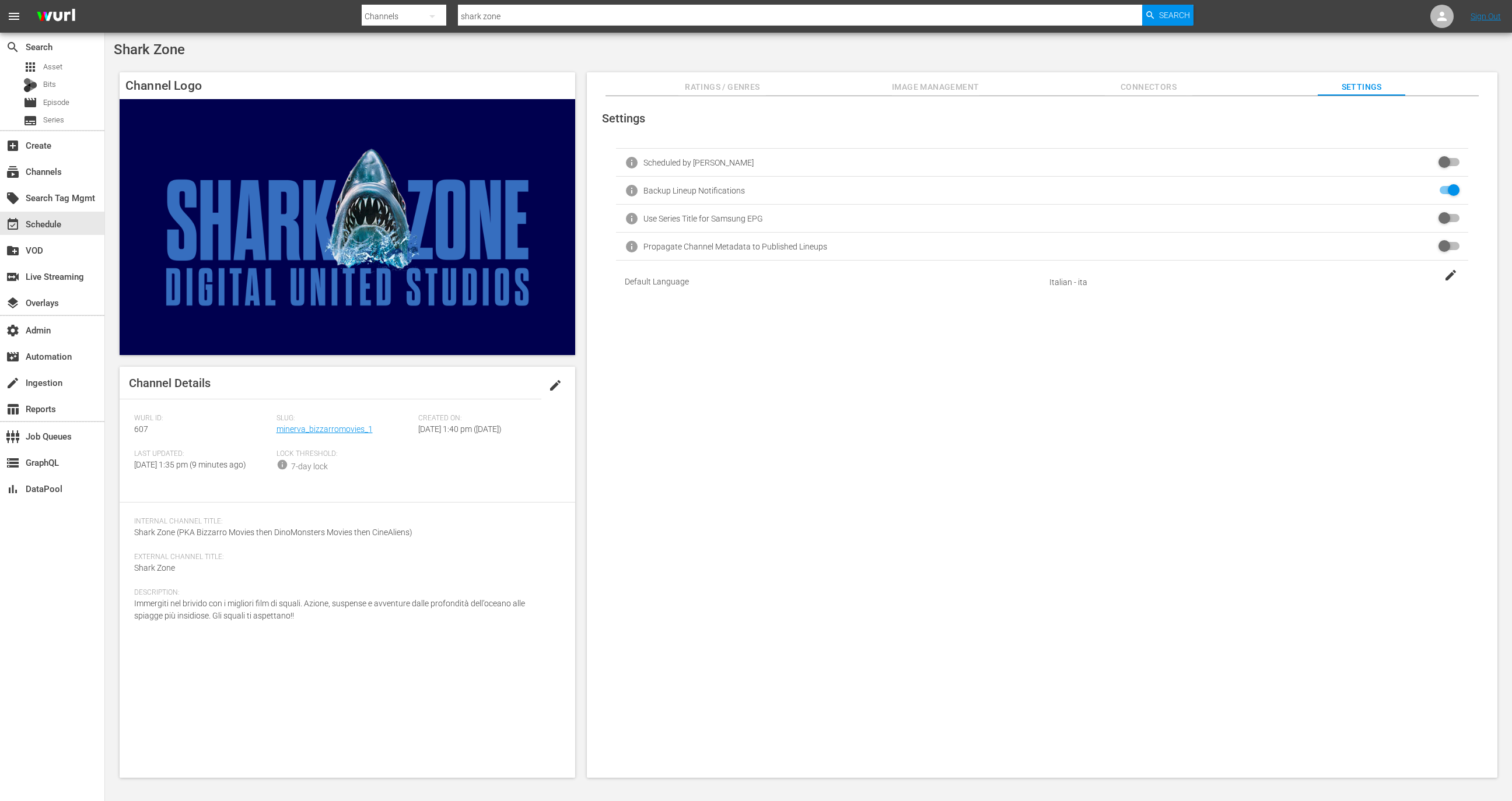
click at [1445, 241] on input "checkbox" at bounding box center [1446, 247] width 26 height 14
checkbox input "true"
click at [547, 389] on button "edit" at bounding box center [555, 385] width 28 height 28
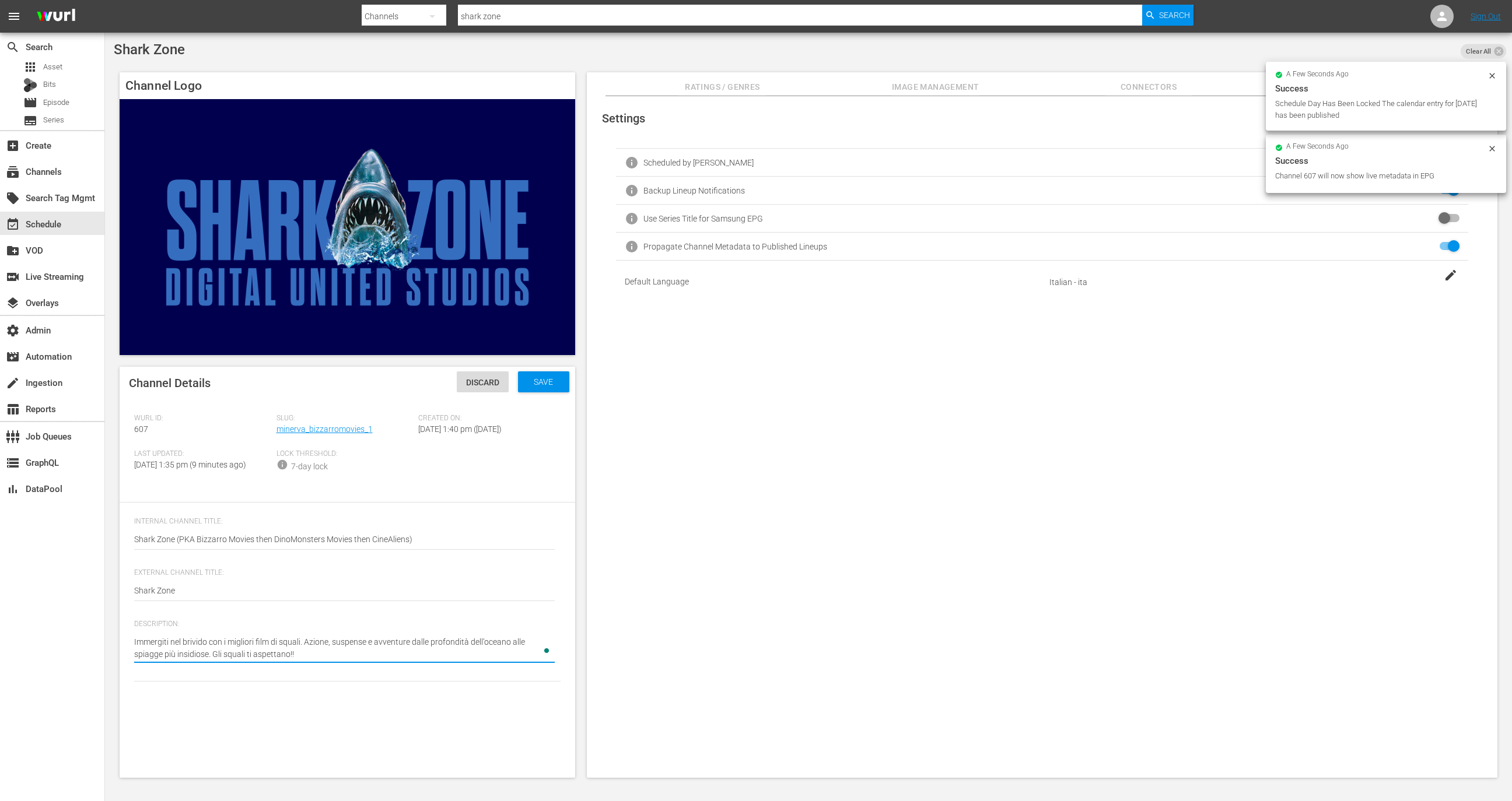
type textarea "Immergiti nel brivido con i migliori film di squali. Azione, suspense e avventu…"
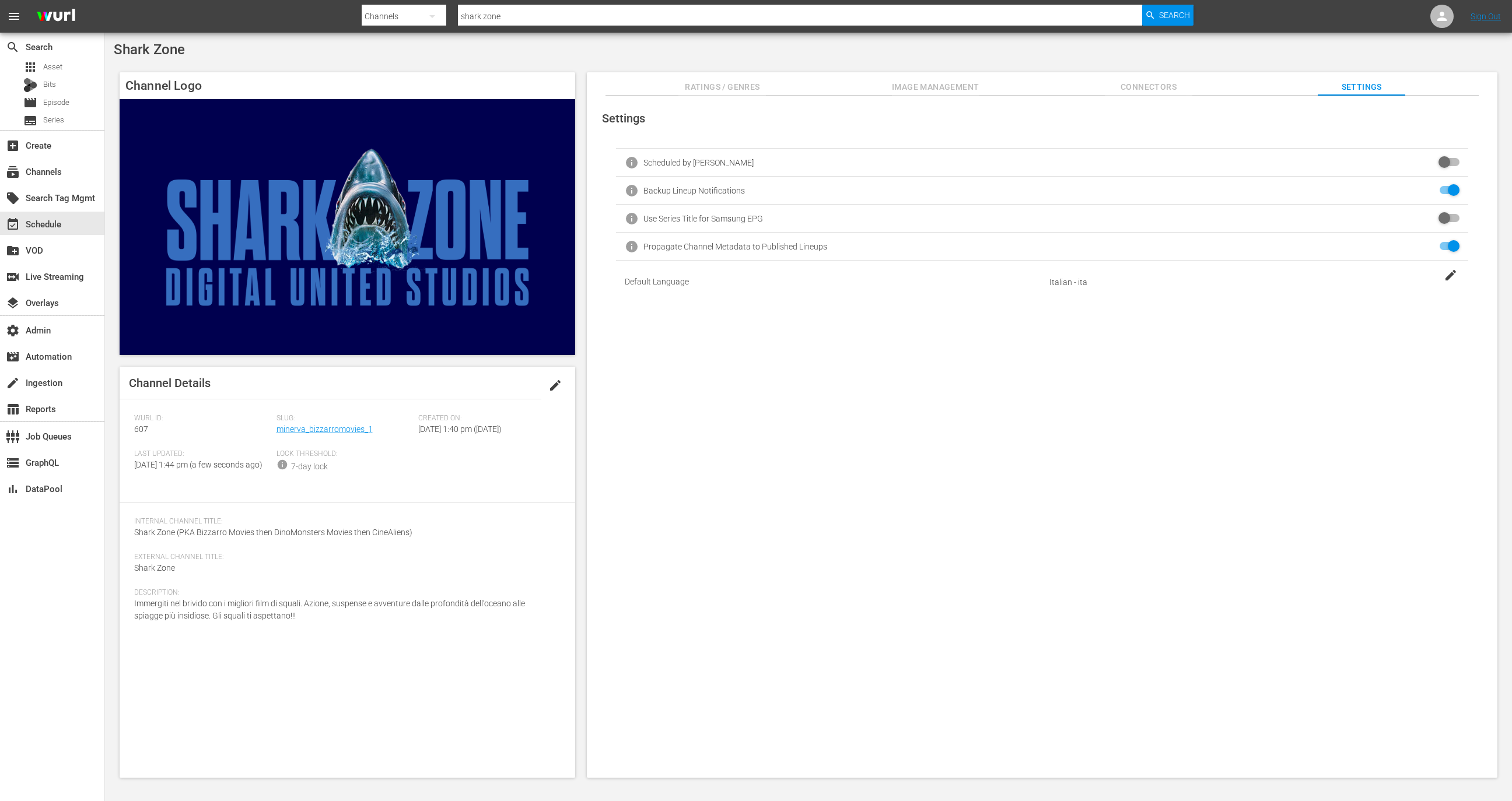
click at [555, 385] on span "edit" at bounding box center [555, 385] width 14 height 14
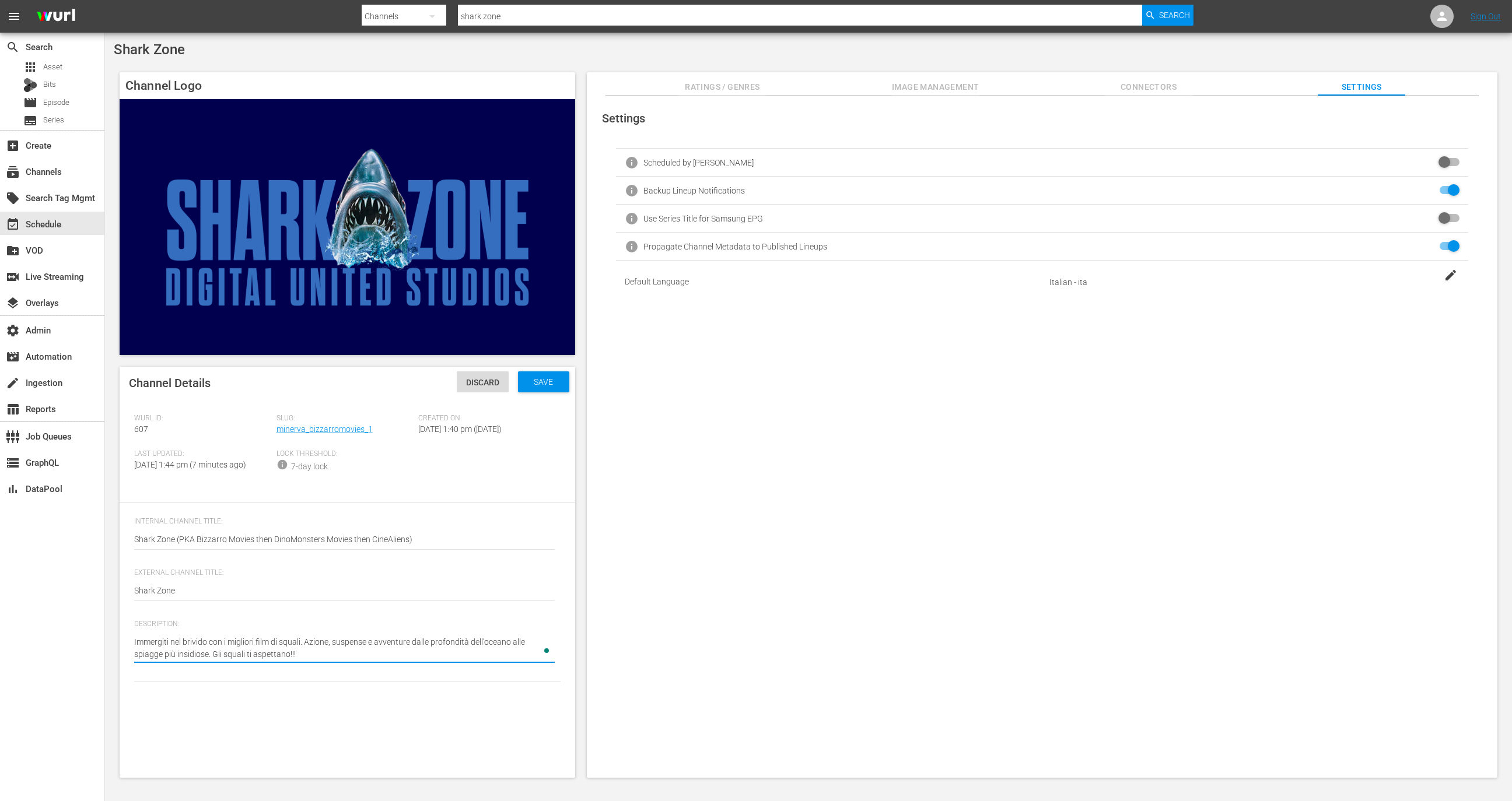
type textarea "Immergiti nel brivido con i migliori film di squali. Azione, suspense e avventu…"
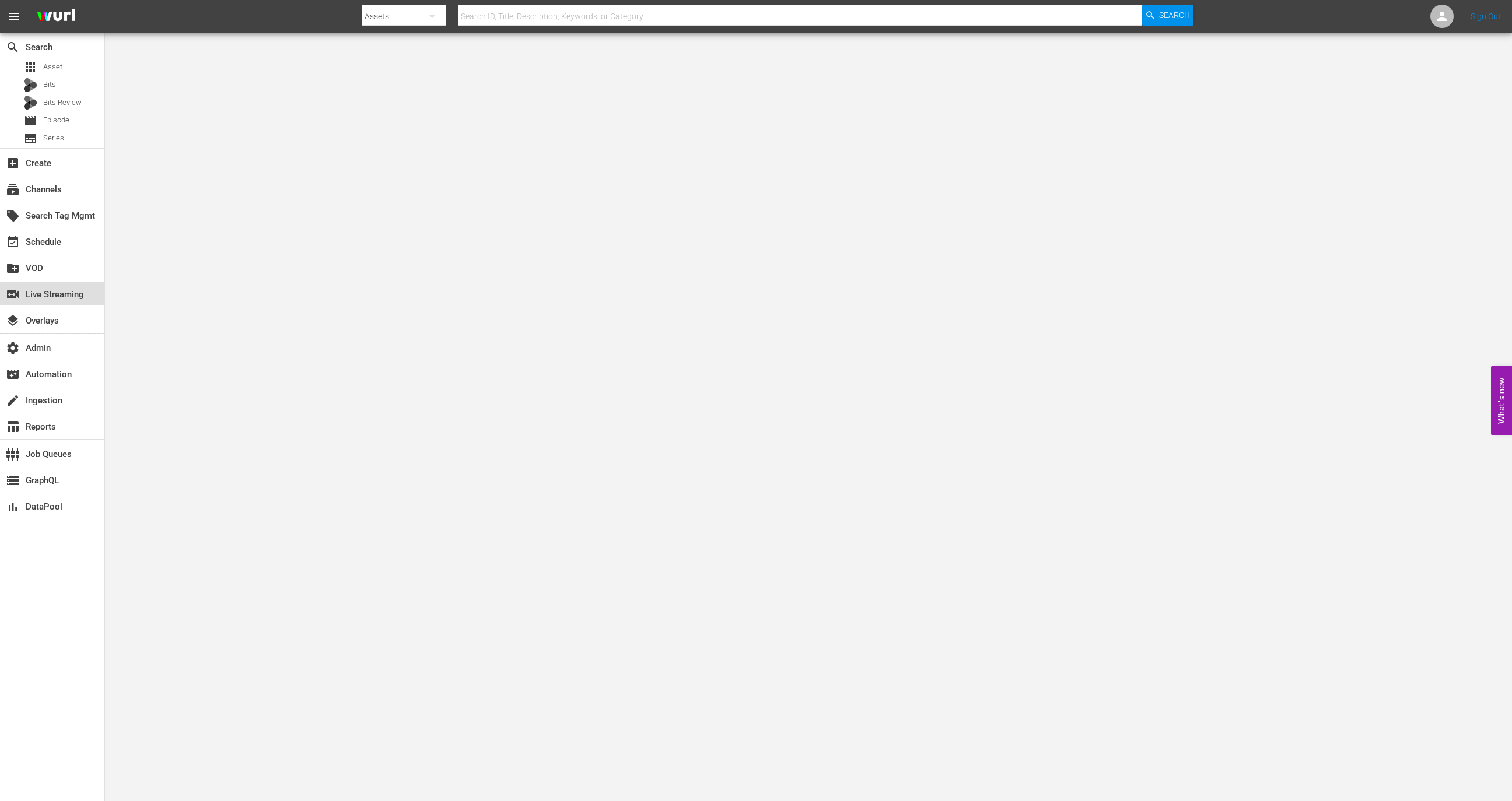
click at [91, 290] on div "switch_video Live Streaming" at bounding box center [52, 293] width 104 height 23
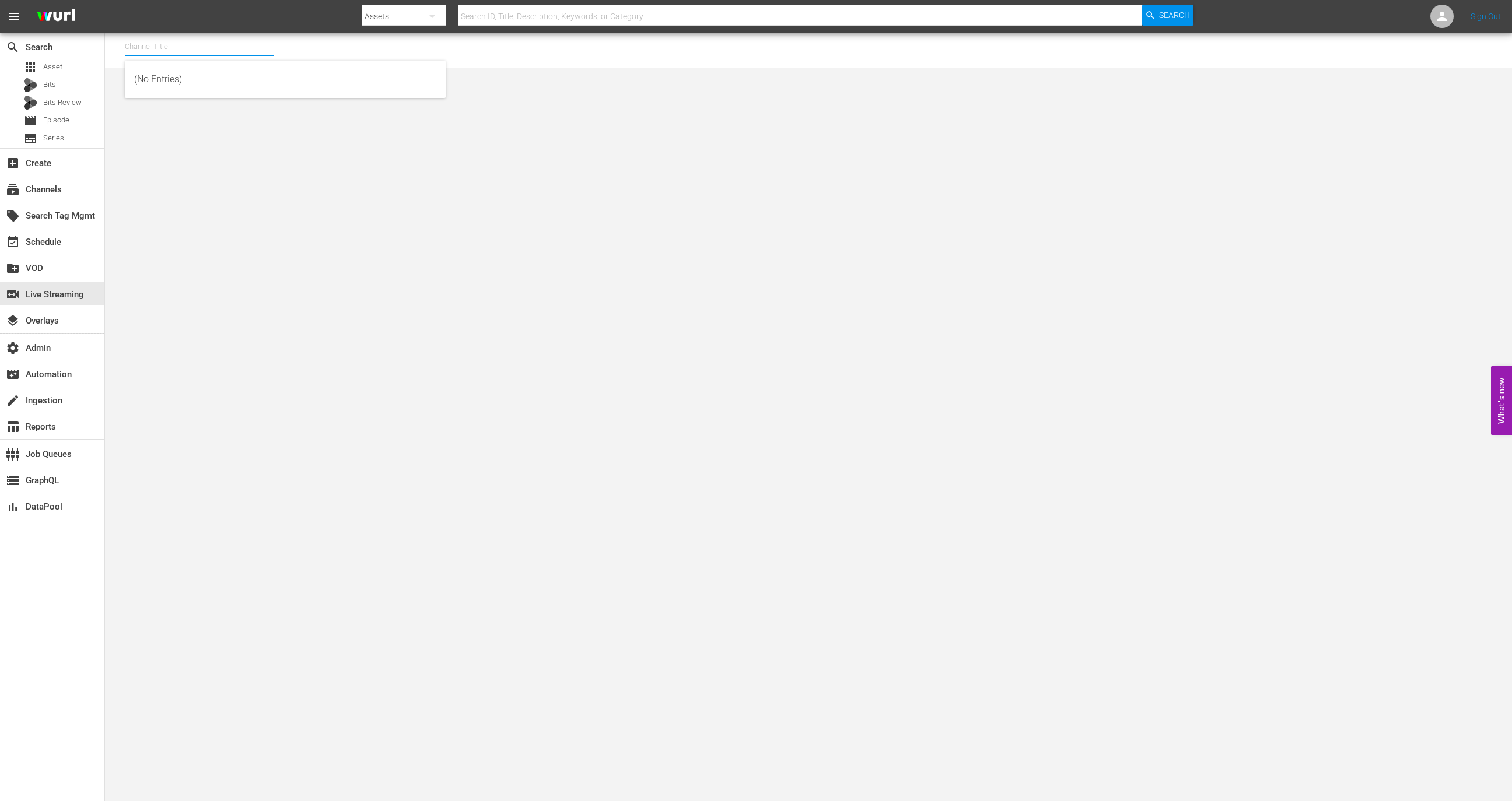
click at [195, 43] on input "text" at bounding box center [199, 47] width 149 height 28
click at [206, 81] on div "Shark Zone (PKA Bizzarro Movies then DinoMonsters Movies then CineAliens) (607 …" at bounding box center [285, 80] width 302 height 28
type input "Shark Zone (PKA Bizzarro Movies then DinoMonsters Movies then CineAliens) (607 …"
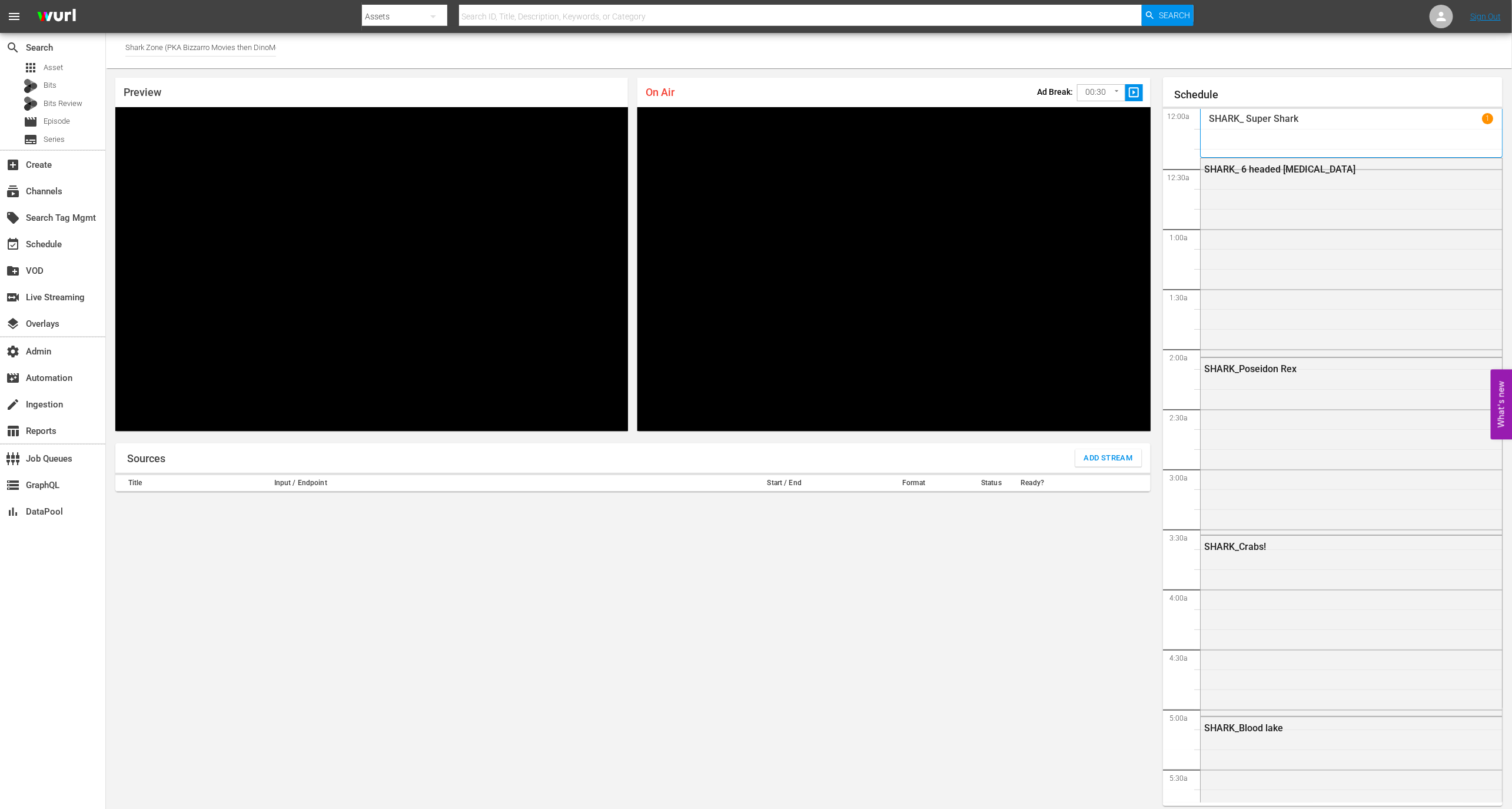
scroll to position [6, 0]
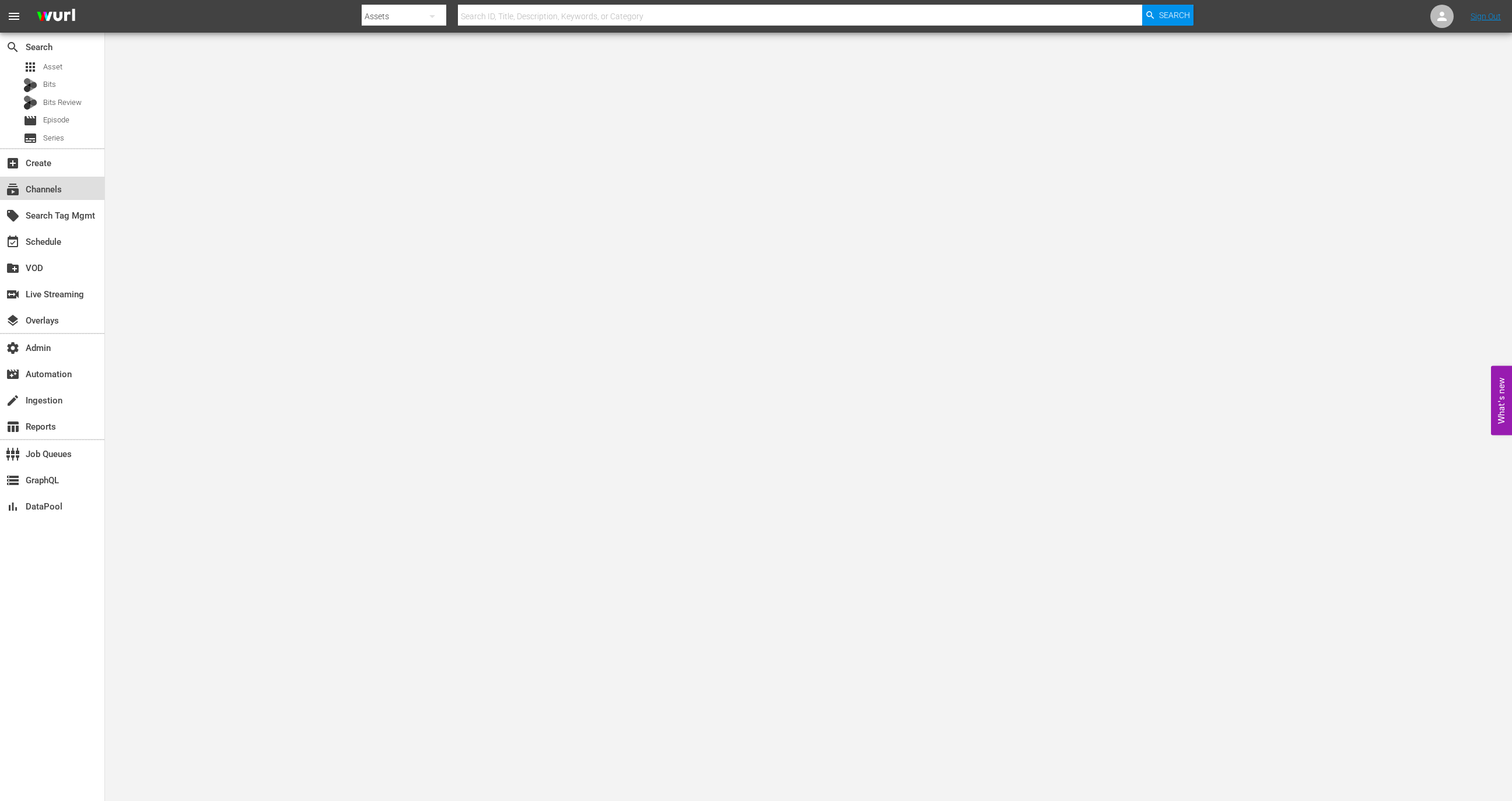
click at [55, 185] on div "subscriptions Channels" at bounding box center [33, 188] width 66 height 10
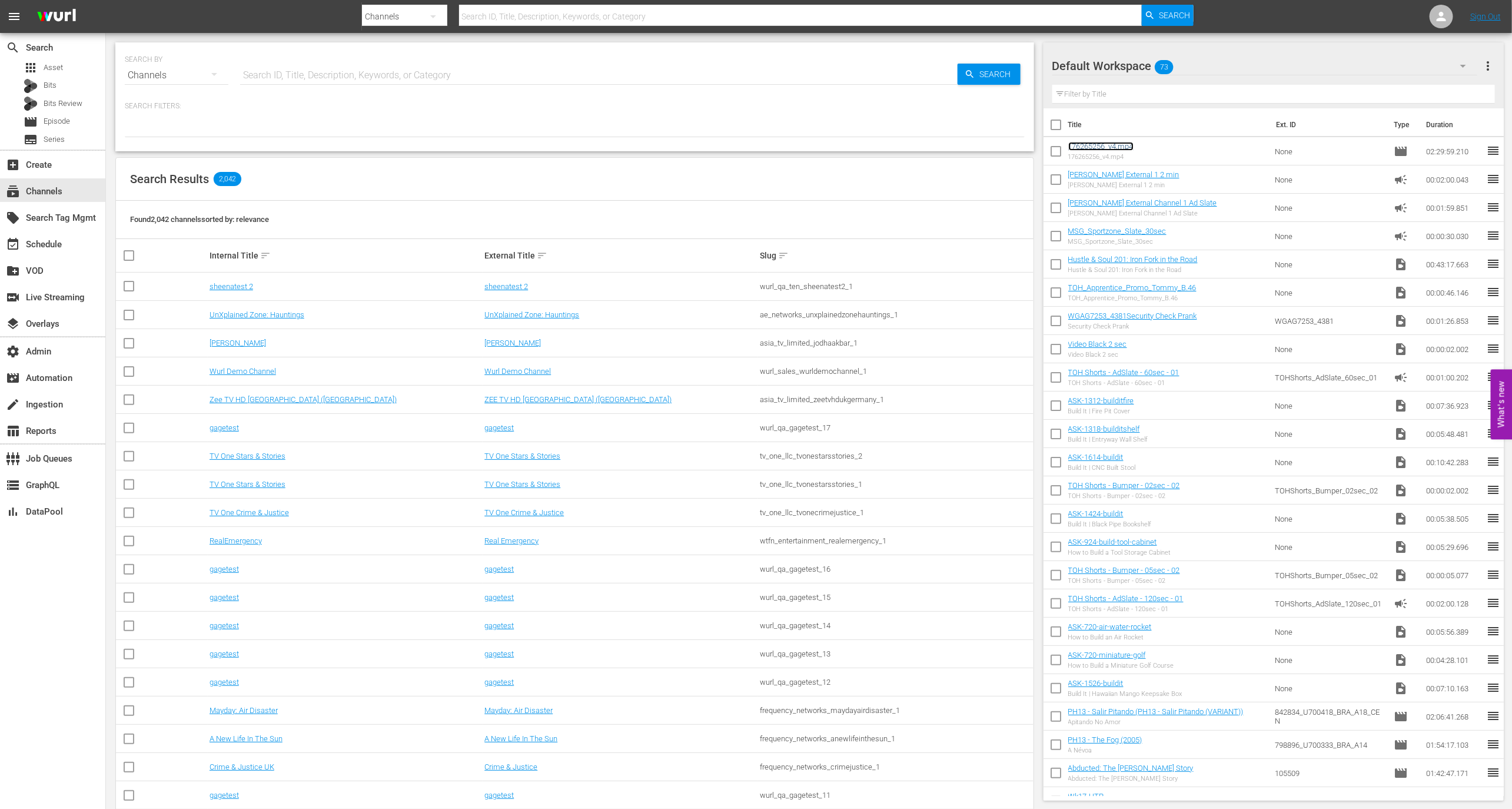
click at [1106, 148] on link "176265256_v4.mp4" at bounding box center [1101, 147] width 65 height 9
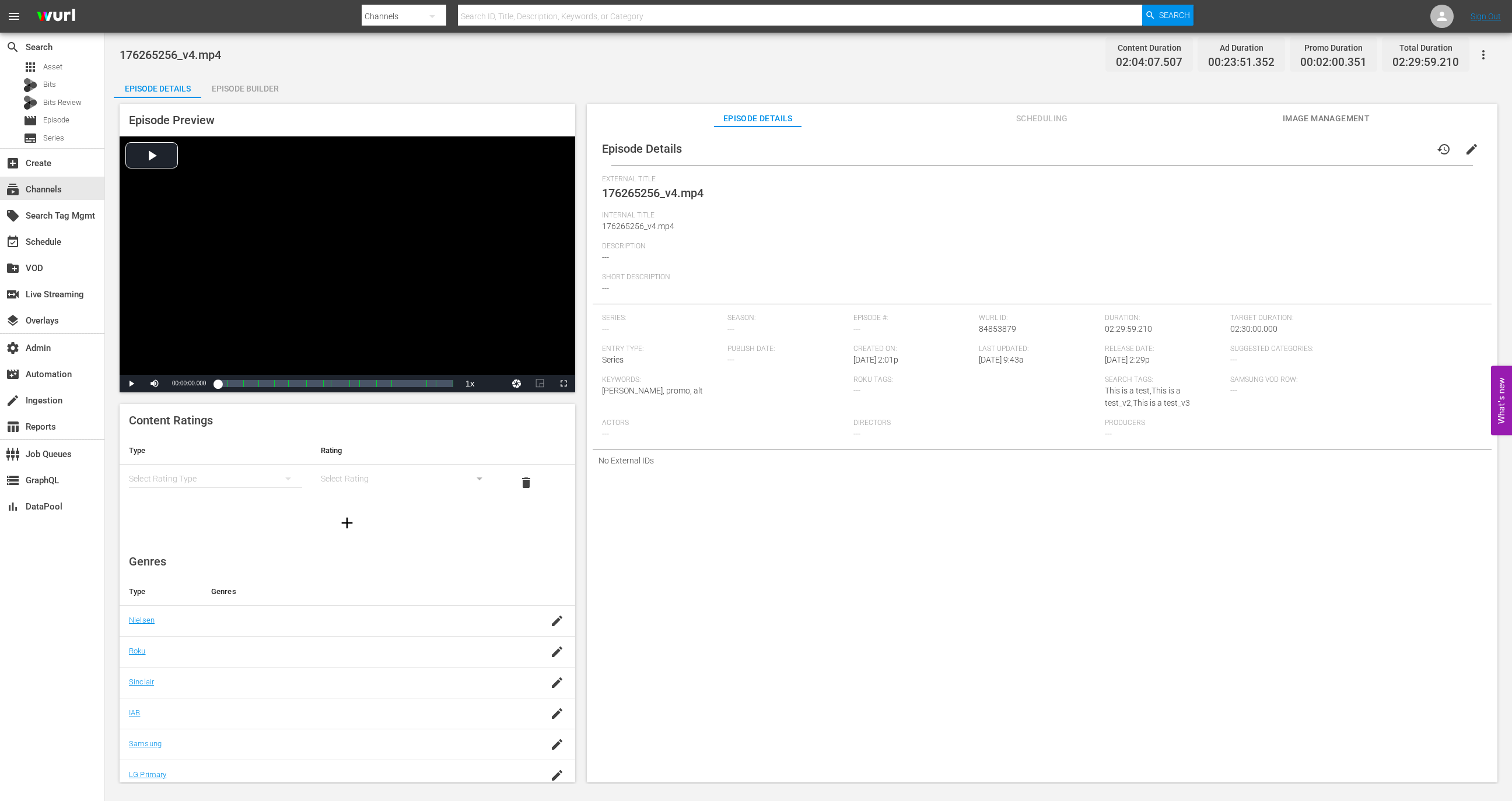
click at [262, 88] on div "Episode Builder" at bounding box center [245, 89] width 87 height 28
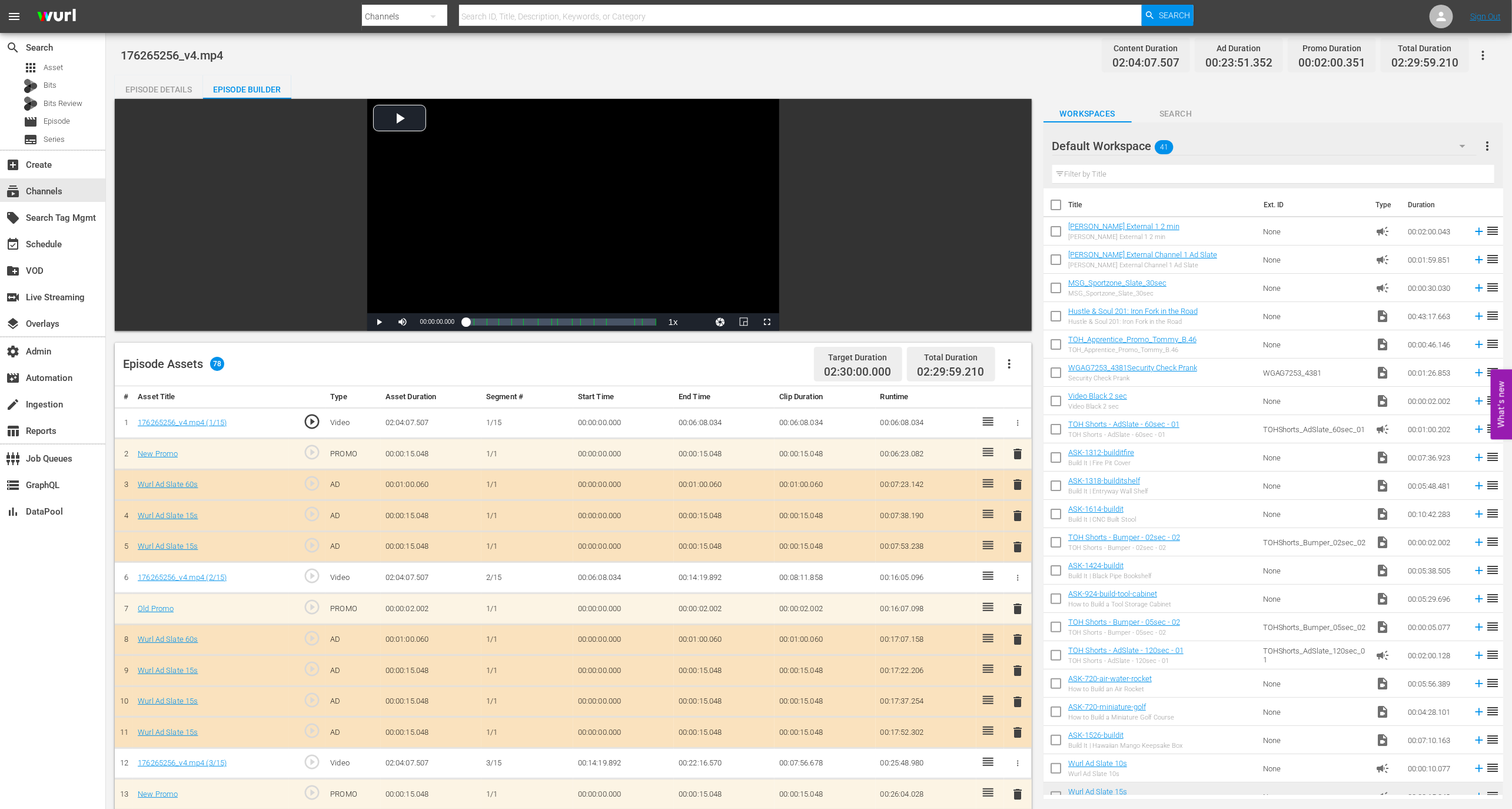
click at [1015, 365] on icon "button" at bounding box center [1010, 364] width 14 height 14
click at [1022, 377] on div "Edit Cue Points" at bounding box center [1045, 368] width 80 height 29
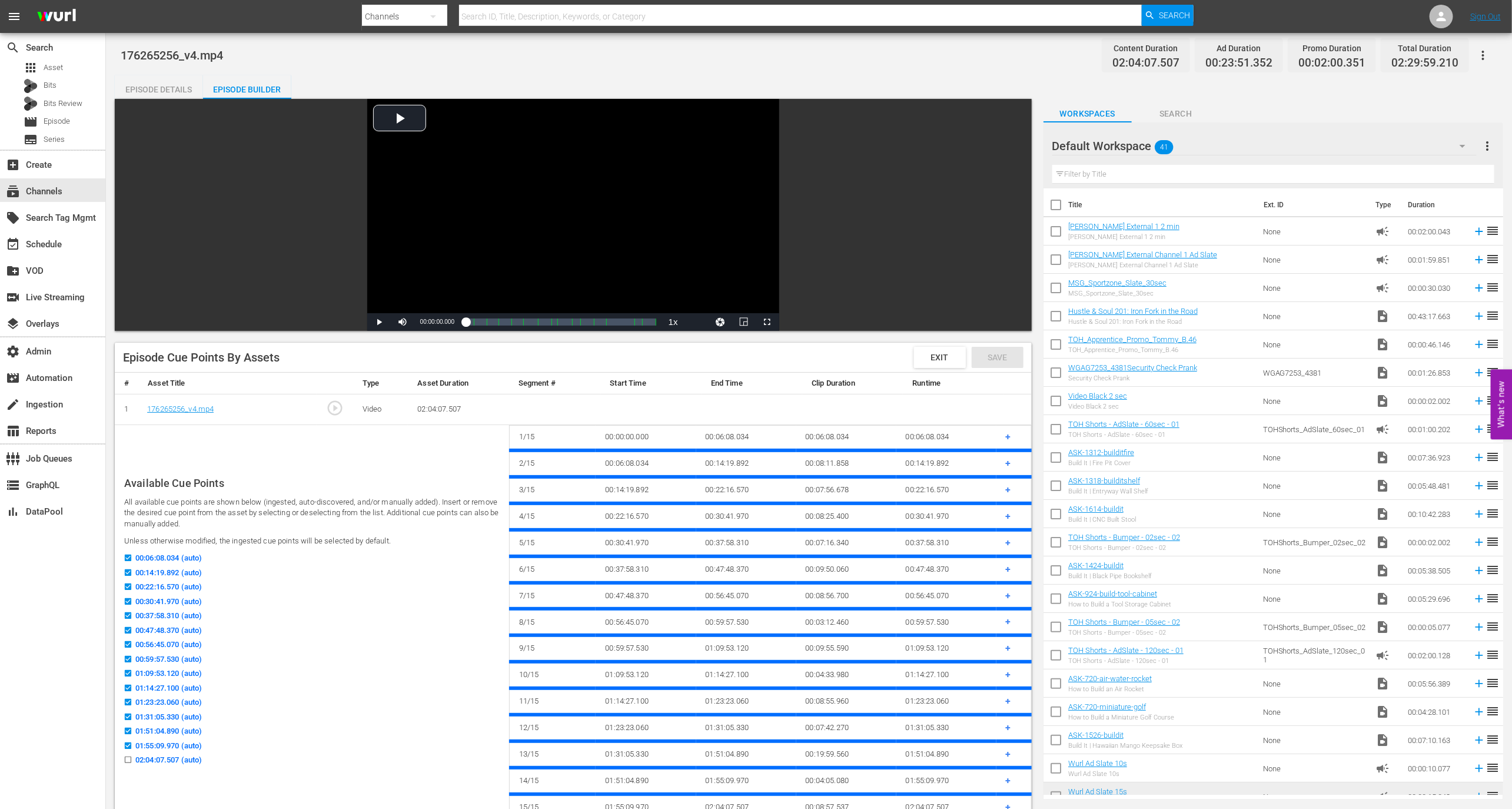
click at [733, 465] on td "00:14:19.892" at bounding box center [746, 463] width 100 height 27
click at [926, 354] on span "Exit" at bounding box center [940, 357] width 36 height 10
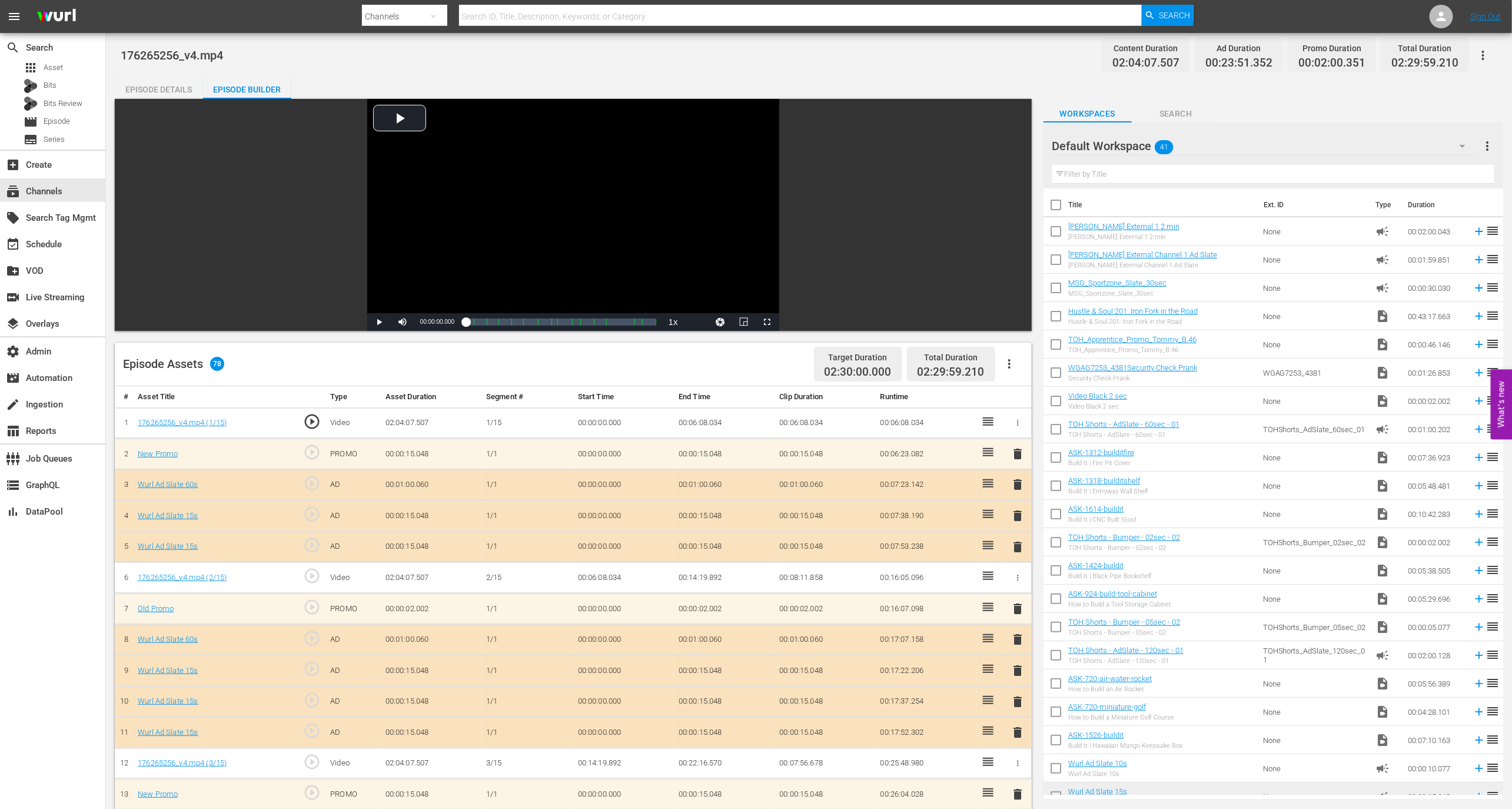
click at [602, 423] on td "00:00:00.000" at bounding box center [623, 423] width 100 height 31
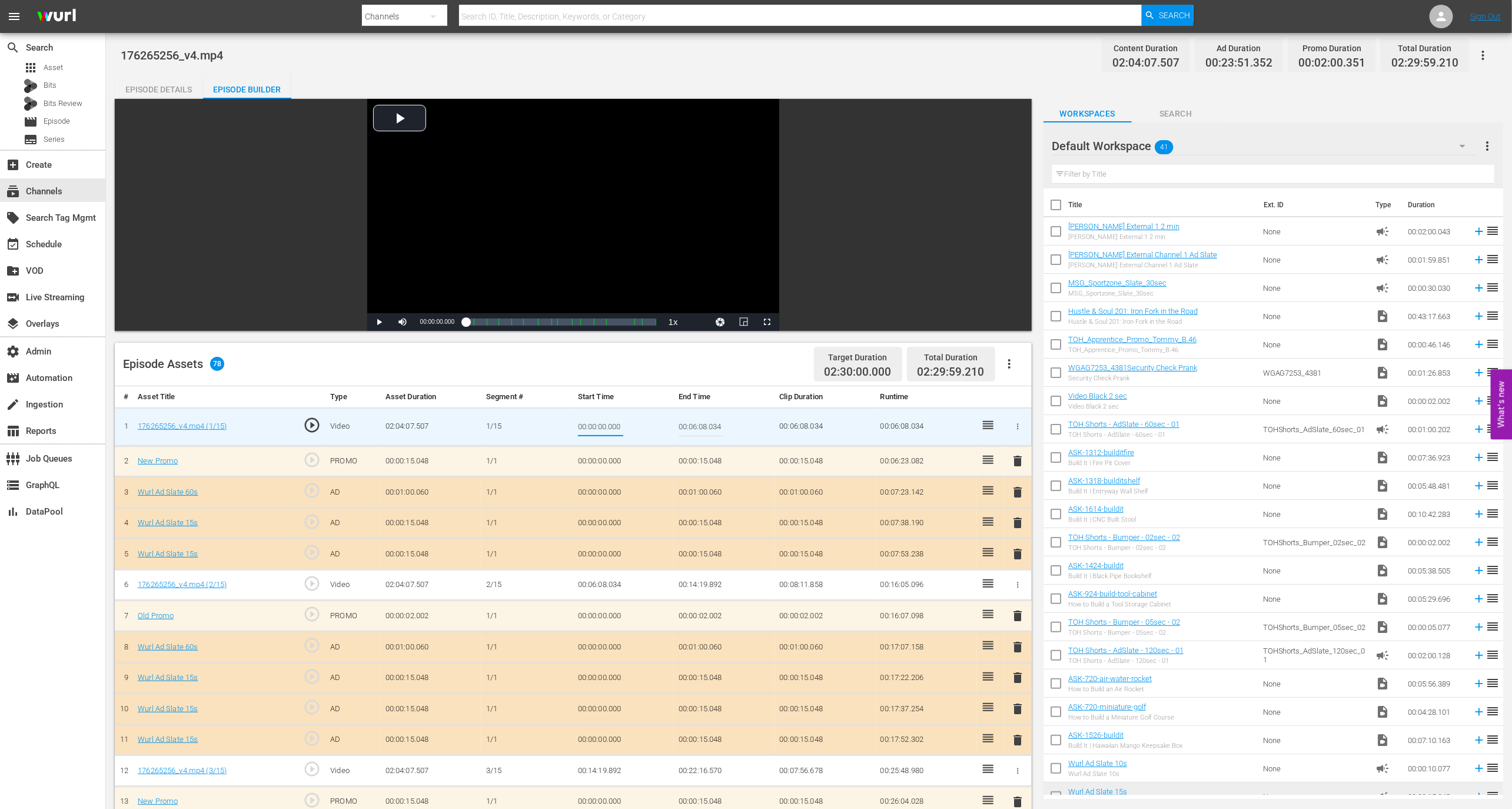
click at [602, 423] on input "00:00:00.000" at bounding box center [600, 427] width 45 height 29
click at [607, 429] on input "00:00:00.000" at bounding box center [600, 427] width 45 height 29
click at [611, 418] on input "00:00:00.000" at bounding box center [600, 427] width 45 height 29
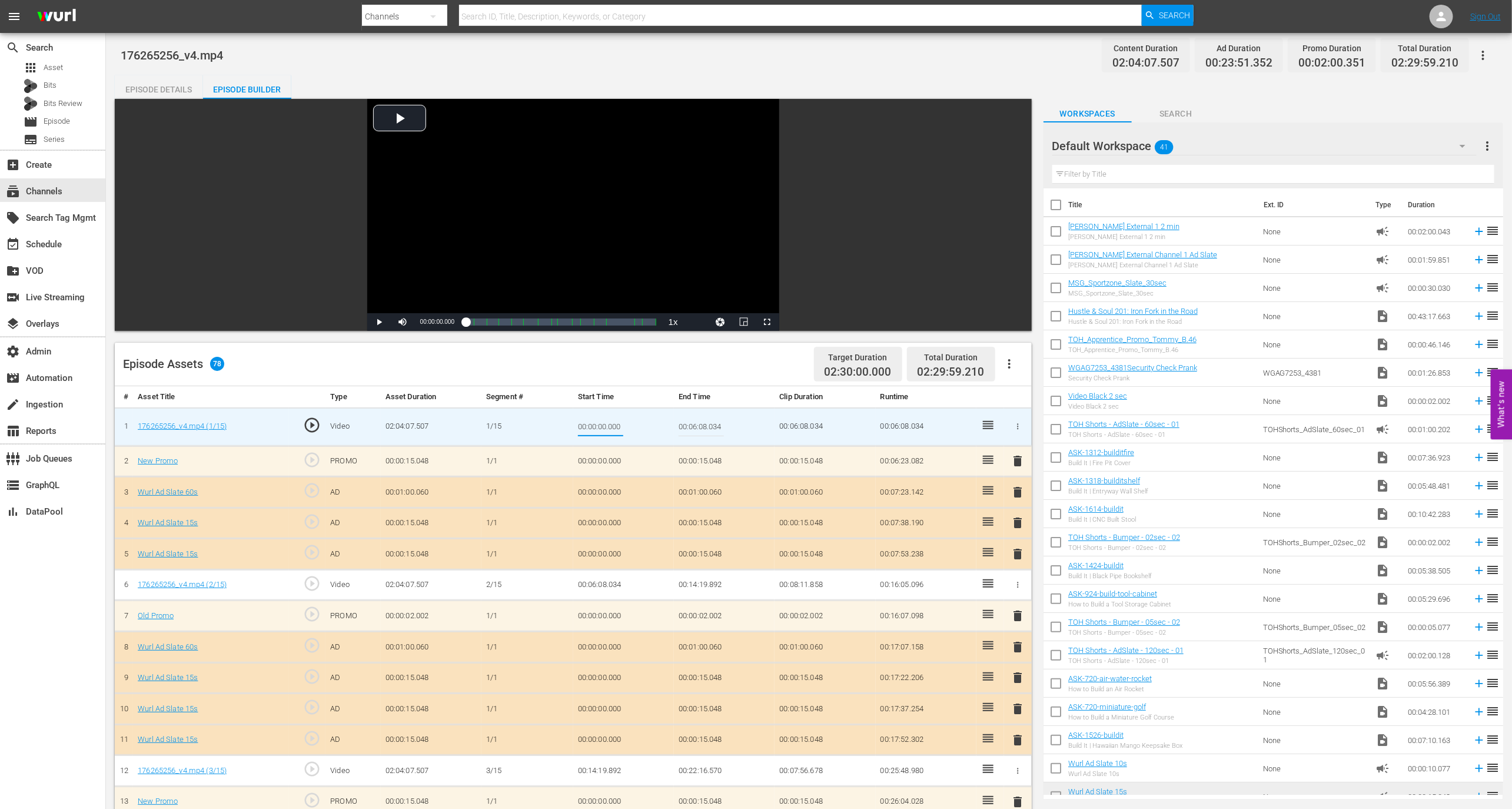
click at [611, 418] on input "00:00:00.000" at bounding box center [600, 427] width 45 height 29
type input "123435"
type input "00:00:01.000"
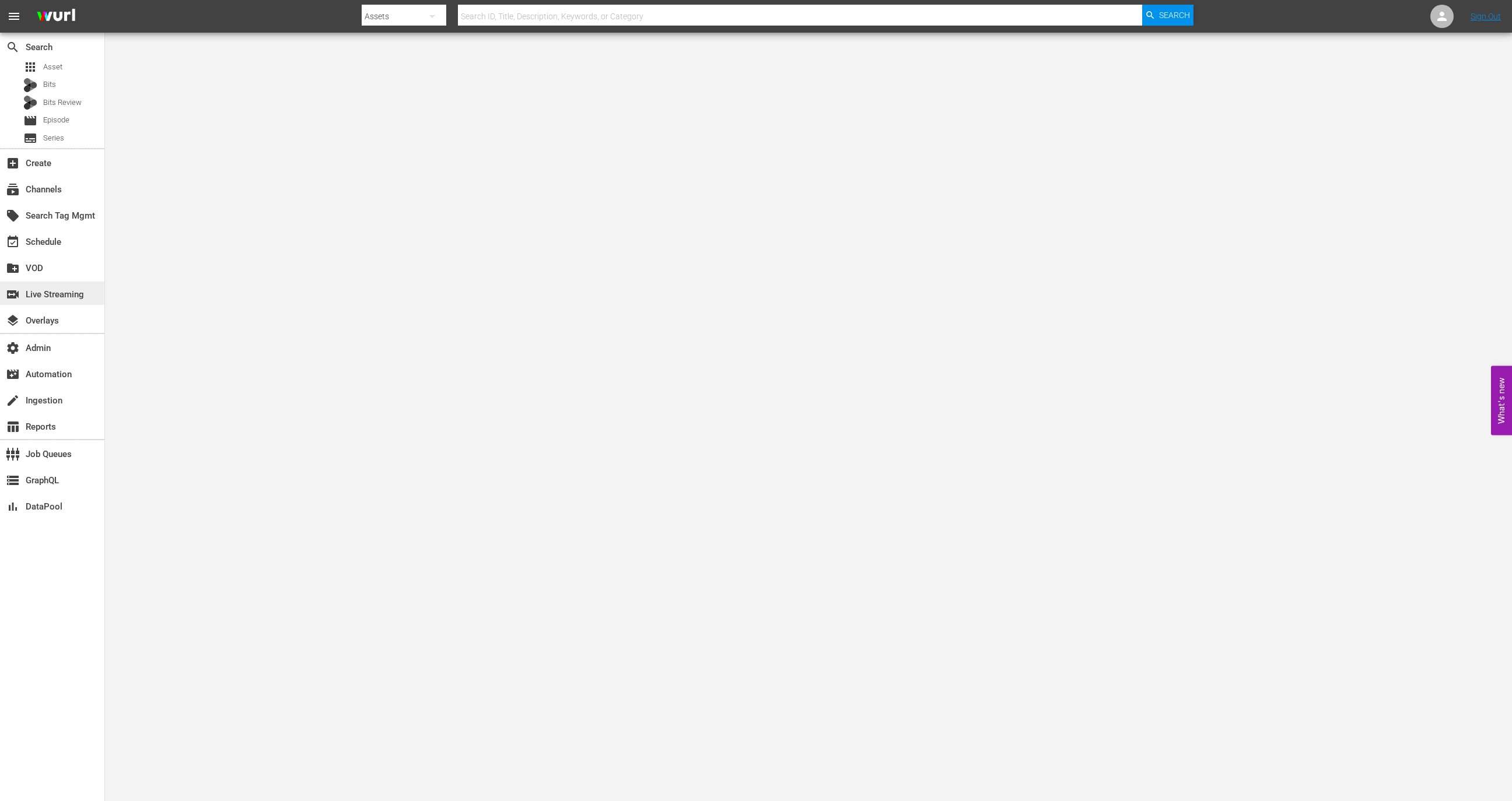
click at [66, 291] on div "switch_video Live Streaming" at bounding box center [33, 293] width 66 height 10
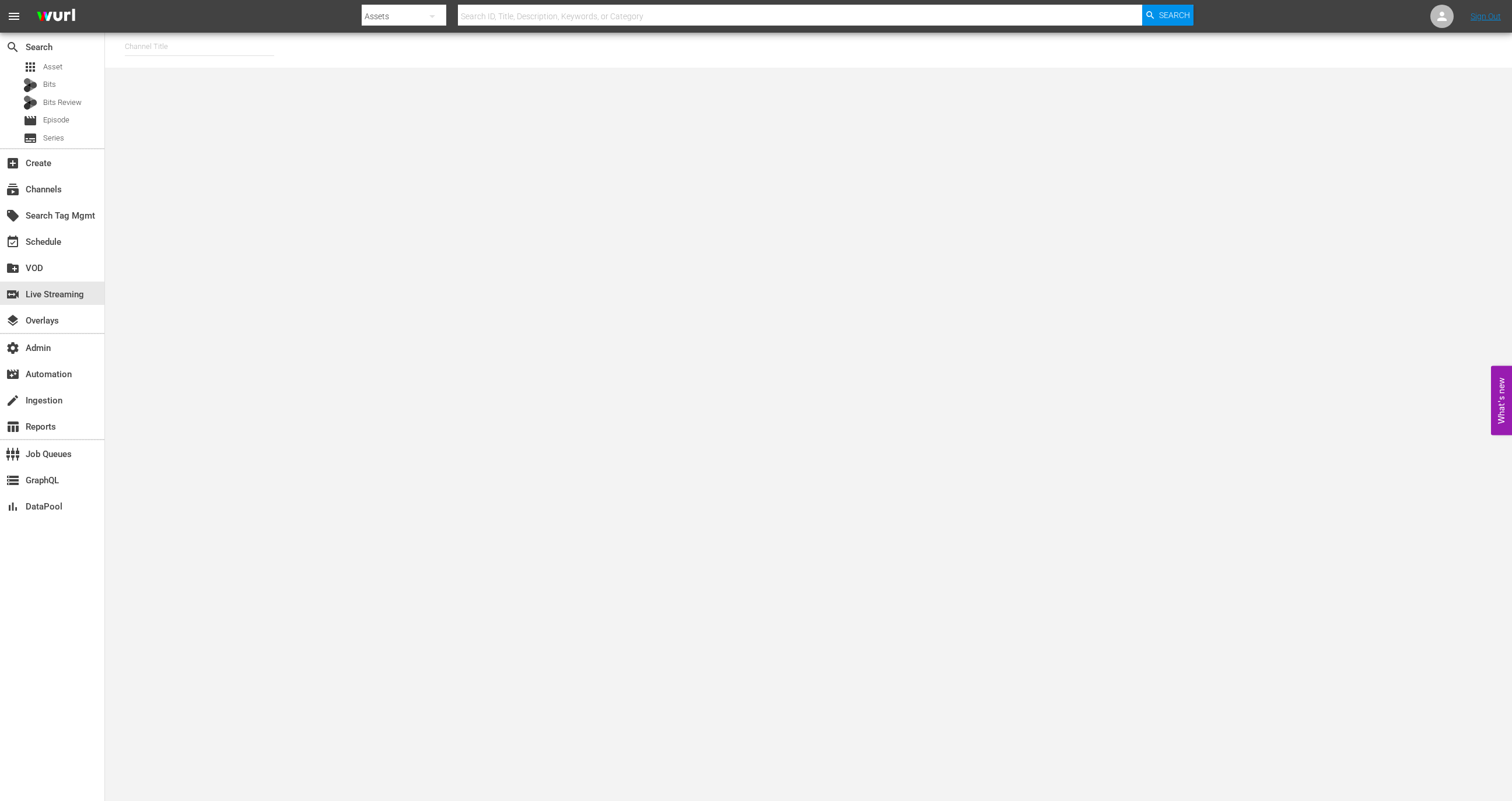
click at [230, 45] on input "text" at bounding box center [199, 47] width 149 height 28
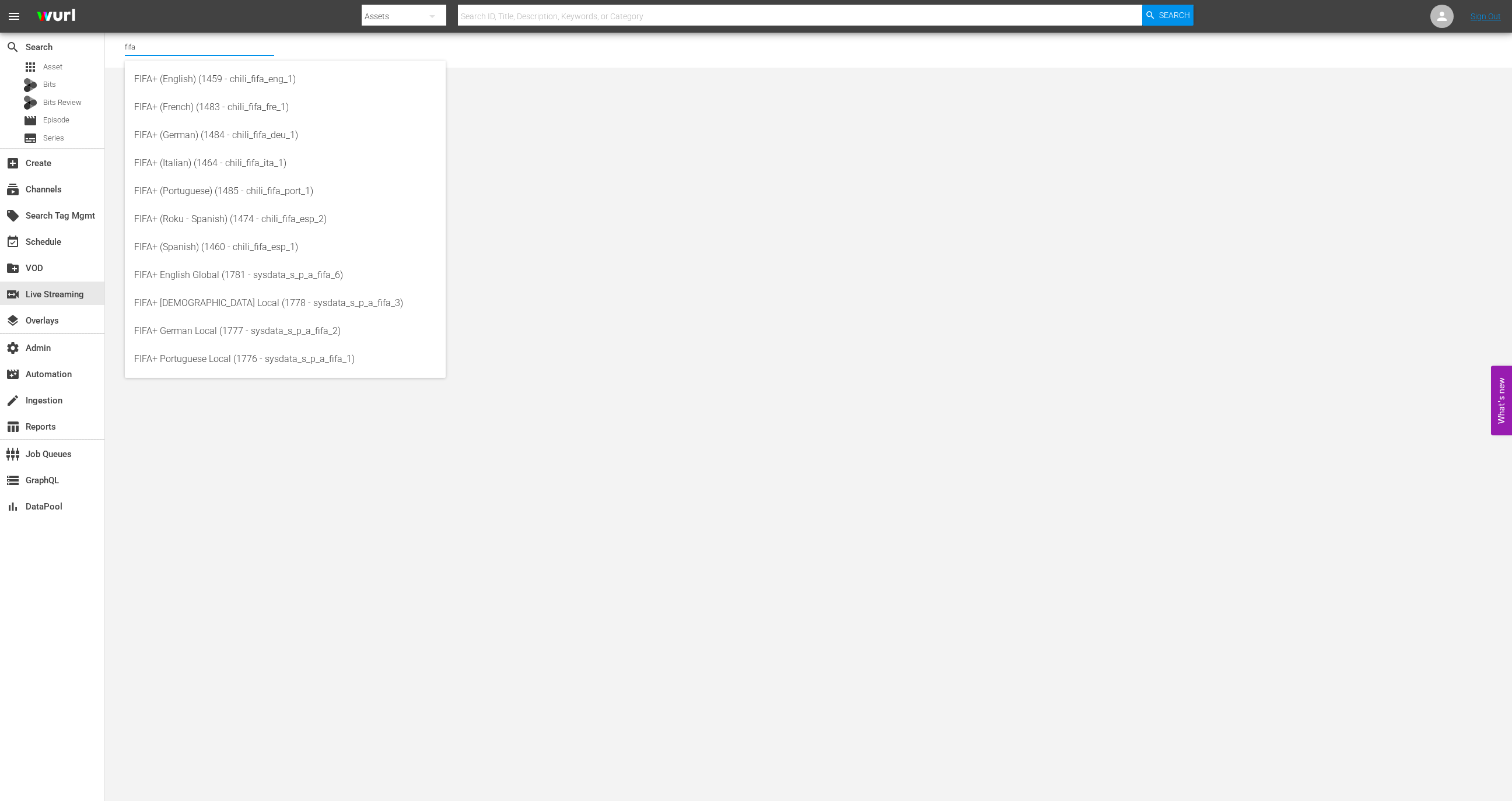
click at [236, 45] on input "fifa" at bounding box center [199, 47] width 149 height 28
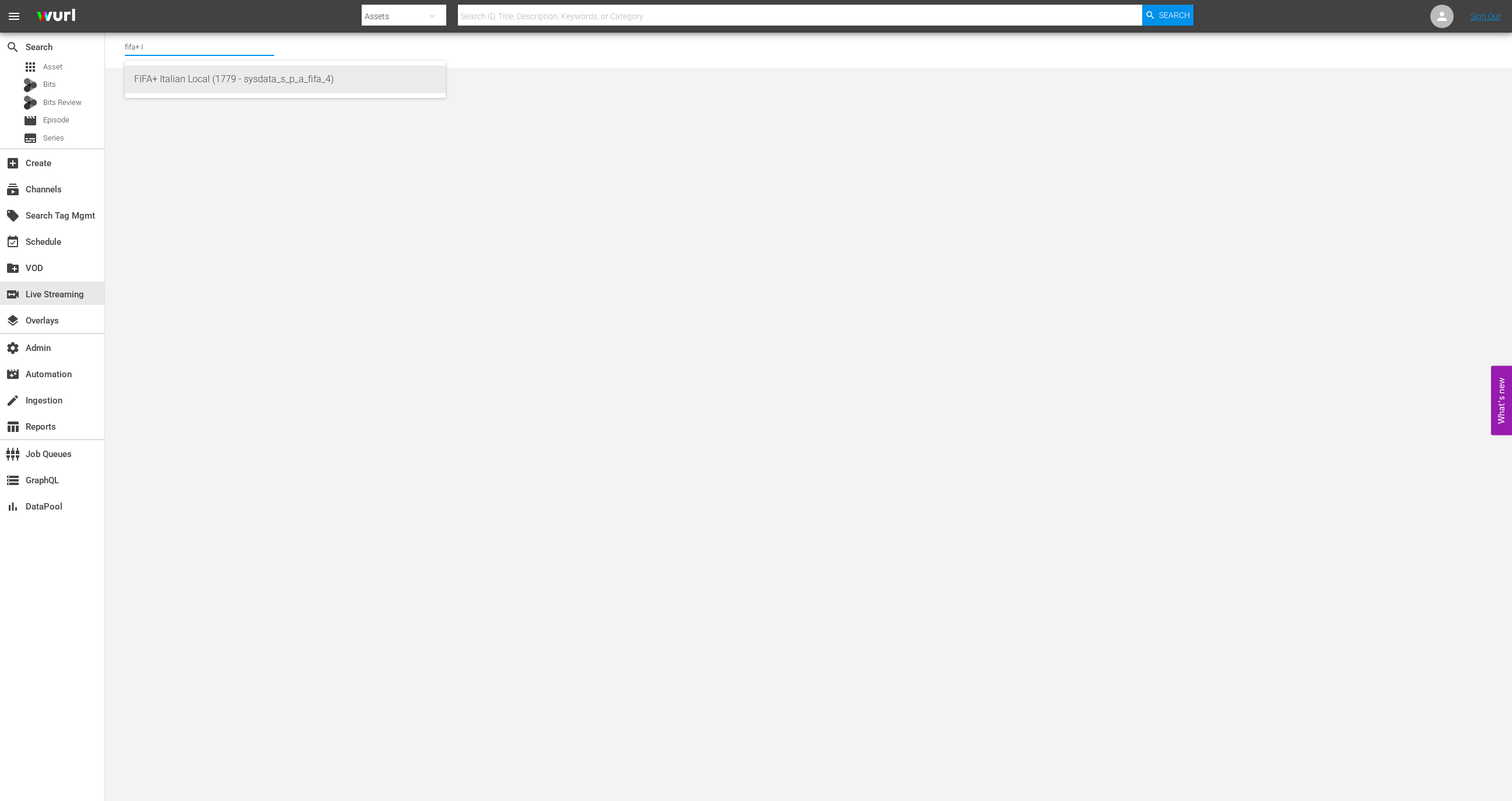
click at [316, 88] on div "FIFA+ Italian Local (1779 - sysdata_s_p_a_fifa_4)" at bounding box center [285, 80] width 302 height 28
type input "FIFA+ Italian Local (1779 - sysdata_s_p_a_fifa_4)"
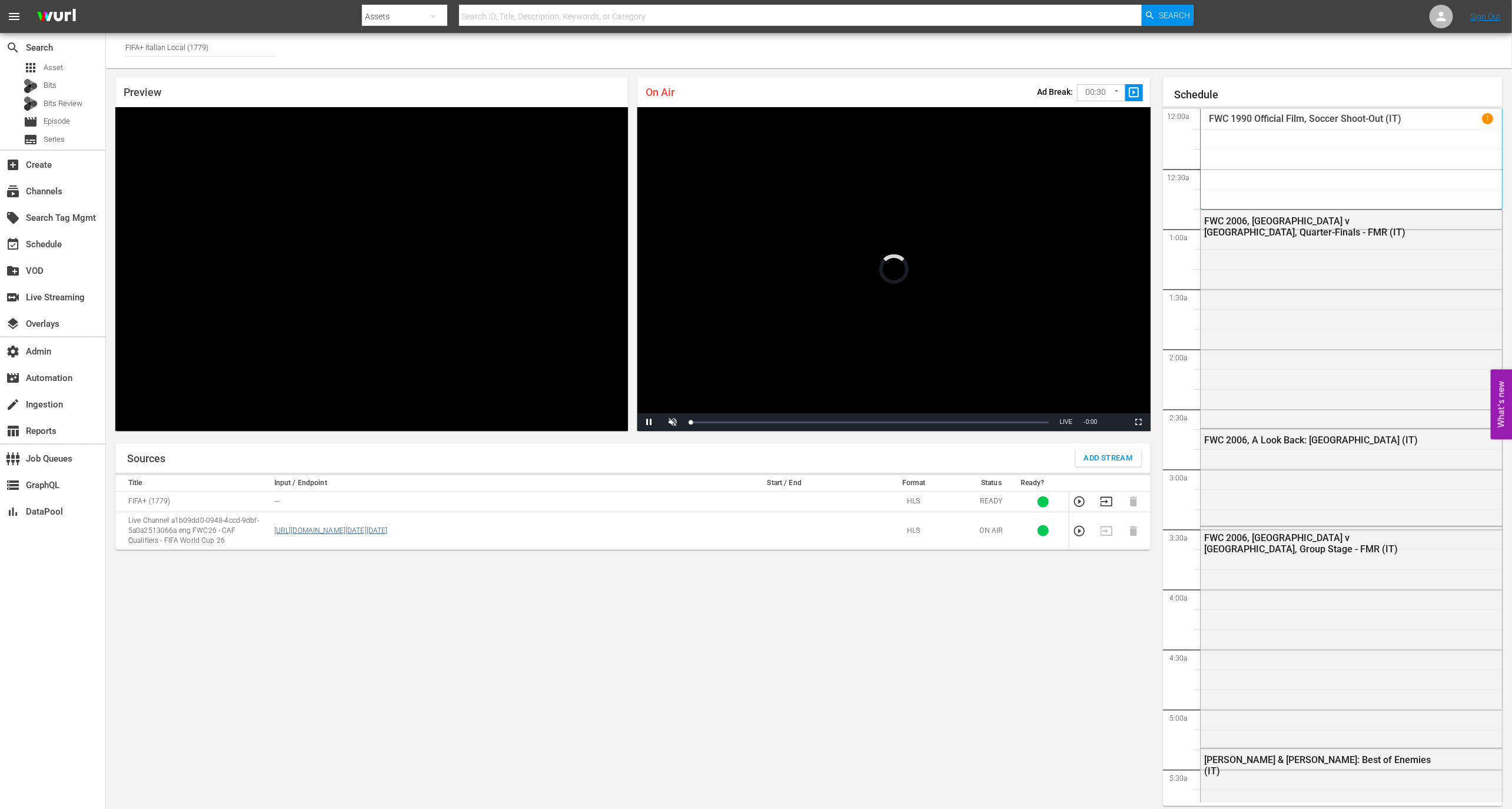
scroll to position [6, 0]
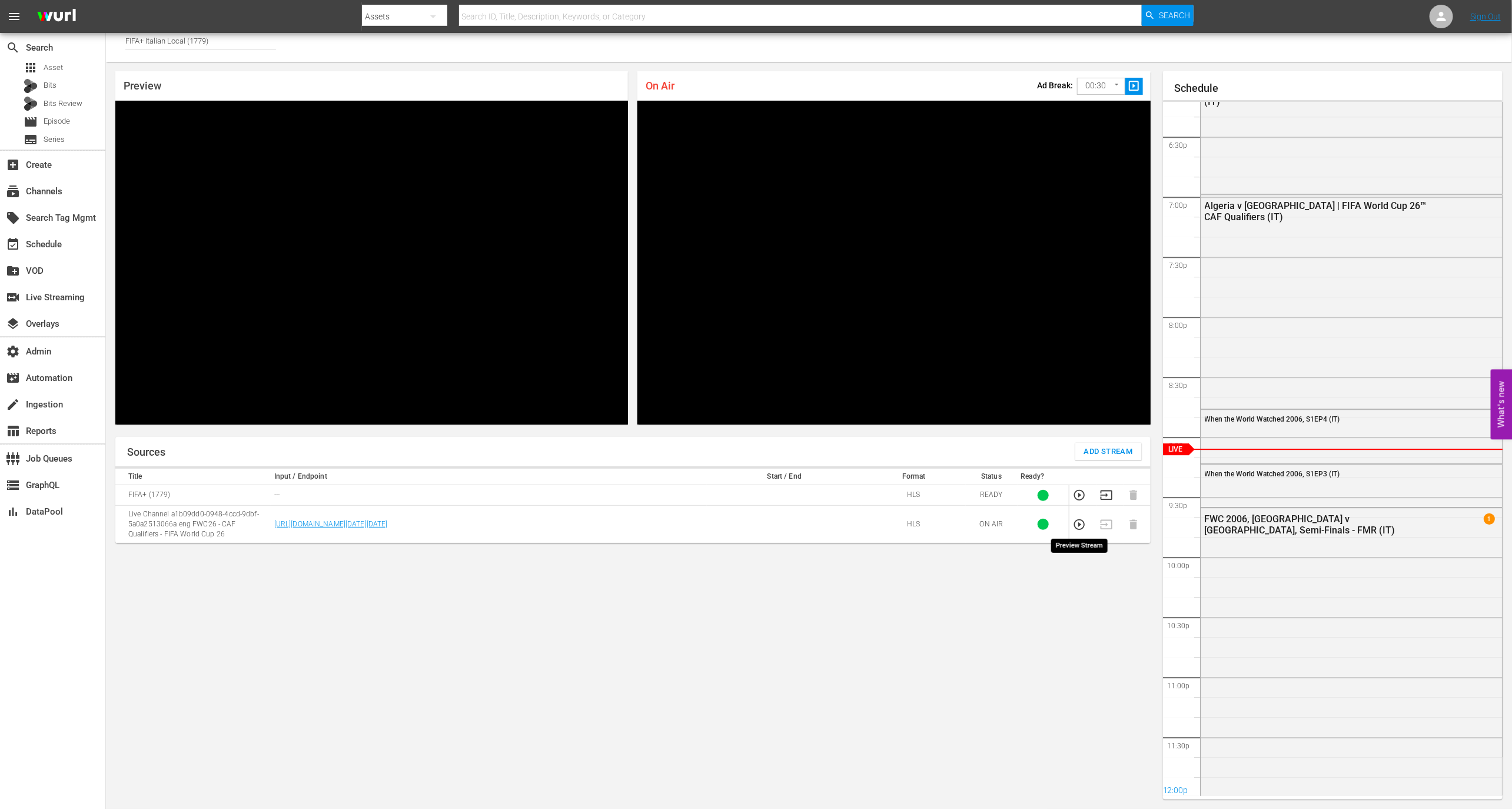
click at [1080, 525] on icon "button" at bounding box center [1080, 525] width 13 height 13
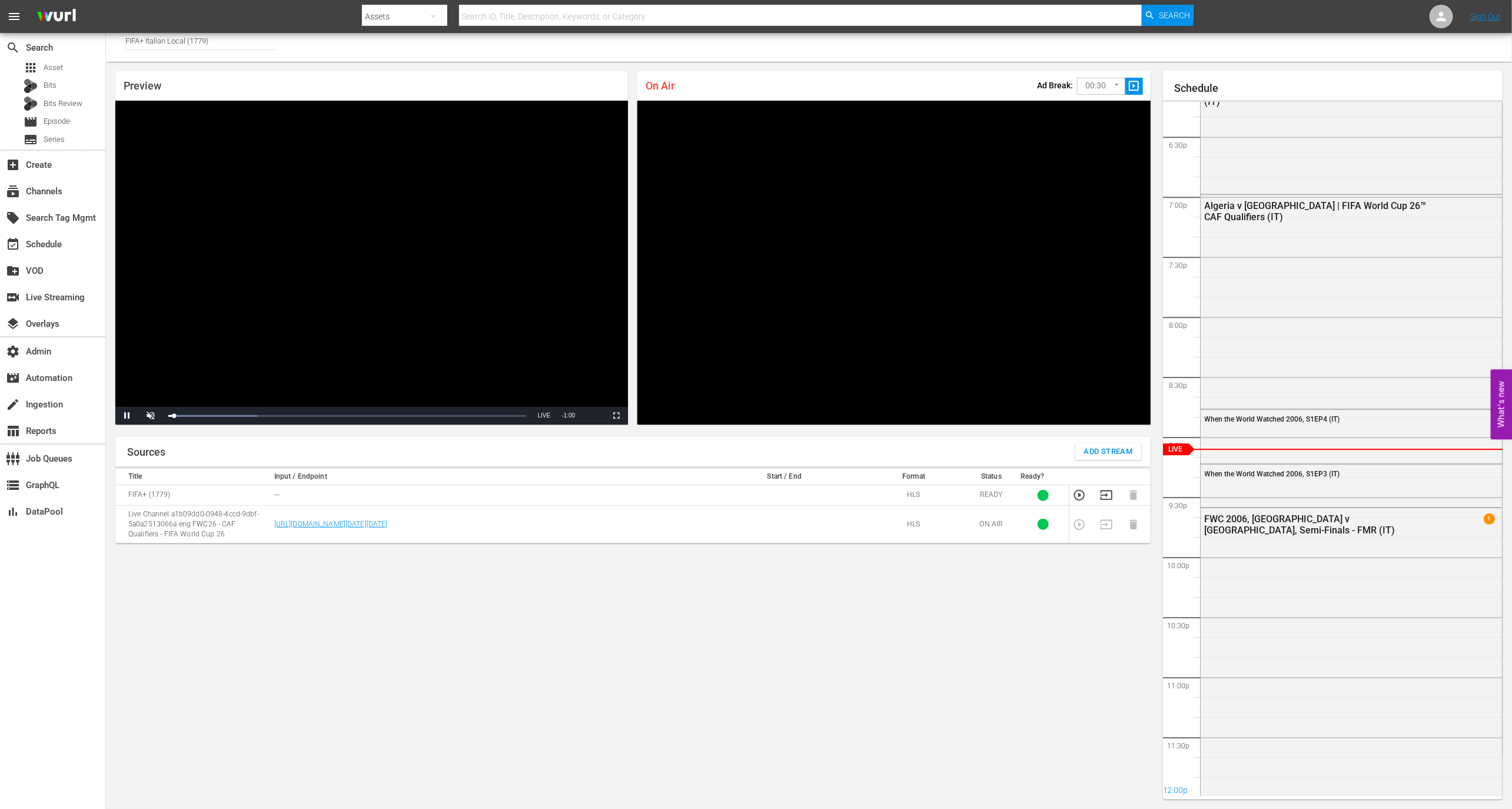
click at [1105, 500] on icon "button" at bounding box center [1107, 495] width 13 height 13
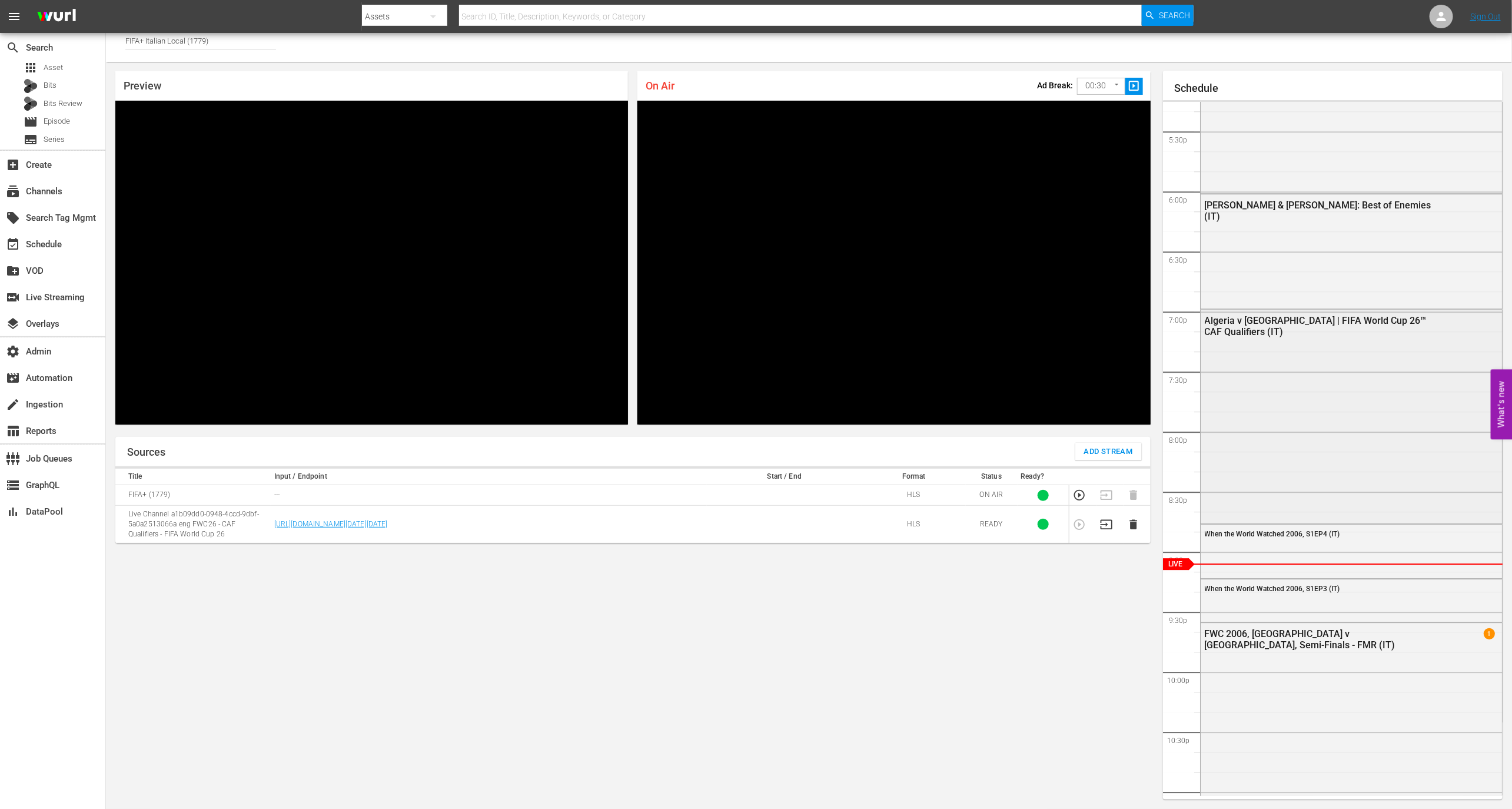
scroll to position [2197, 0]
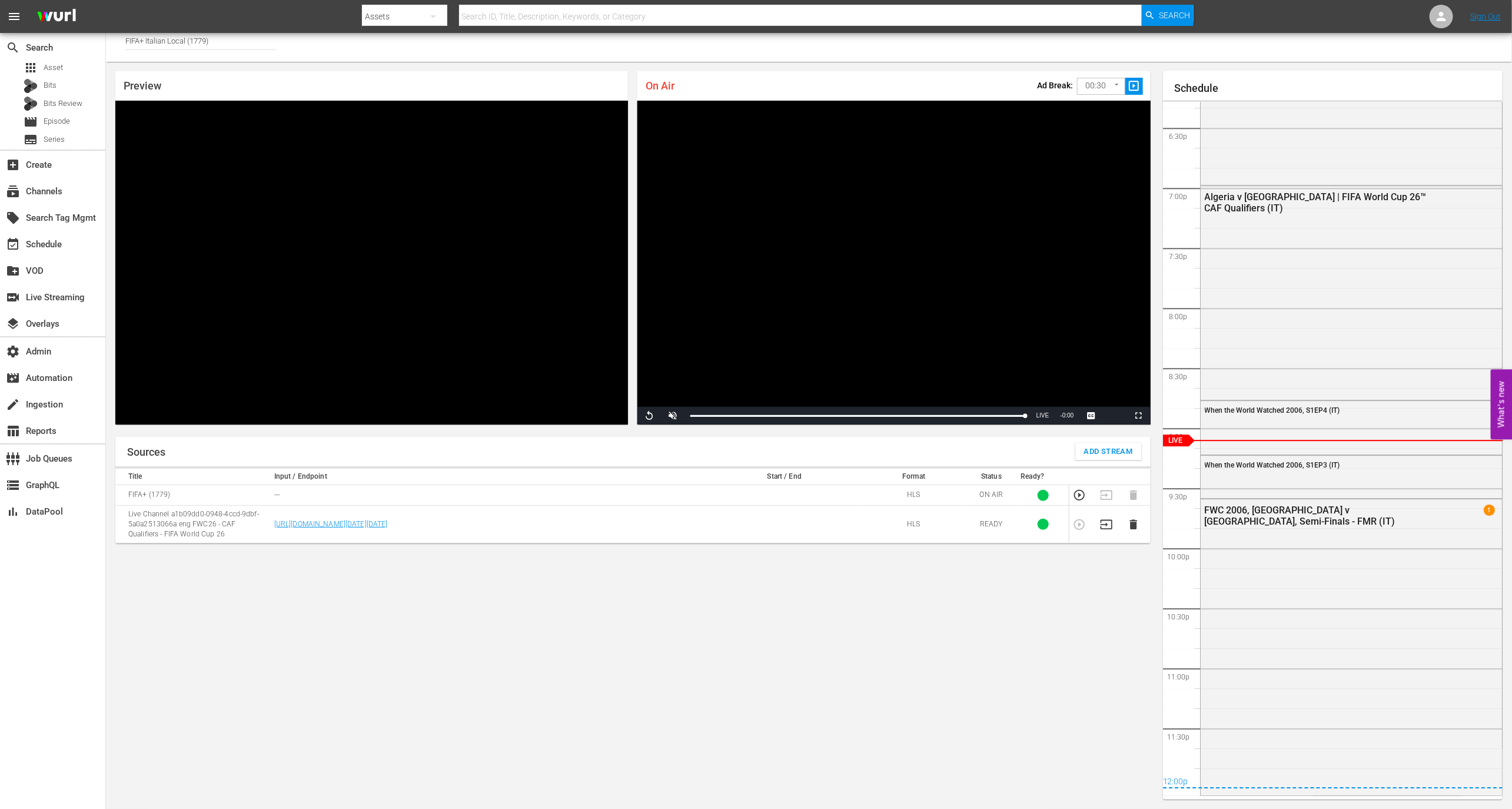
click at [217, 48] on input "FIFA+ Italian Local (1779)" at bounding box center [200, 41] width 150 height 29
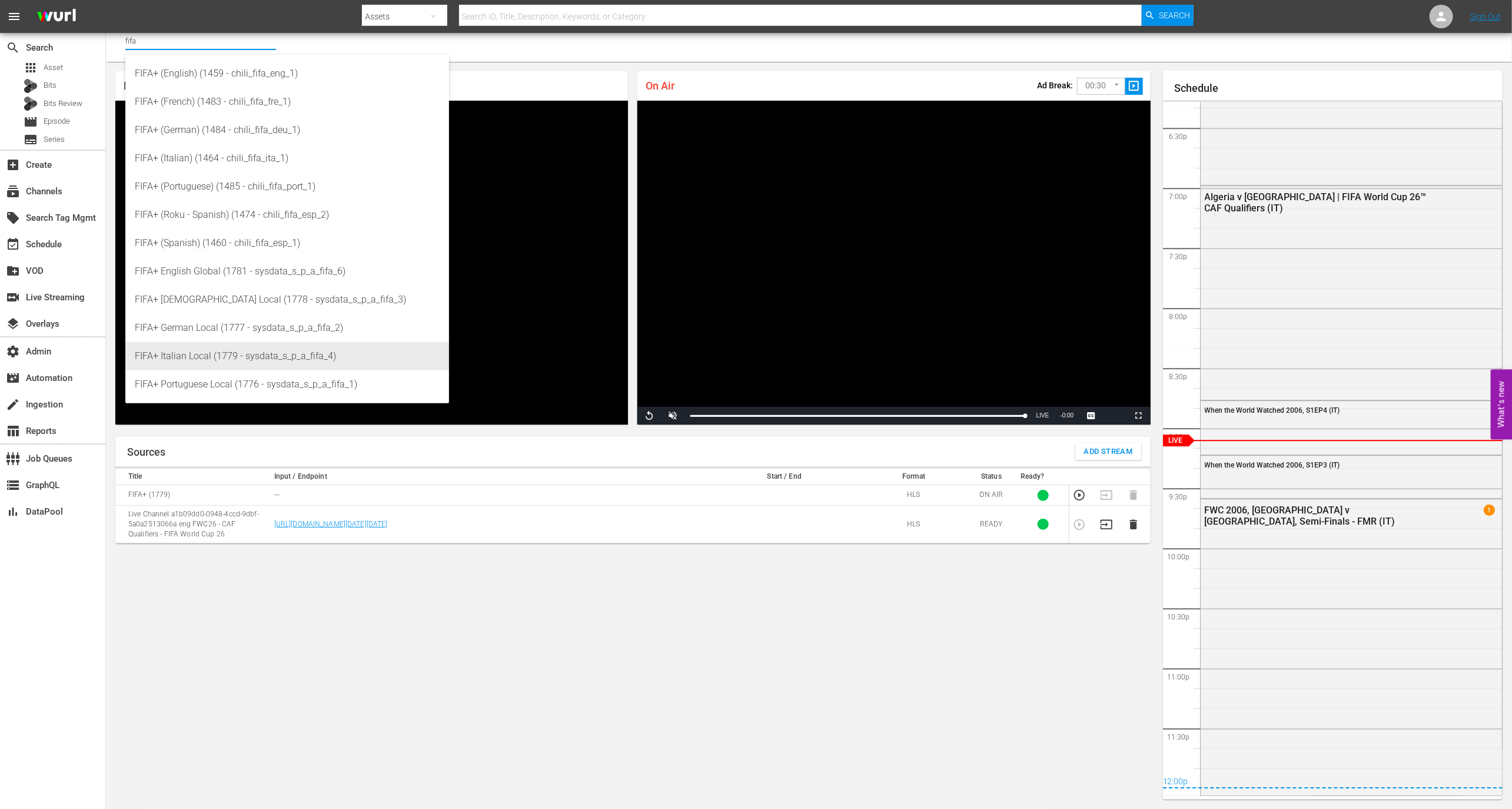
click at [233, 361] on div "FIFA+ Italian Local (1779 - sysdata_s_p_a_fifa_4)" at bounding box center [287, 356] width 305 height 29
type input "FIFA+ Italian Local (1779 - sysdata_s_p_a_fifa_4)"
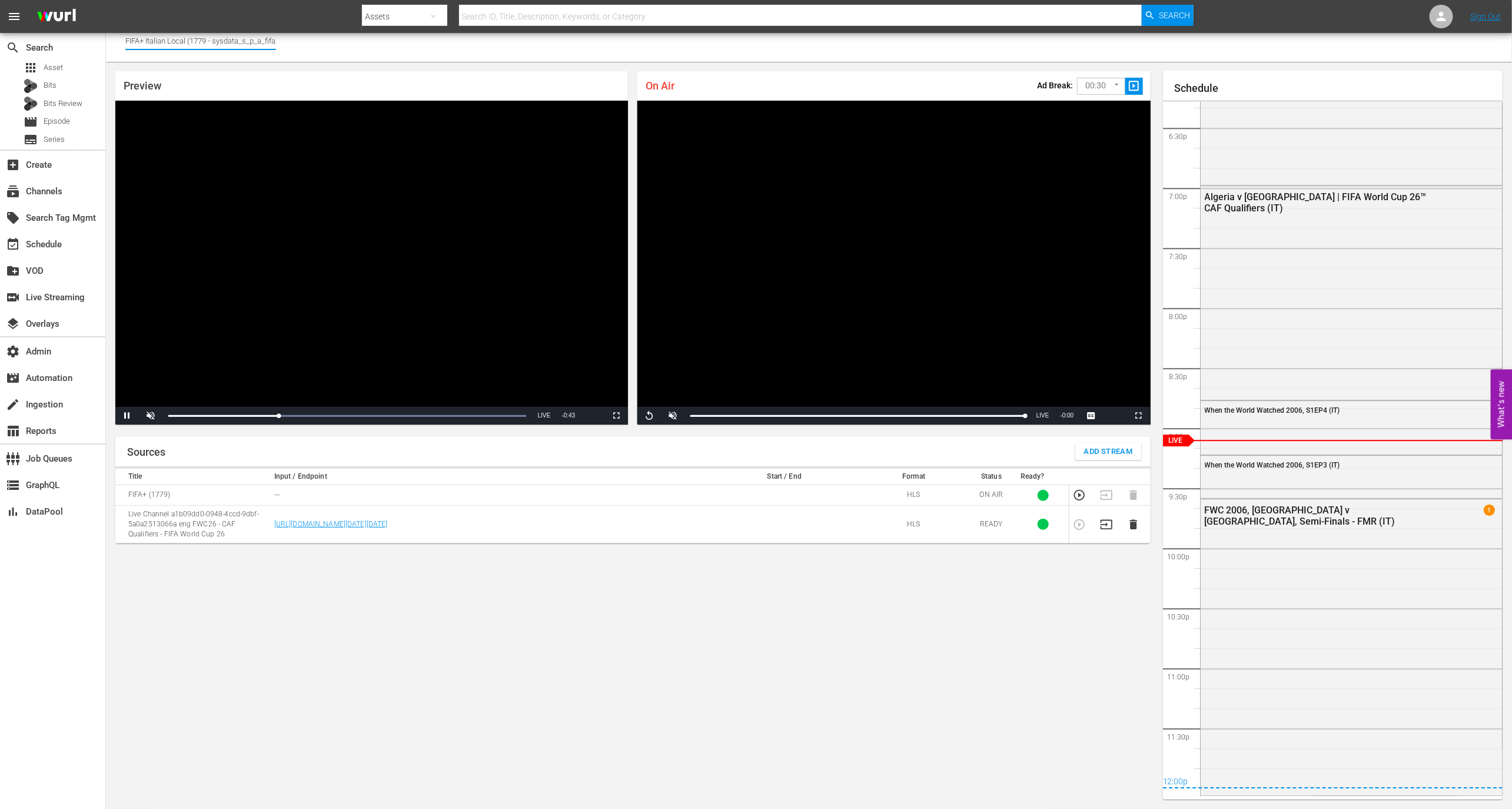
scroll to position [0, 10]
drag, startPoint x: 214, startPoint y: 42, endPoint x: 274, endPoint y: 42, distance: 60.0
click at [274, 42] on input "FIFA+ Italian Local (1779 - sysdata_s_p_a_fifa_4)" at bounding box center [200, 41] width 150 height 29
click at [1075, 493] on icon "button" at bounding box center [1080, 495] width 10 height 10
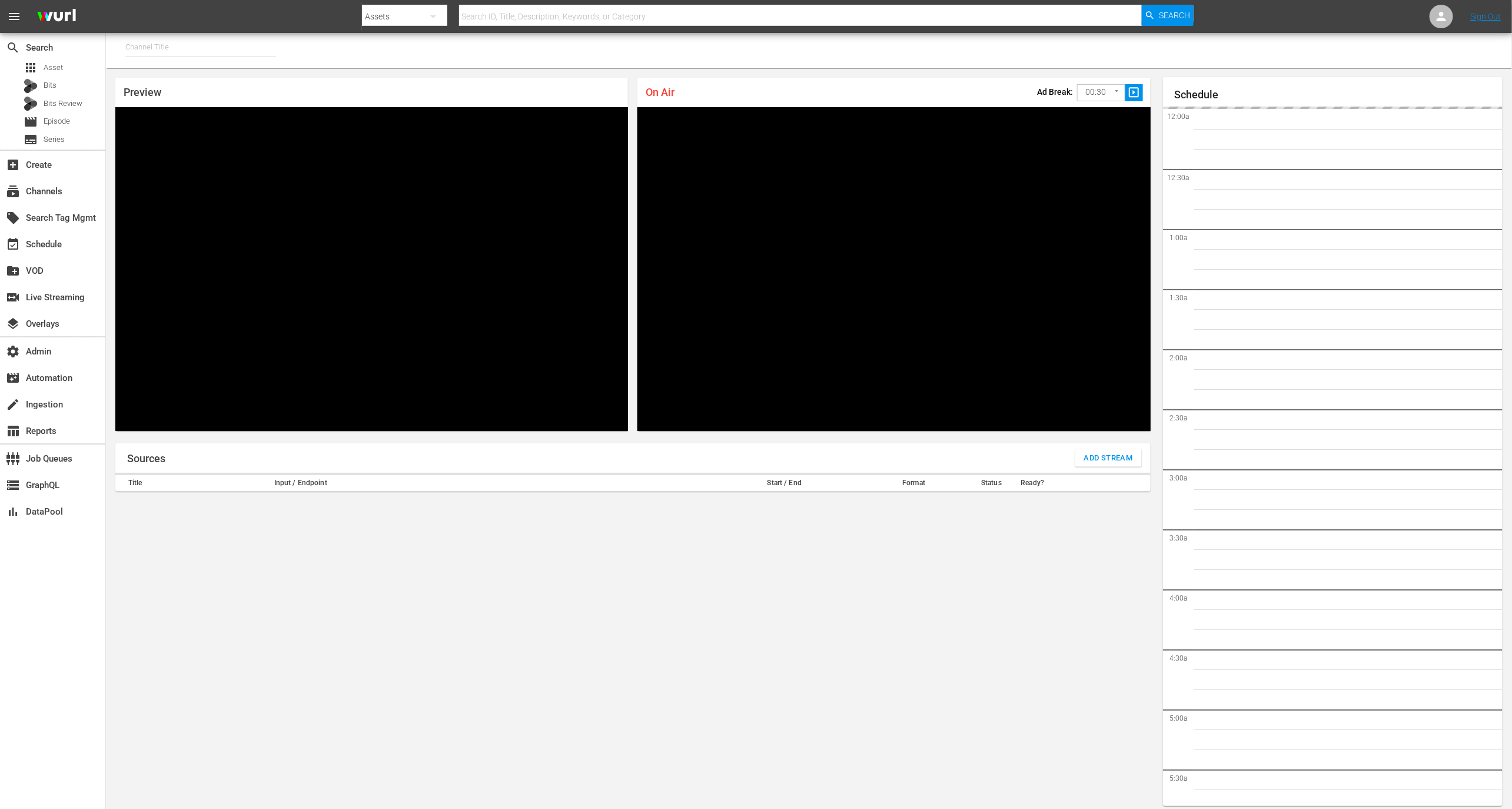
type input "FIFA+ Italian Local (1779)"
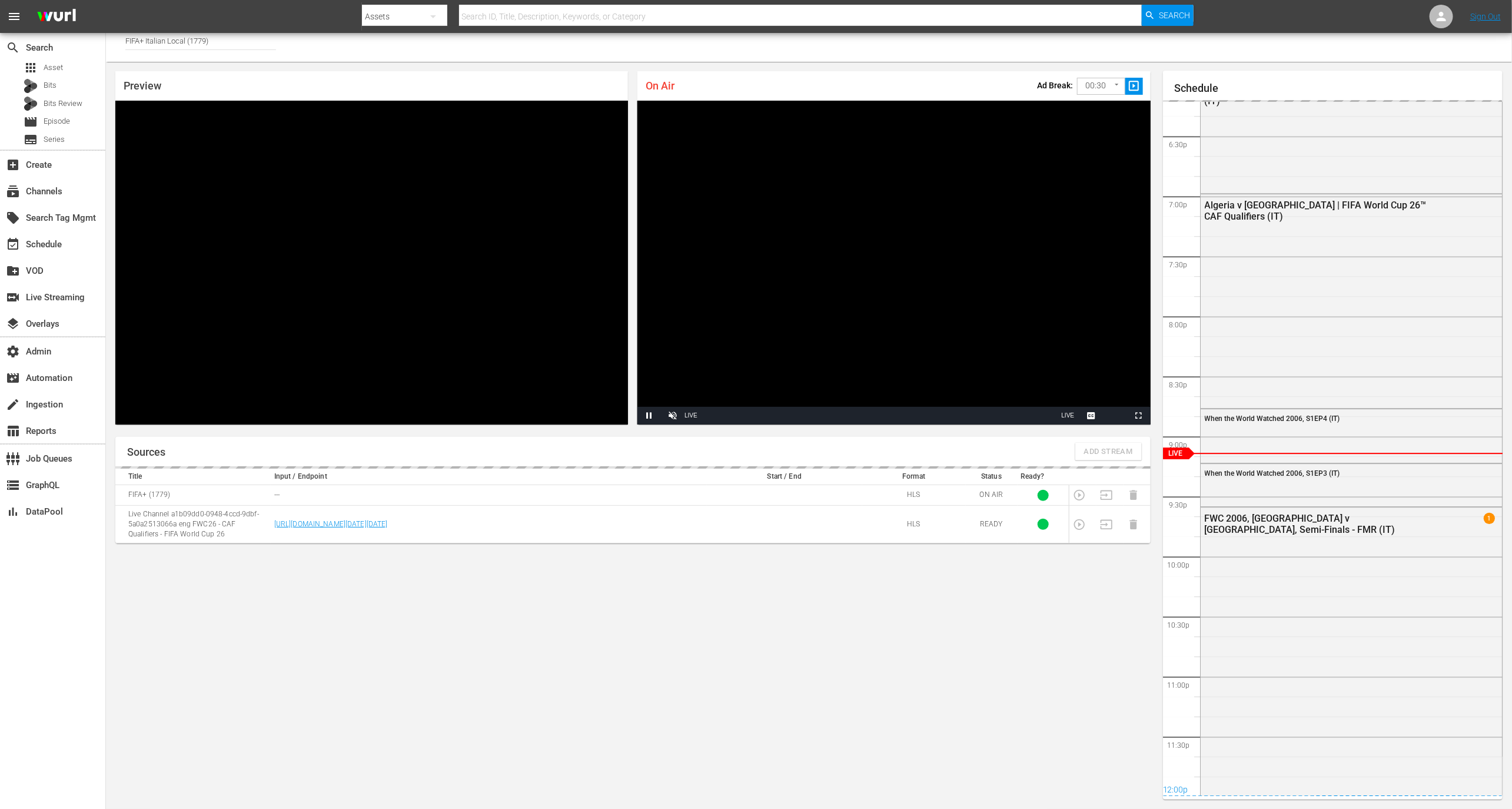
scroll to position [2193, 0]
